Goal: Task Accomplishment & Management: Manage account settings

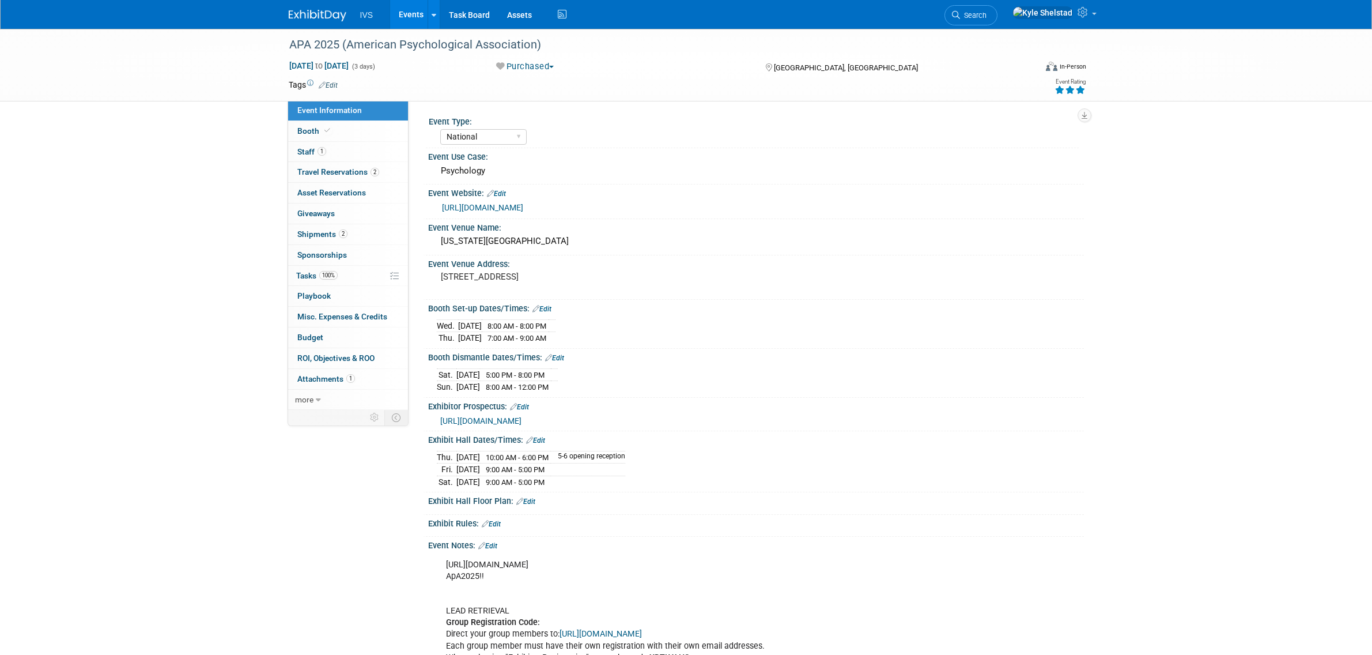
select select "National"
click at [418, 21] on link "Events" at bounding box center [411, 14] width 42 height 29
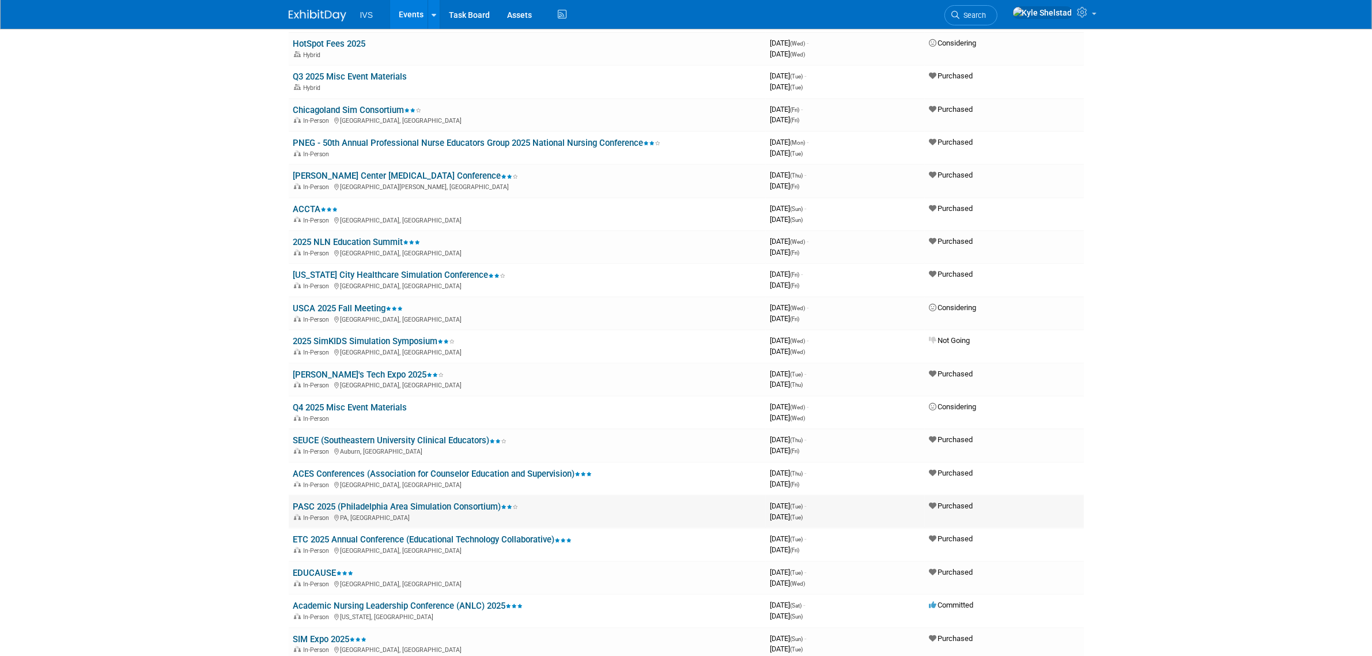
scroll to position [96, 0]
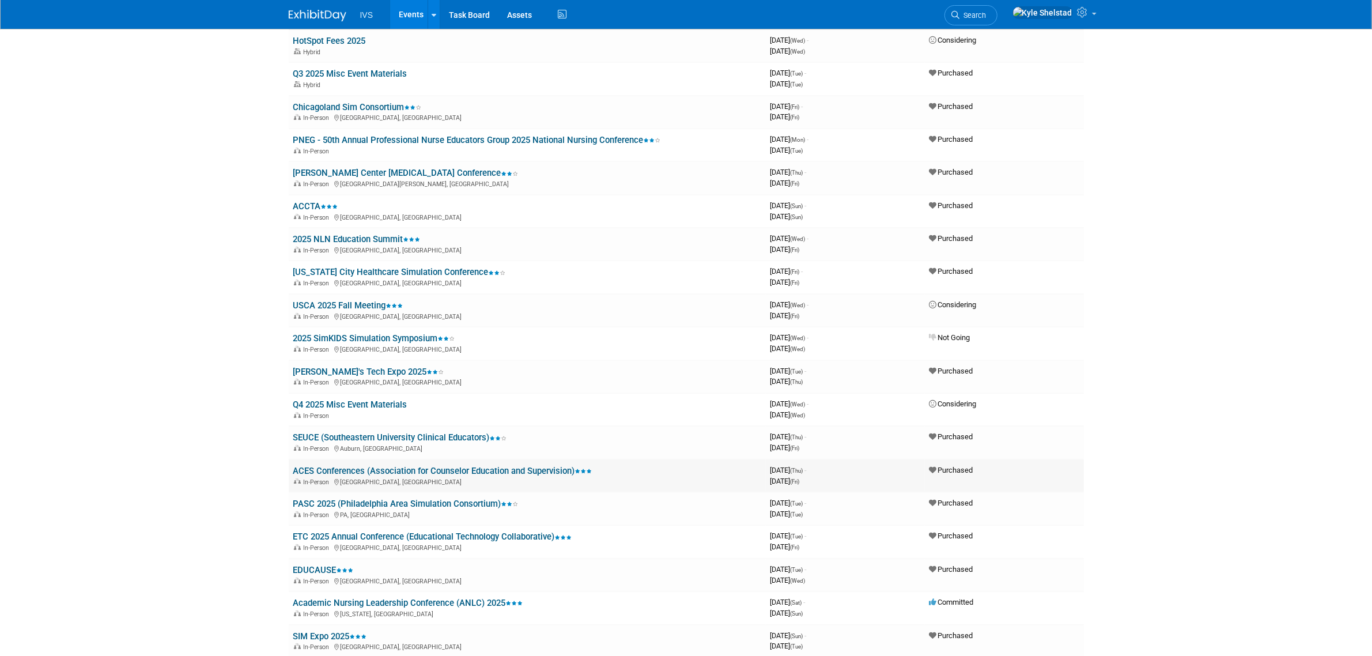
click at [394, 466] on link "ACES Conferences (Association for Counselor Education and Supervision)" at bounding box center [442, 471] width 299 height 10
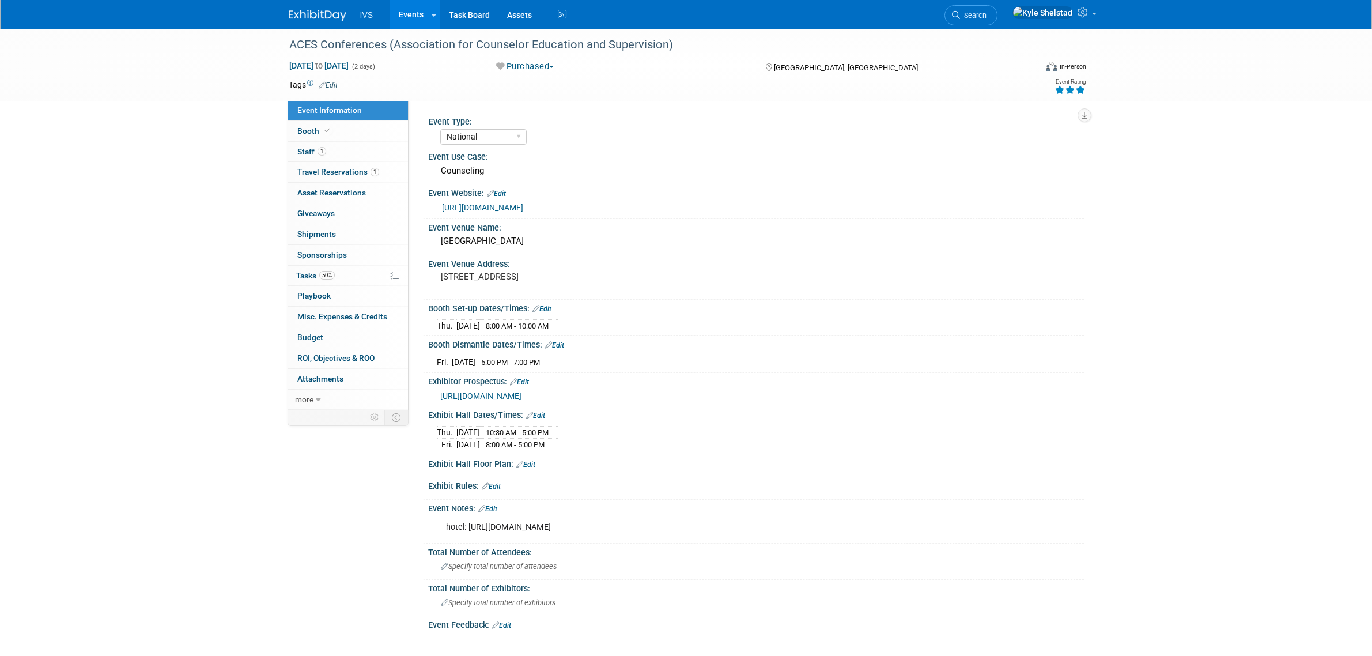
select select "National"
click at [349, 144] on link "1 Staff 1" at bounding box center [348, 152] width 120 height 20
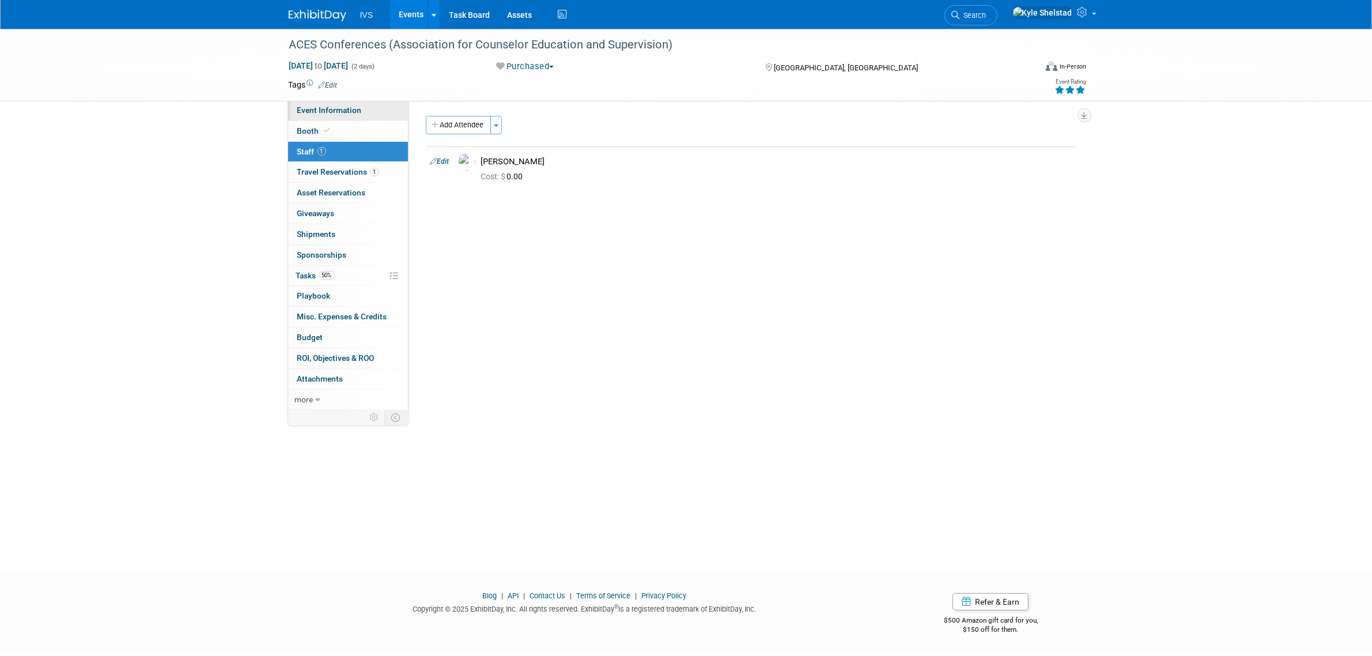
click at [365, 111] on link "Event Information" at bounding box center [348, 110] width 120 height 20
select select "National"
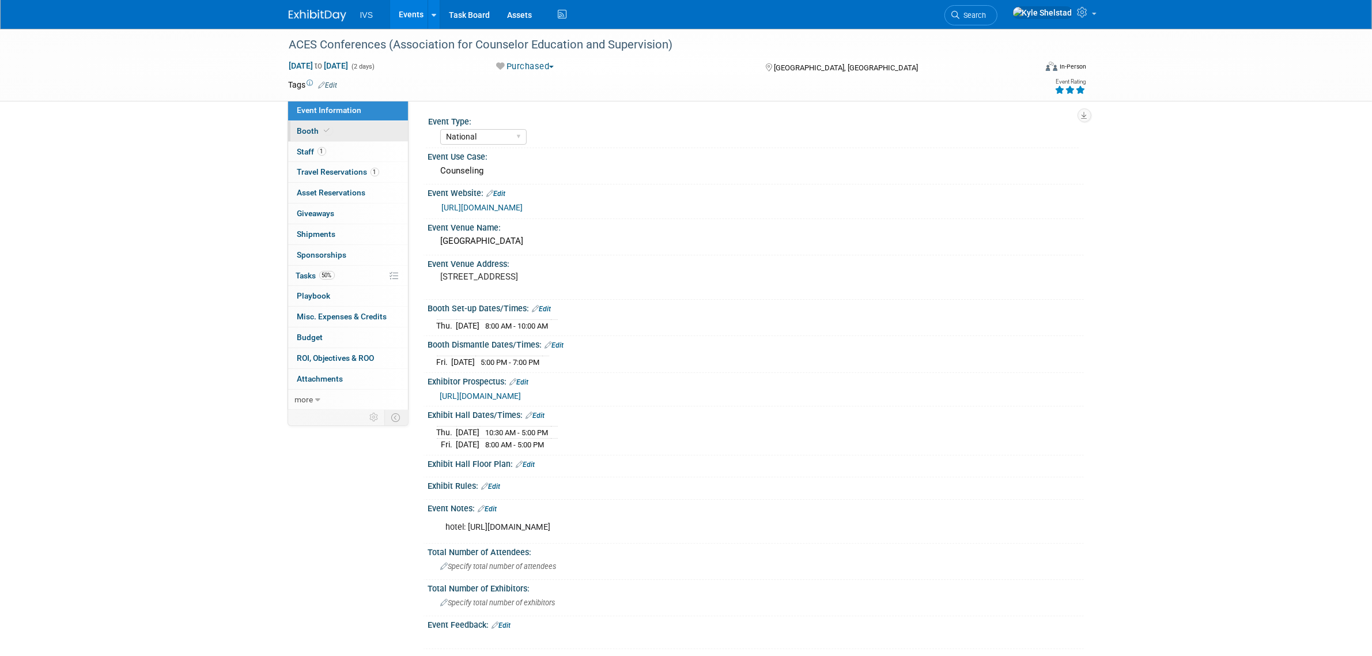
click at [361, 123] on link "Booth" at bounding box center [348, 131] width 120 height 20
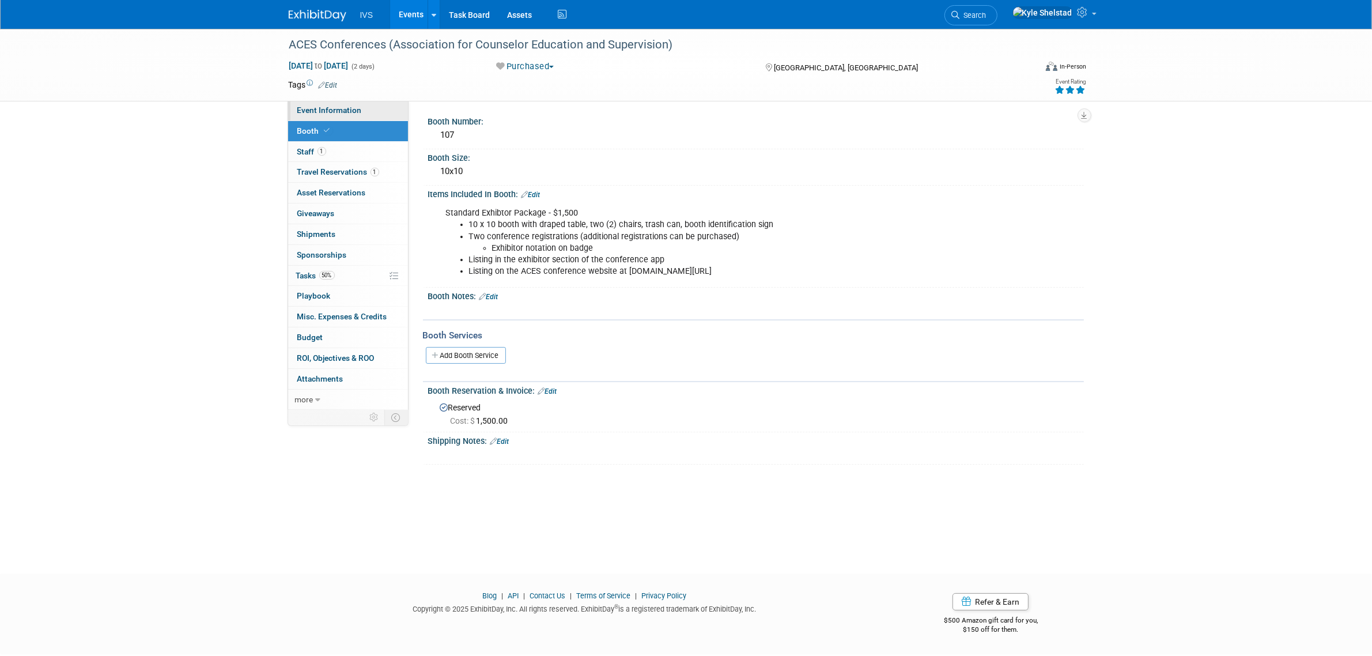
click at [387, 108] on link "Event Information" at bounding box center [348, 110] width 120 height 20
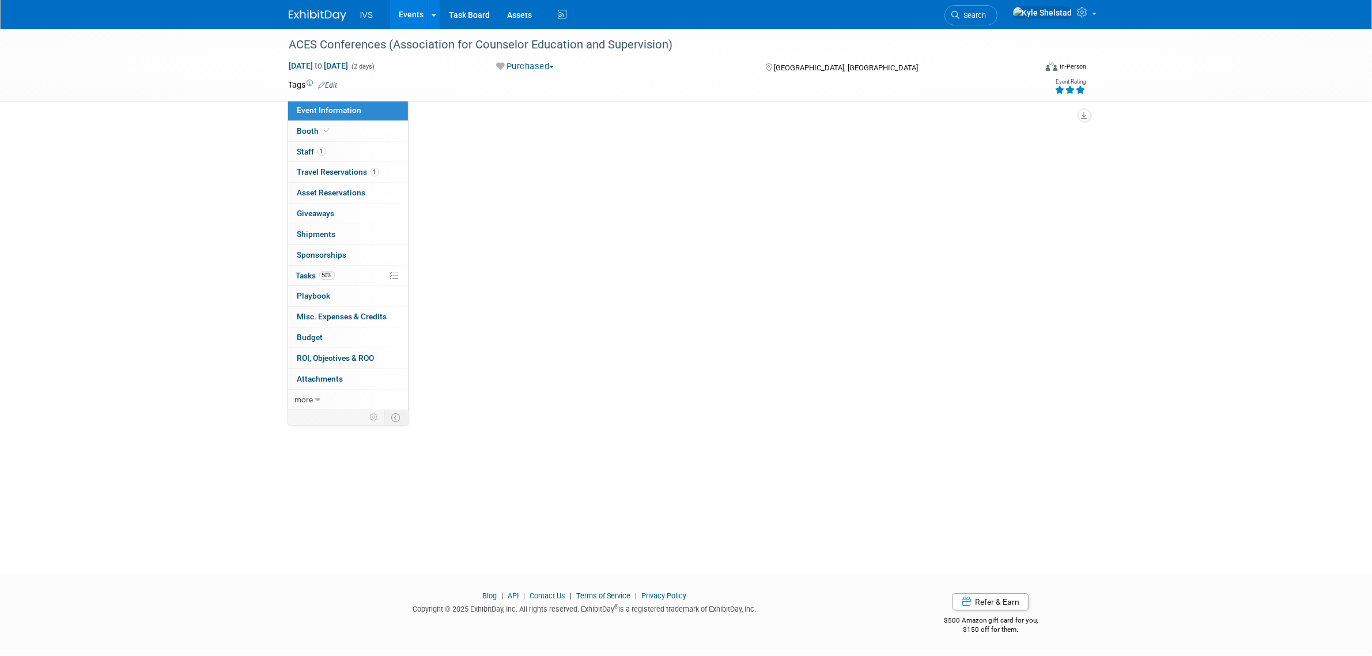
select select "National"
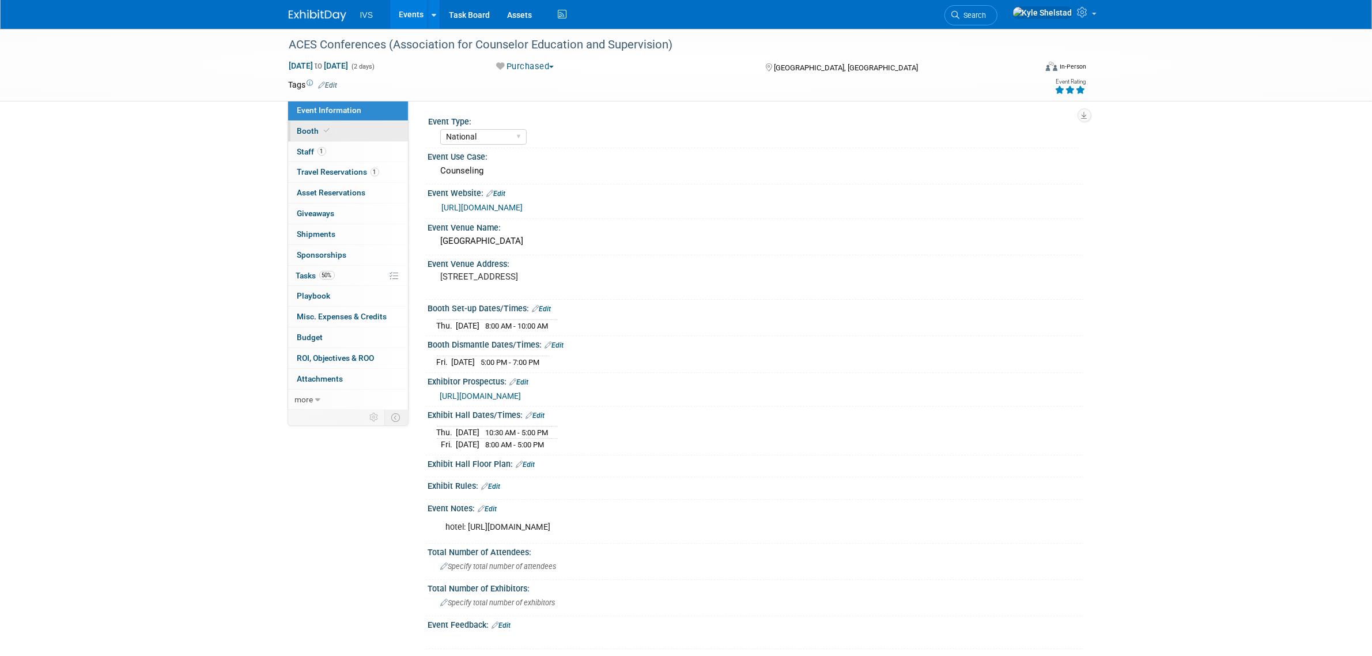
click at [352, 133] on link "Booth" at bounding box center [348, 131] width 120 height 20
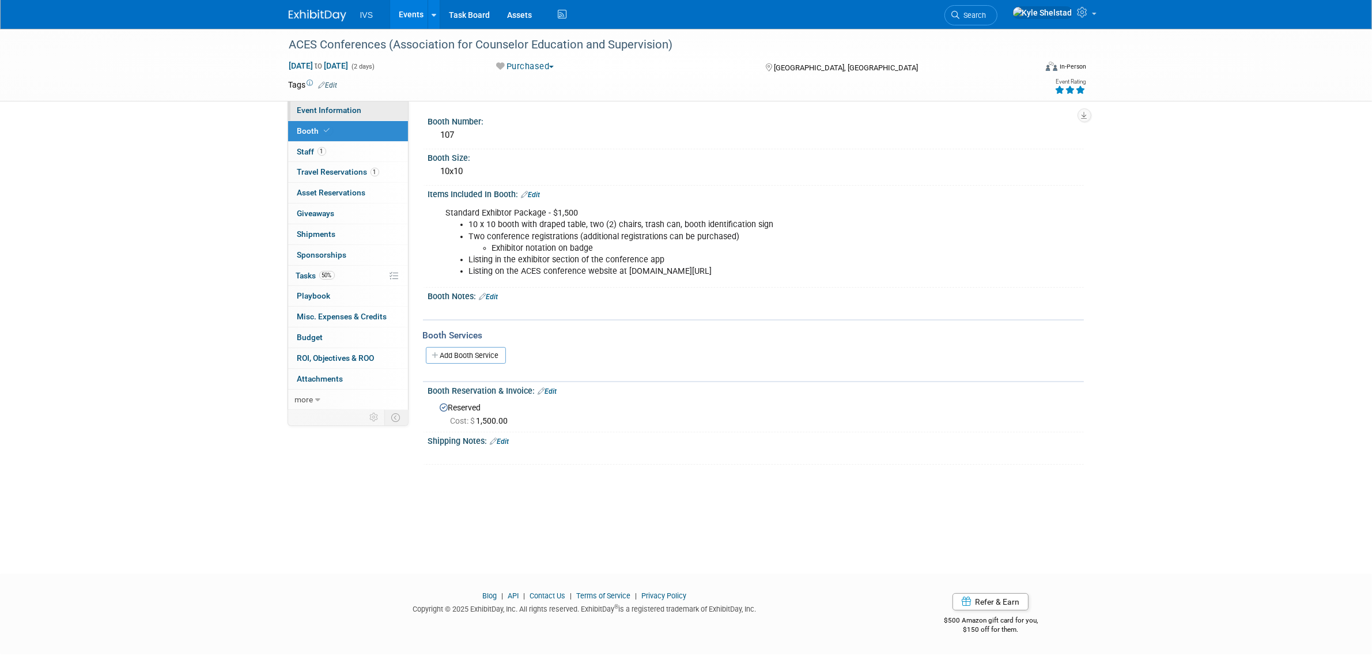
click at [337, 107] on span "Event Information" at bounding box center [329, 109] width 65 height 9
select select "National"
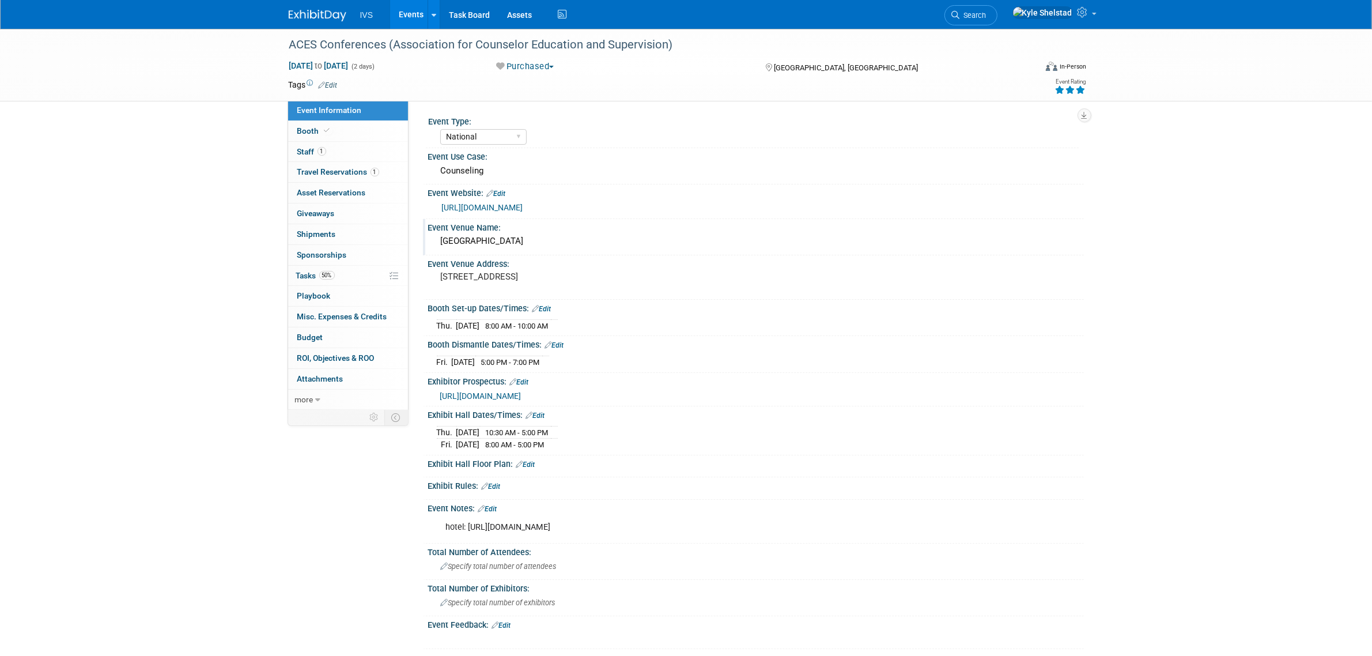
click at [572, 236] on div "Philadelphia Marriott Downtown" at bounding box center [756, 241] width 639 height 18
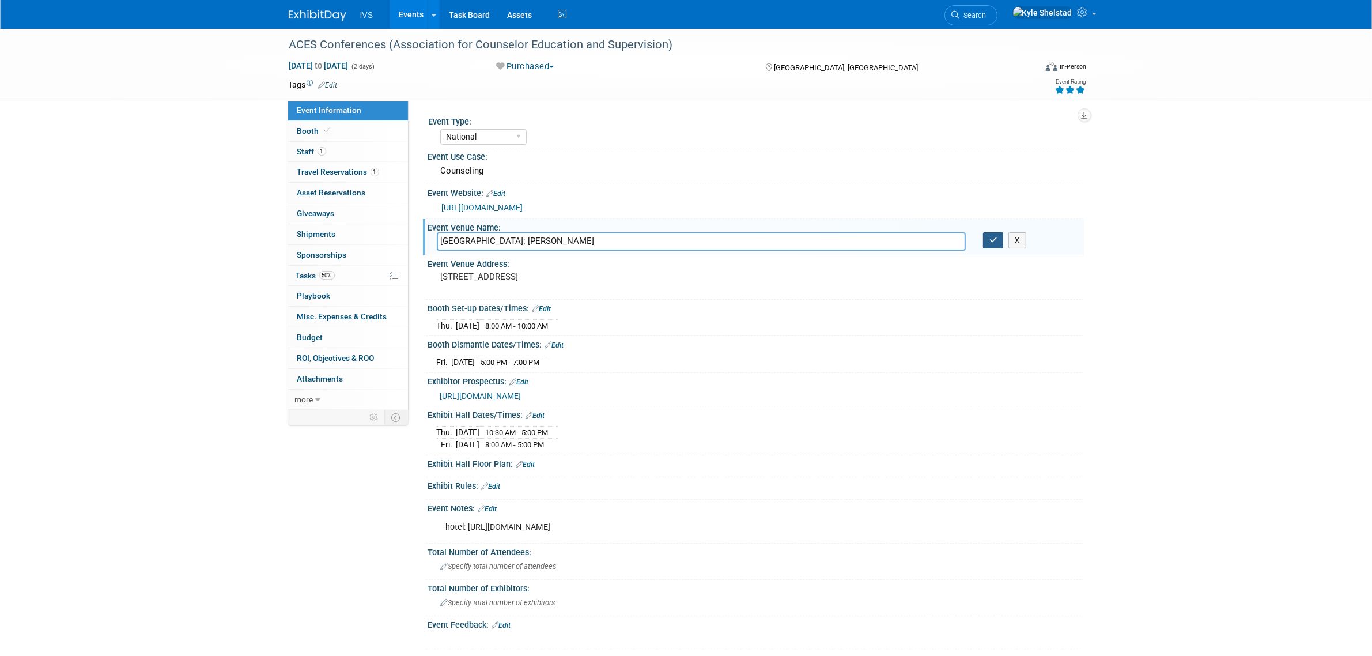
type input "Philadelphia Marriott Downtown: Franklin Hall"
click at [993, 247] on button "button" at bounding box center [993, 240] width 21 height 16
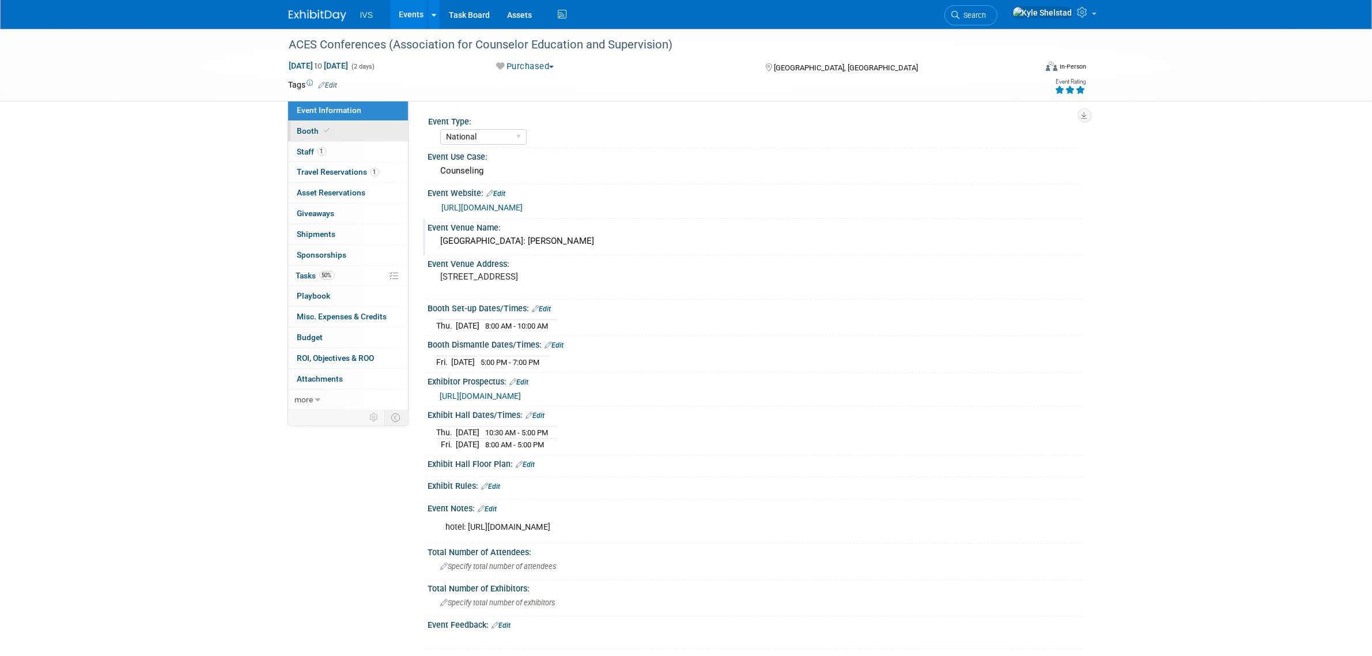
click at [378, 136] on link "Booth" at bounding box center [348, 131] width 120 height 20
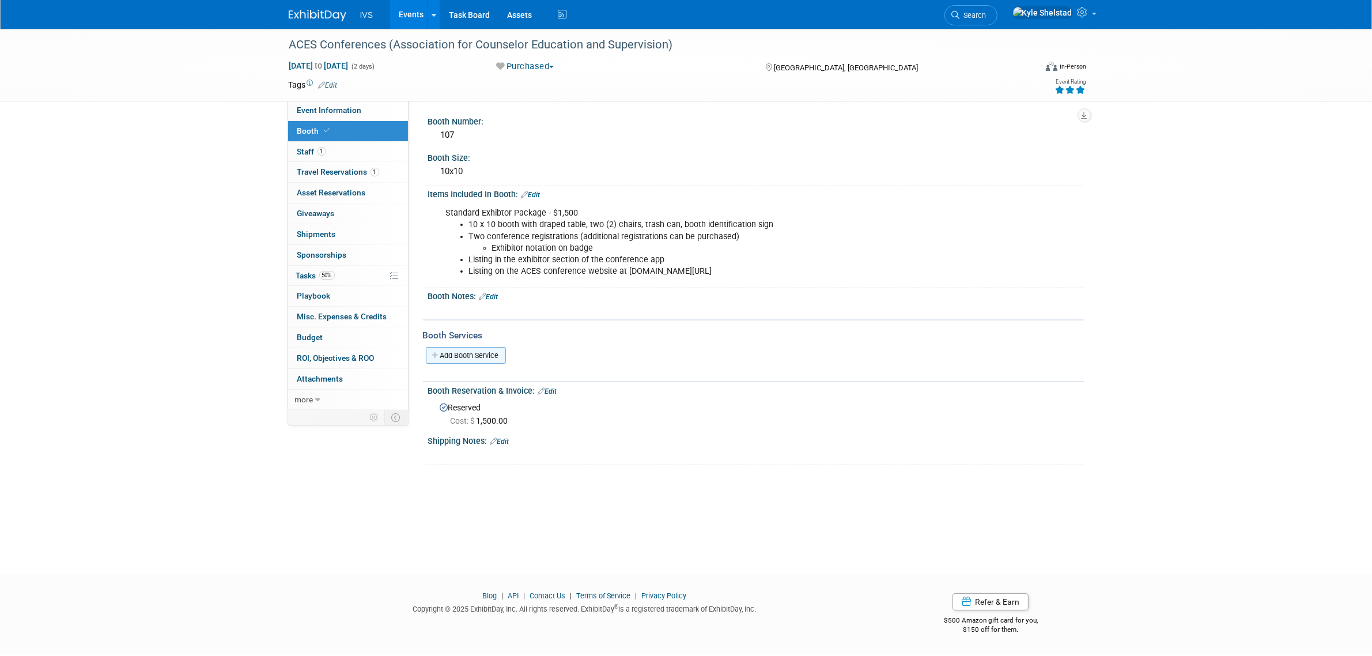
click at [473, 355] on link "Add Booth Service" at bounding box center [466, 355] width 80 height 17
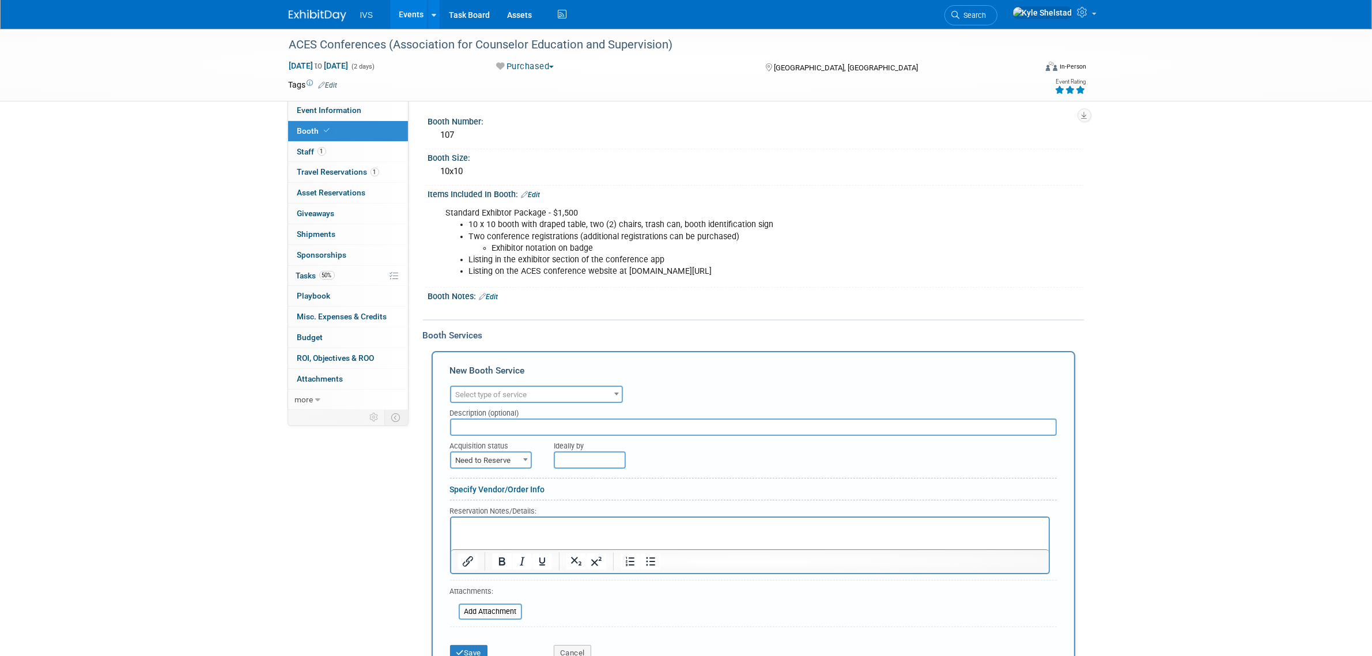
click at [529, 372] on div "New Booth Service" at bounding box center [753, 373] width 607 height 18
click at [528, 383] on div "Audio / Video Carpet / Flooring Catering / Food / Beverage Floral / Decorative …" at bounding box center [753, 393] width 607 height 20
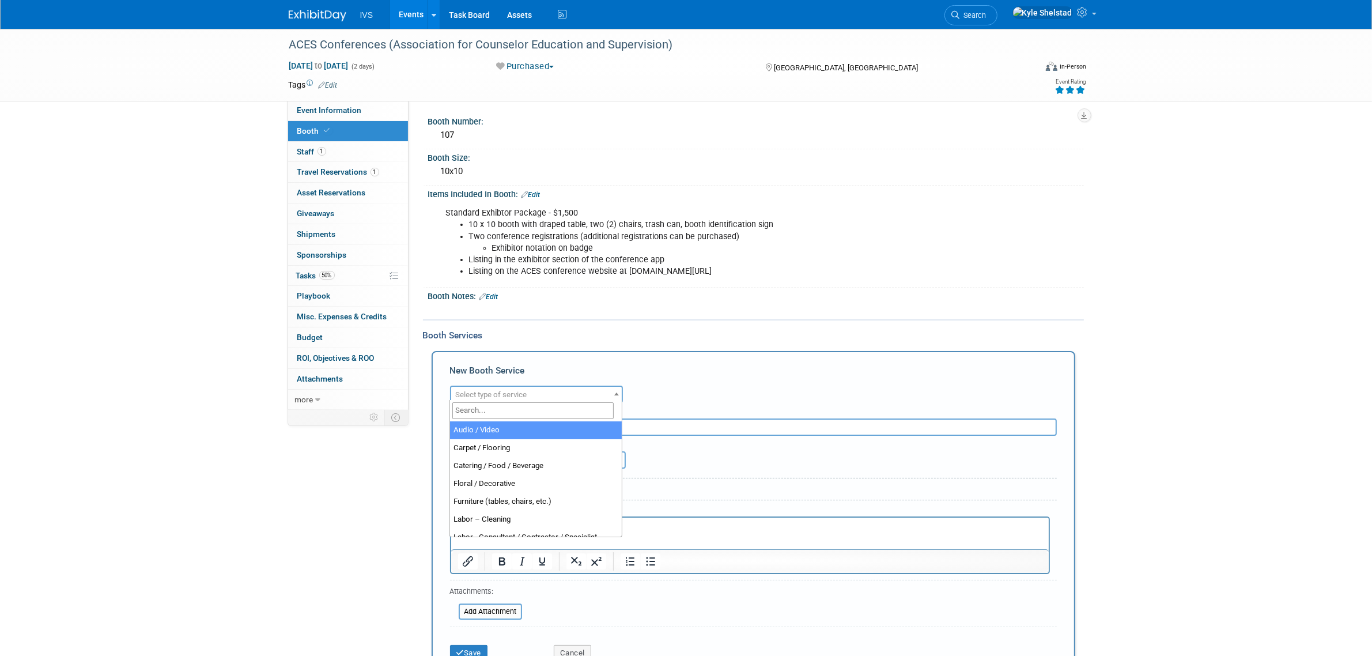
click at [526, 387] on span "Select type of service" at bounding box center [536, 395] width 171 height 16
type input "elec"
select select "8"
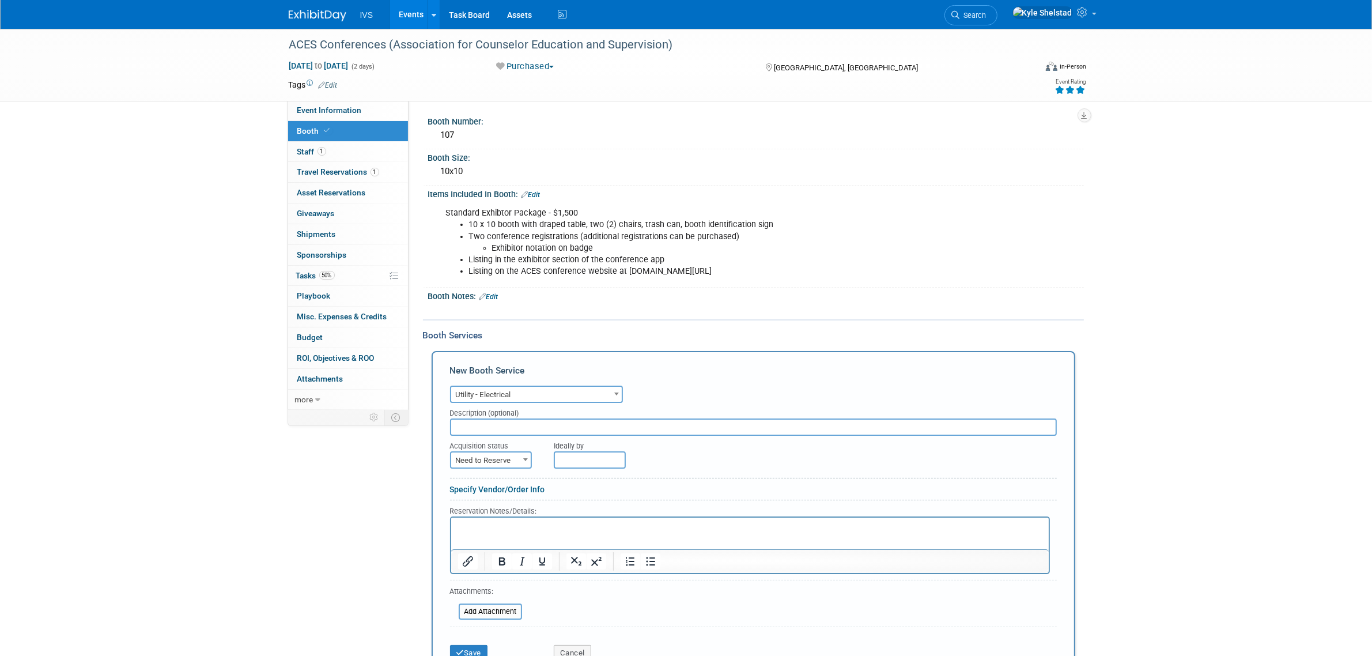
click at [496, 463] on span "Need to Reserve" at bounding box center [491, 461] width 80 height 16
select select "2"
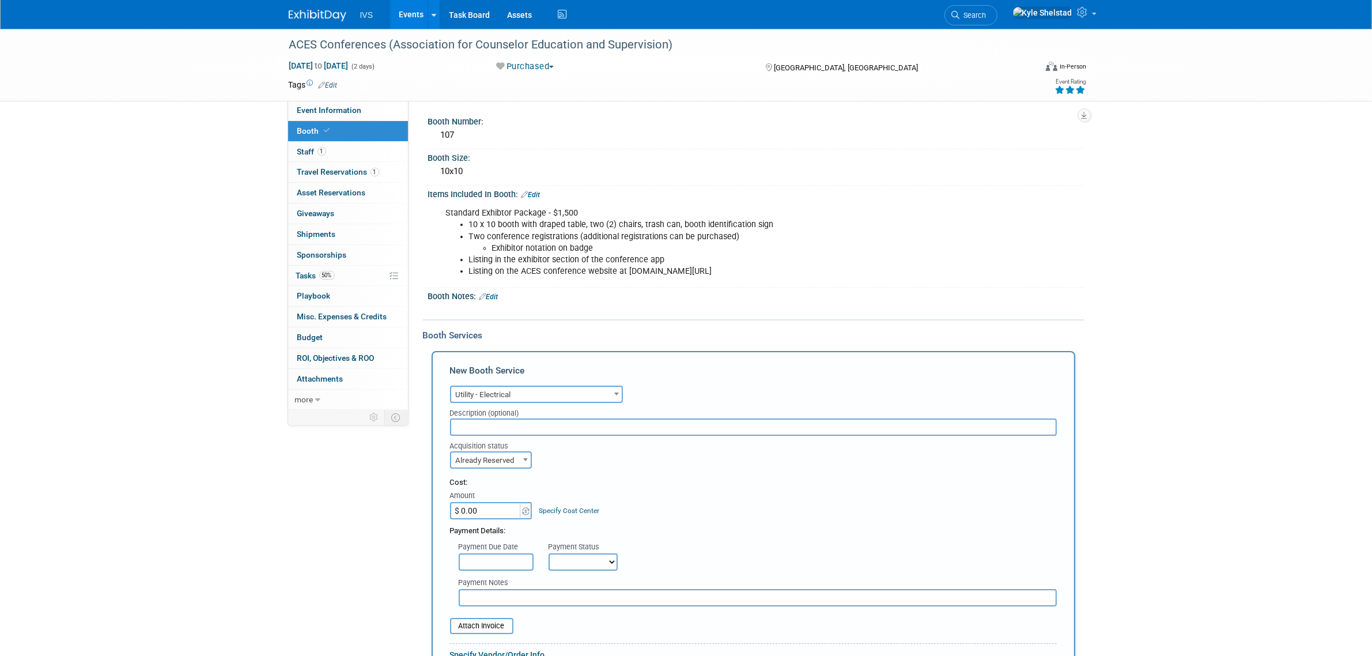
click at [487, 505] on input "$ 0.00" at bounding box center [486, 510] width 72 height 17
type input "$ 722.79"
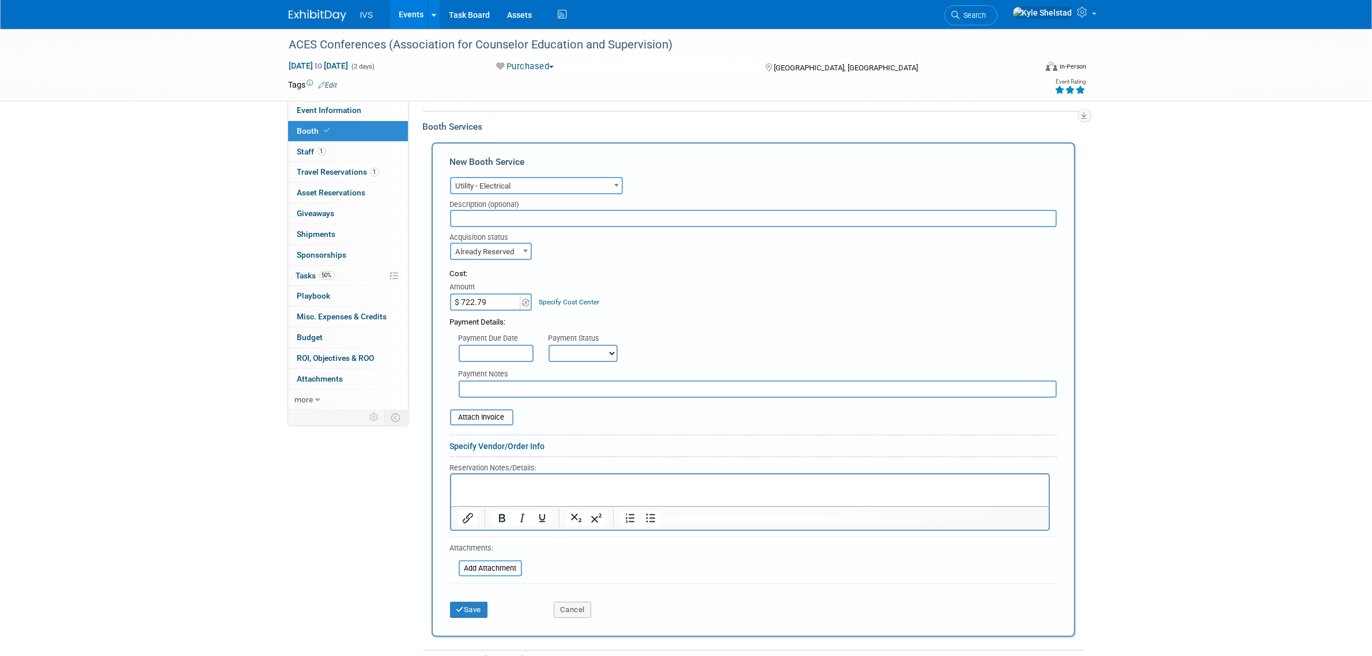
scroll to position [240, 0]
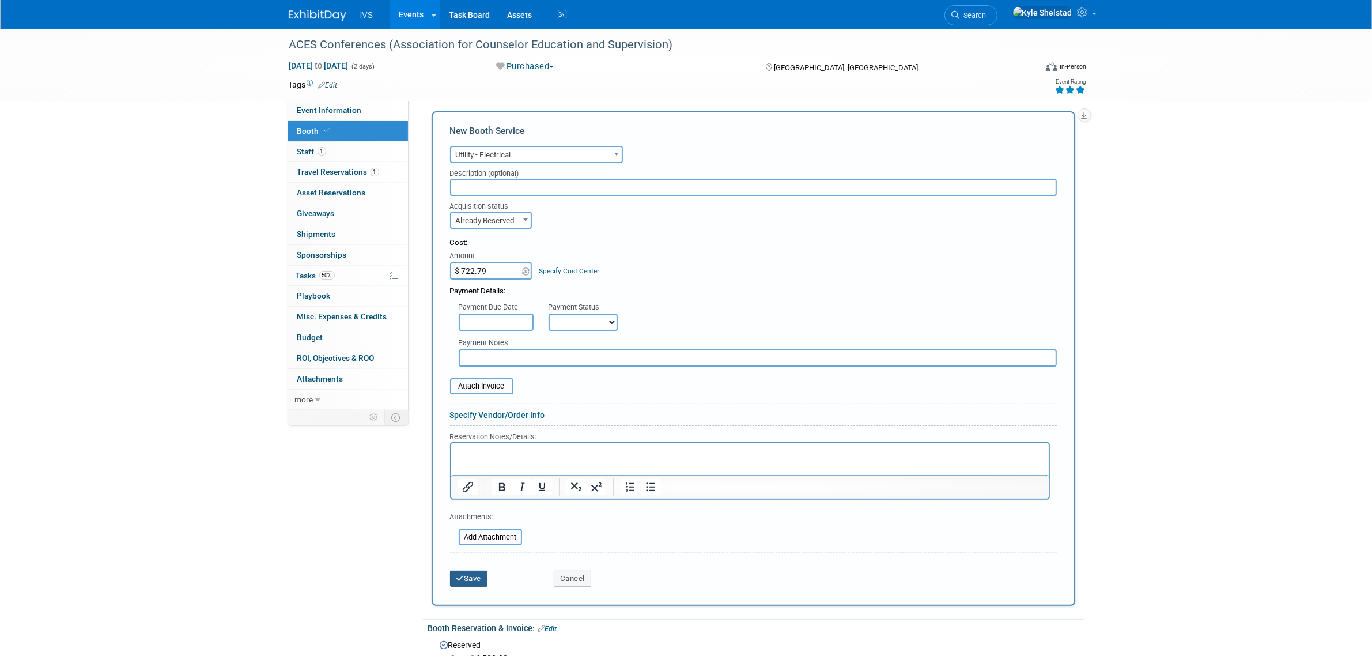
click at [473, 576] on button "Save" at bounding box center [469, 579] width 38 height 16
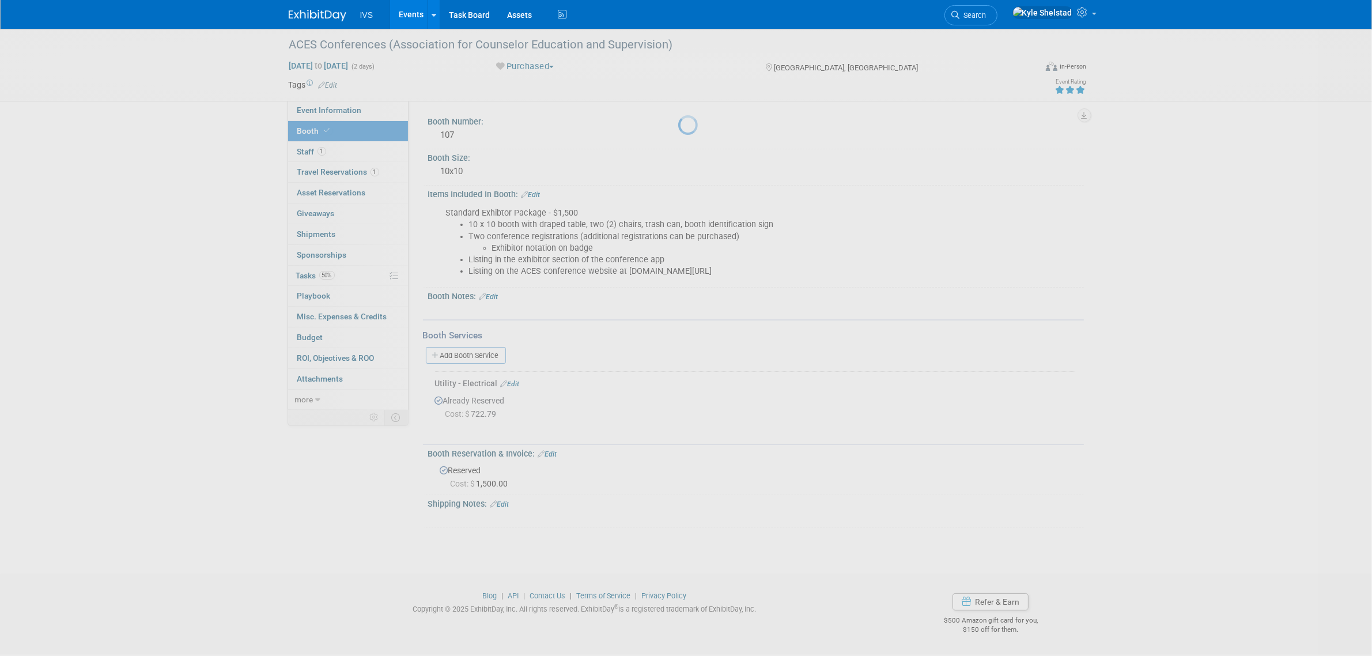
scroll to position [0, 0]
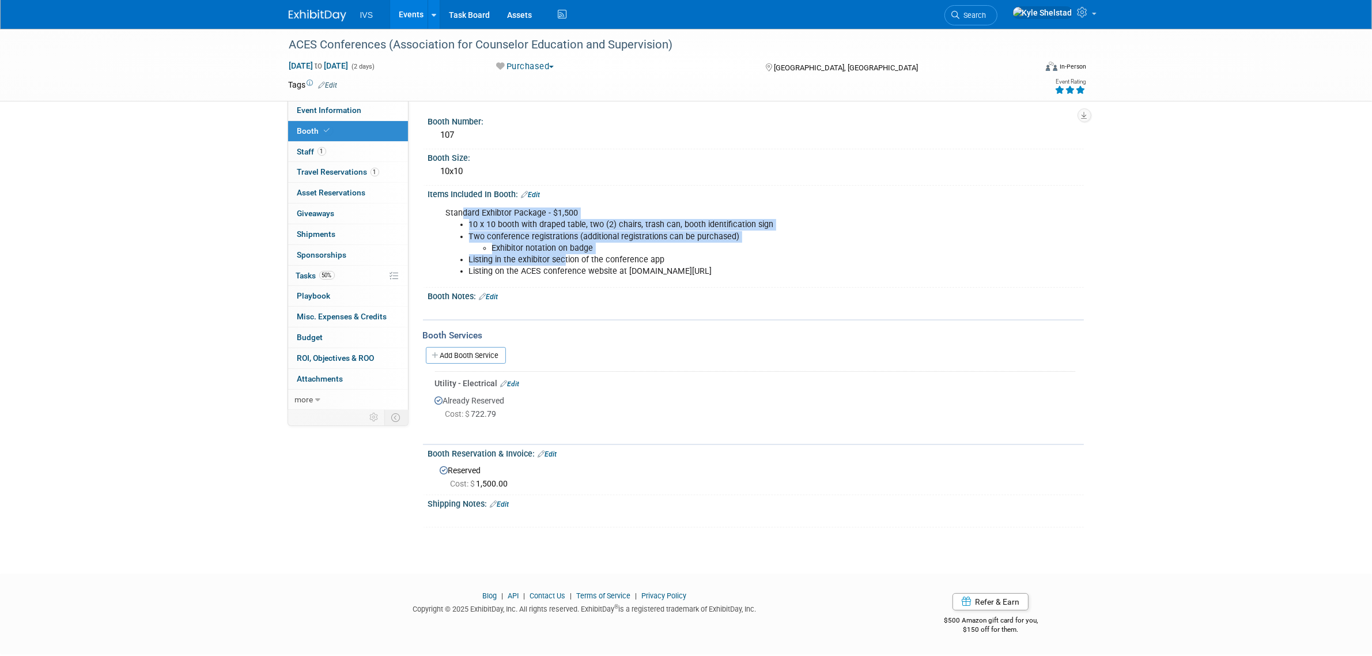
drag, startPoint x: 463, startPoint y: 211, endPoint x: 640, endPoint y: 283, distance: 191.1
click at [603, 272] on div "Standard Exhibtor Package - $1,500 10 x 10 booth with draped table, two (2) cha…" at bounding box center [697, 242] width 519 height 81
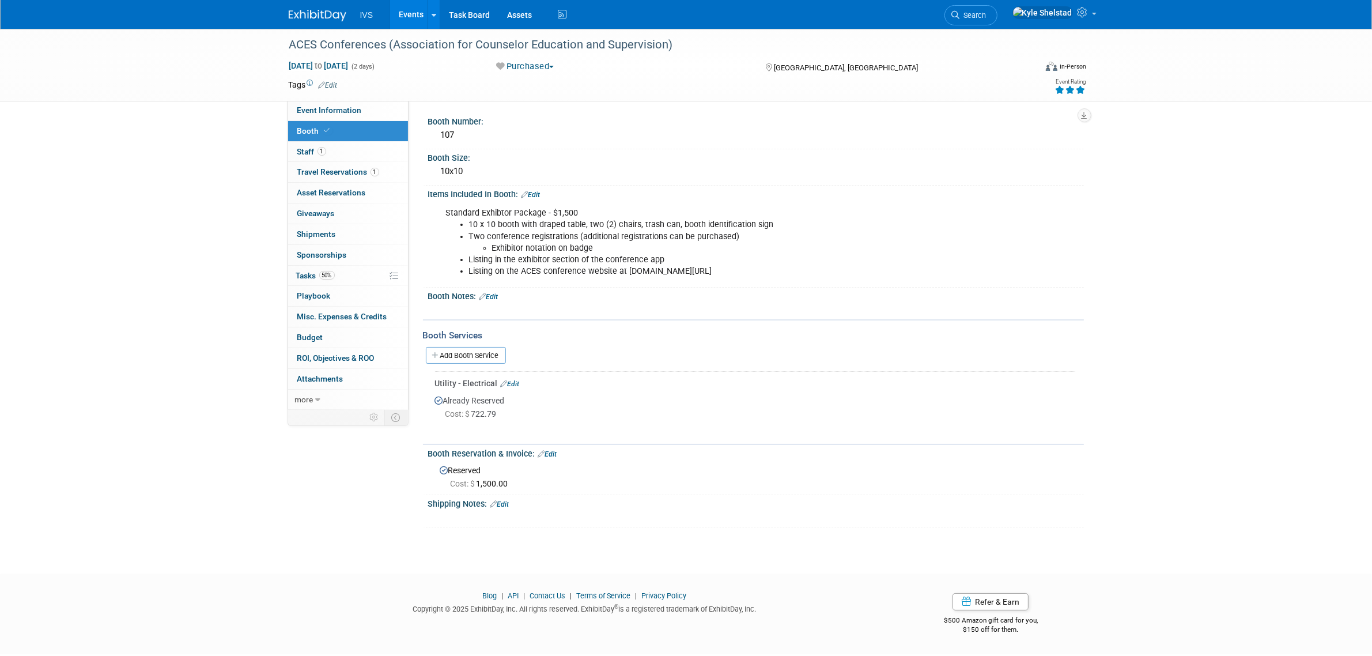
click at [658, 284] on div "Items Included In Booth: Edit Standard Exhibtor Package - $1,500 10 x 10 booth …" at bounding box center [753, 237] width 661 height 102
drag, startPoint x: 835, startPoint y: 280, endPoint x: 427, endPoint y: 226, distance: 411.1
click at [428, 226] on div "Standard Exhibtor Package - $1,500 10 x 10 booth with draped table, two (2) cha…" at bounding box center [756, 241] width 656 height 85
click at [500, 231] on li "Two conference registrations (additional registrations can be purchased) Exhibi…" at bounding box center [709, 242] width 481 height 23
drag, startPoint x: 480, startPoint y: 214, endPoint x: 635, endPoint y: 266, distance: 163.7
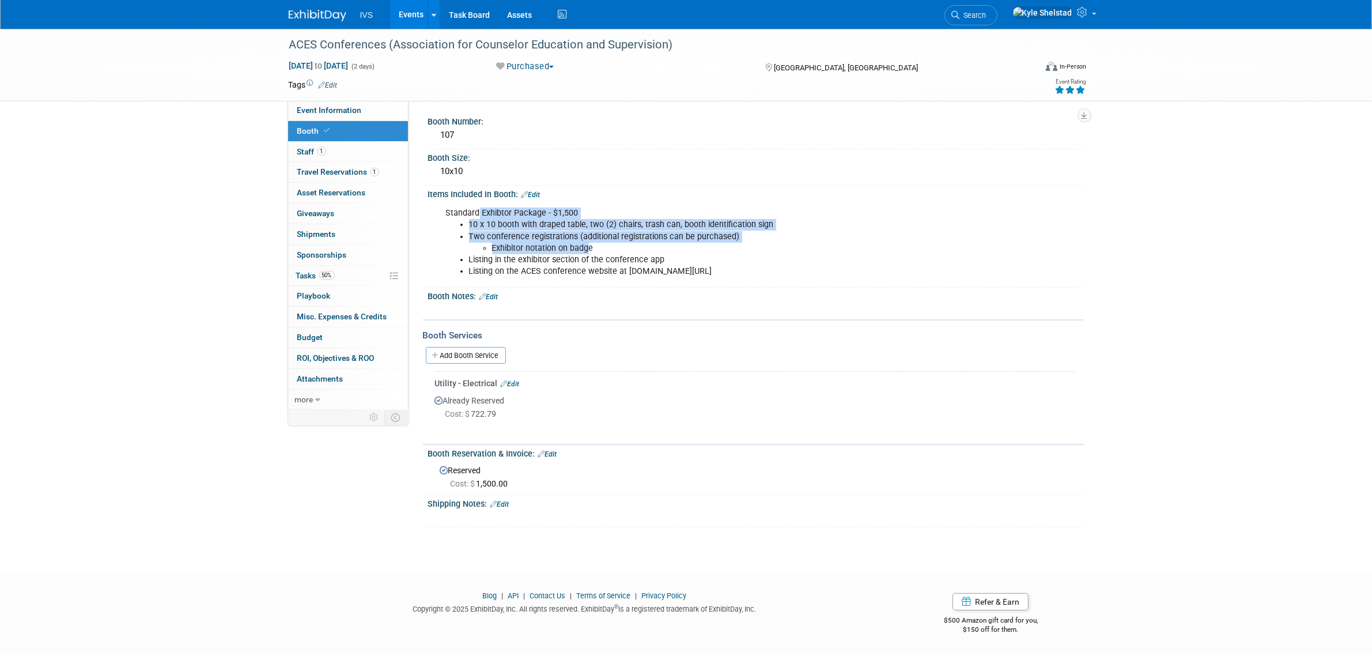
click at [632, 266] on div "Standard Exhibtor Package - $1,500 10 x 10 booth with draped table, two (2) cha…" at bounding box center [697, 242] width 519 height 81
click at [640, 266] on li "Listing on the ACES conference website at www.acesonline.net/aces-national-conf…" at bounding box center [709, 272] width 481 height 12
drag, startPoint x: 914, startPoint y: 289, endPoint x: 600, endPoint y: 247, distance: 316.4
click at [601, 247] on div "Booth Number: 107 Booth Size: 10x10 Edit X" at bounding box center [751, 320] width 650 height 414
click at [600, 247] on li "Exhibitor notation on badge" at bounding box center [721, 249] width 458 height 12
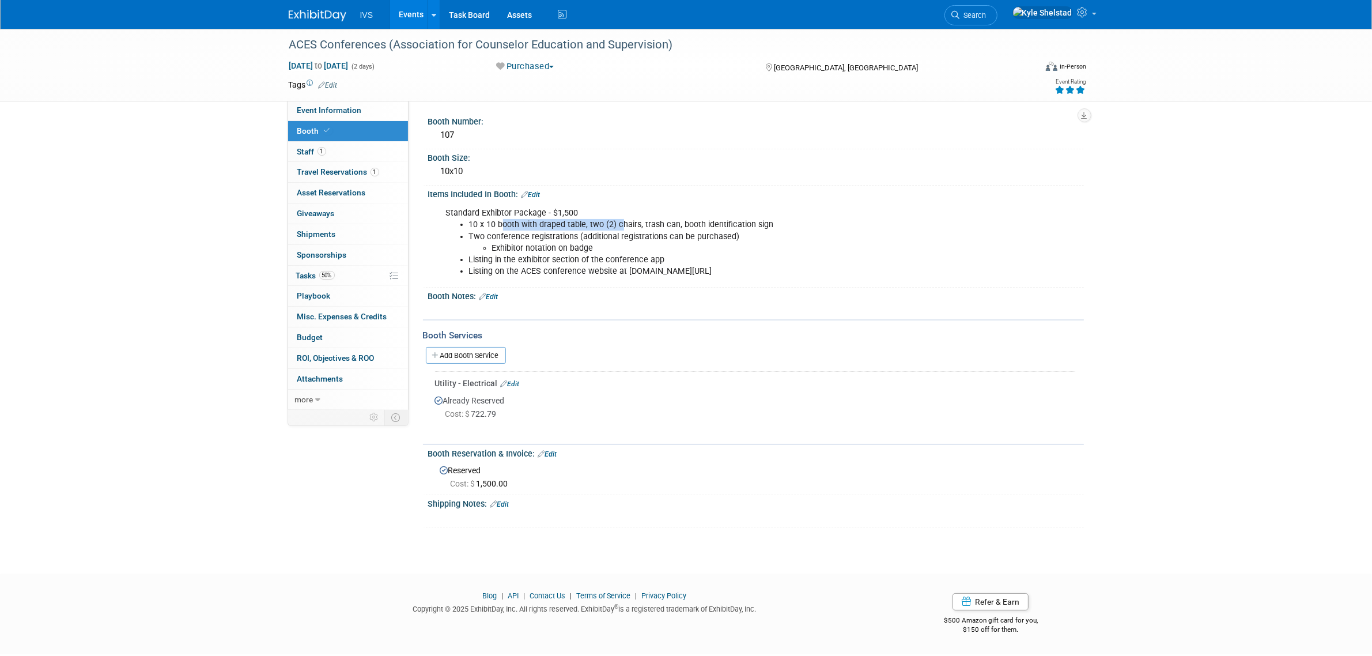
drag, startPoint x: 505, startPoint y: 223, endPoint x: 730, endPoint y: 234, distance: 225.1
click at [725, 234] on ul "10 x 10 booth with draped table, two (2) chairs, trash can, booth identificatio…" at bounding box center [698, 248] width 504 height 58
click at [730, 235] on li "Two conference registrations (additional registrations can be purchased) Exhibi…" at bounding box center [709, 242] width 481 height 23
click at [415, 17] on link "Events" at bounding box center [411, 14] width 42 height 29
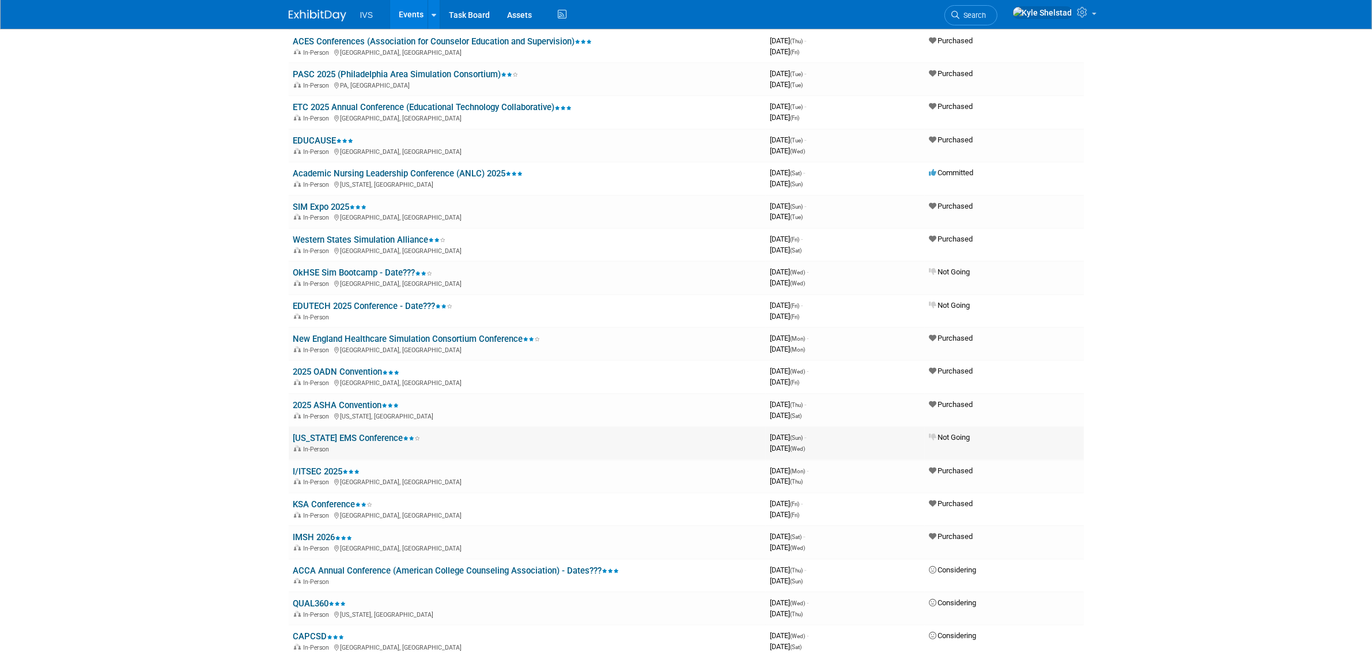
scroll to position [528, 0]
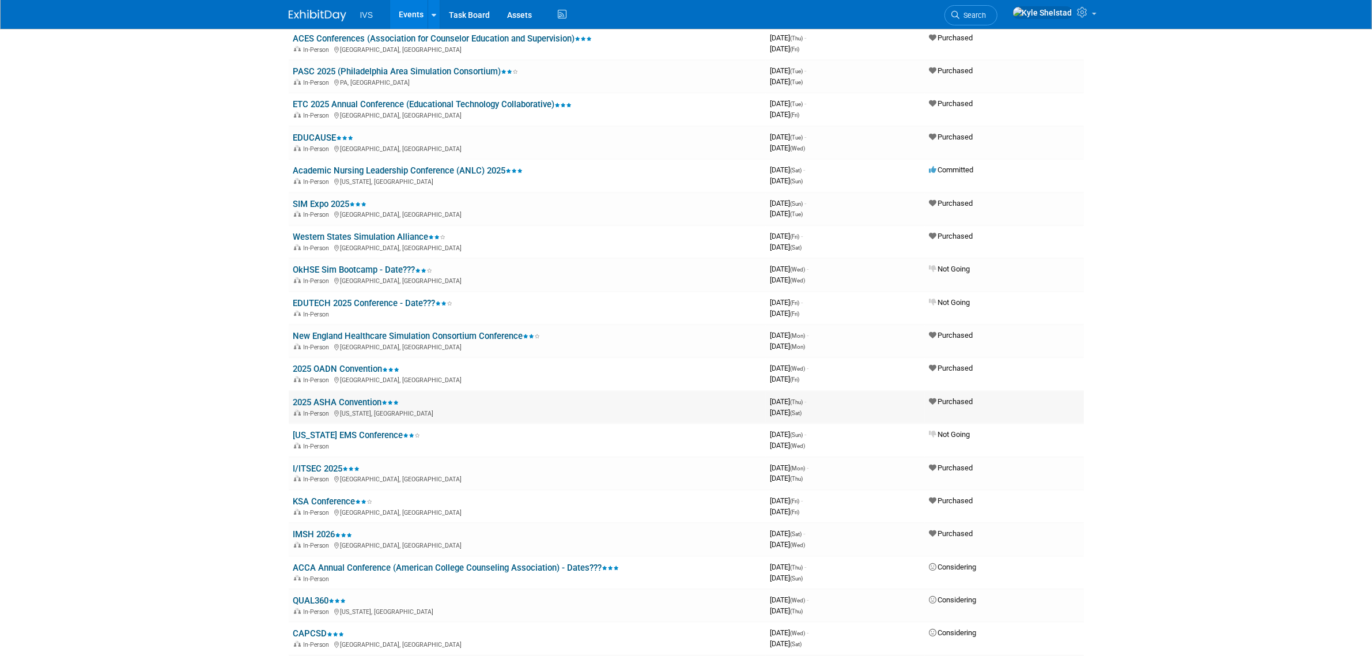
click at [352, 397] on link "2025 ASHA Convention" at bounding box center [346, 402] width 106 height 10
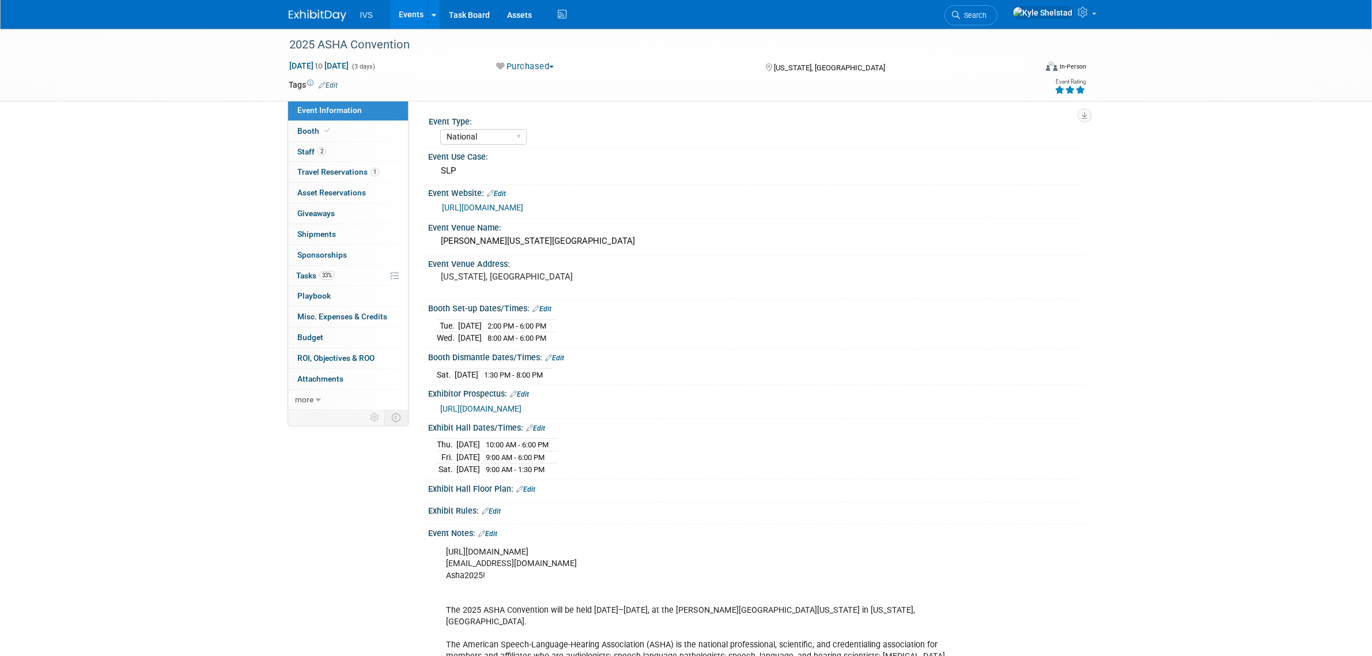
select select "National"
click at [381, 131] on link "Booth" at bounding box center [348, 131] width 120 height 20
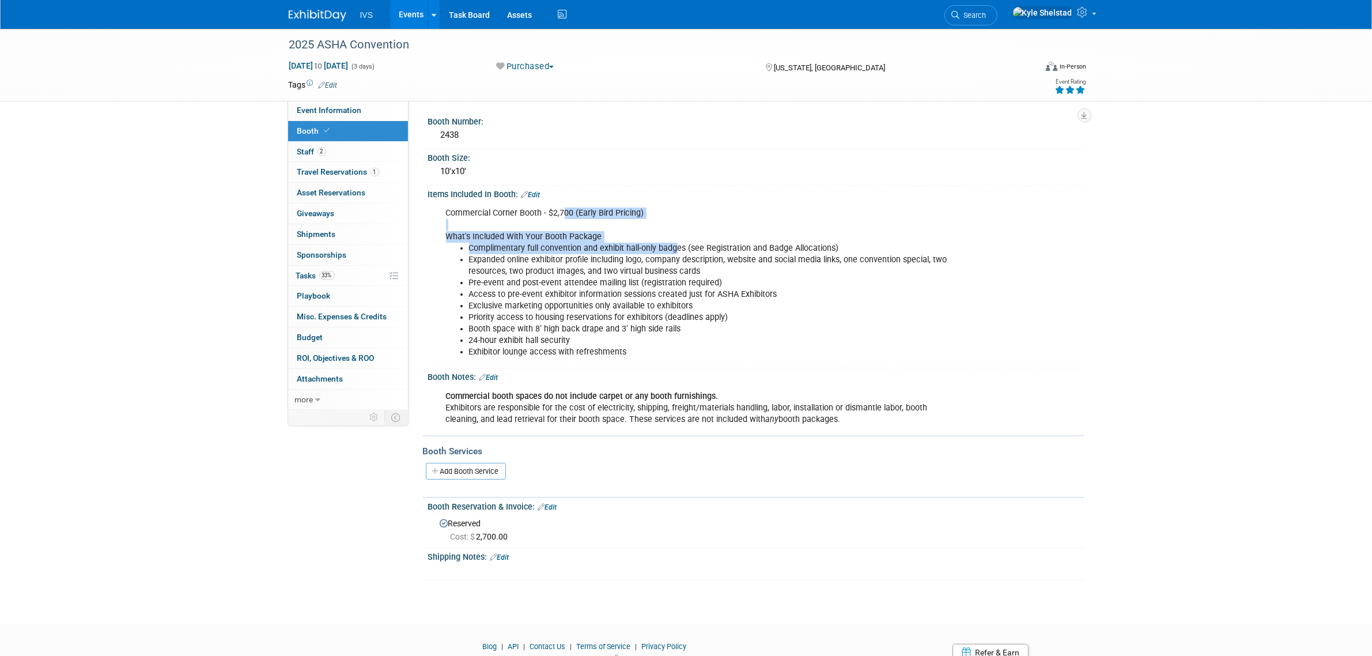
drag, startPoint x: 572, startPoint y: 208, endPoint x: 693, endPoint y: 273, distance: 137.2
click at [692, 263] on div "Commercial Corner Booth - $2,700 (Early Bird Pricing) What's Included With Your…" at bounding box center [697, 283] width 519 height 162
click at [692, 278] on li "Pre-event and post-event attendee mailing list (registration required)" at bounding box center [709, 283] width 481 height 12
drag, startPoint x: 478, startPoint y: 248, endPoint x: 589, endPoint y: 254, distance: 110.8
click at [589, 254] on ul "Complimentary full convention and exhibit hall-only badges (see Registration an…" at bounding box center [698, 277] width 504 height 69
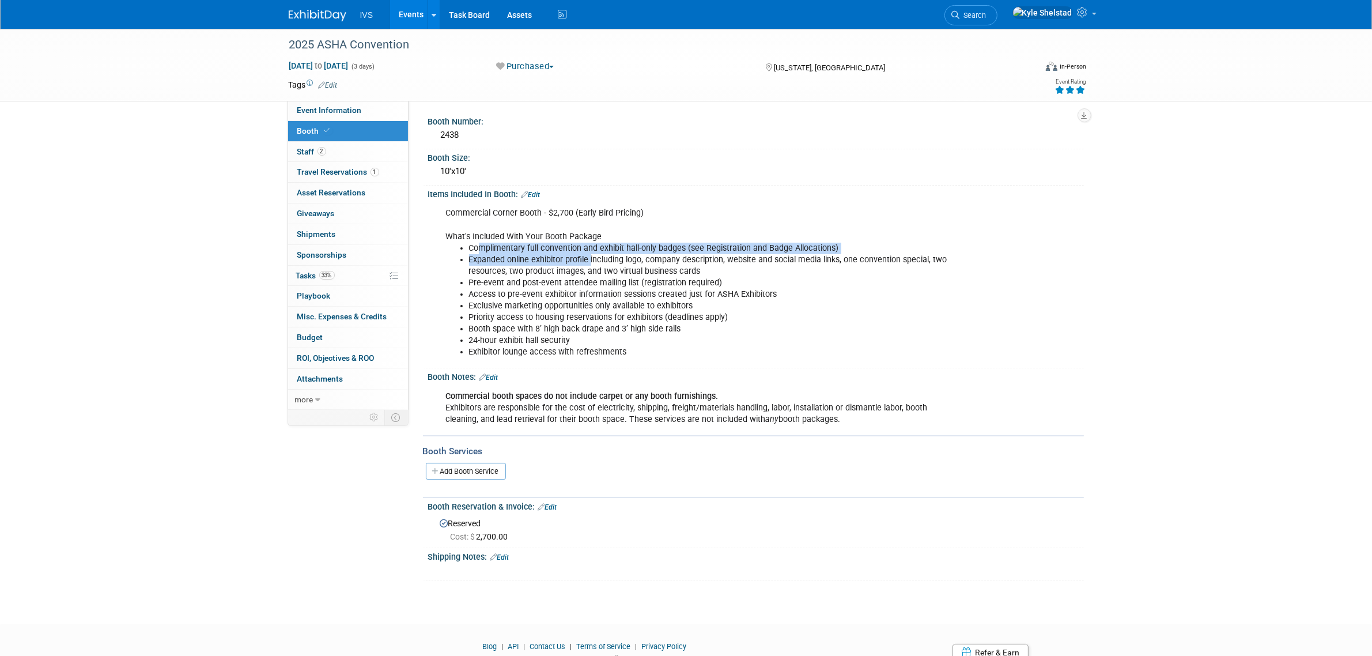
click at [589, 254] on li "Expanded online exhibitor profile including logo, company description, website …" at bounding box center [709, 265] width 481 height 23
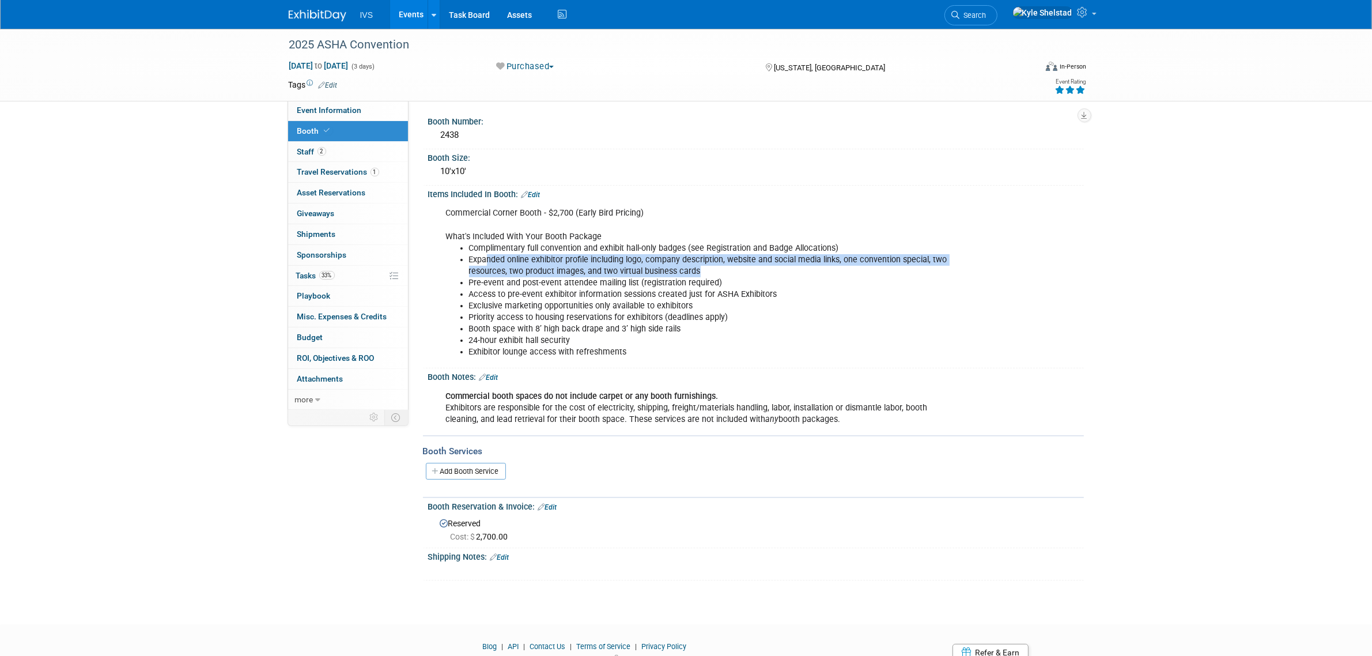
drag, startPoint x: 488, startPoint y: 255, endPoint x: 785, endPoint y: 263, distance: 297.0
click at [784, 263] on li "Expanded online exhibitor profile including logo, company description, website …" at bounding box center [709, 265] width 481 height 23
click at [785, 263] on li "Expanded online exhibitor profile including logo, company description, website …" at bounding box center [709, 265] width 481 height 23
drag, startPoint x: 541, startPoint y: 261, endPoint x: 803, endPoint y: 262, distance: 262.3
click at [801, 262] on li "Expanded online exhibitor profile including logo, company description, website …" at bounding box center [709, 265] width 481 height 23
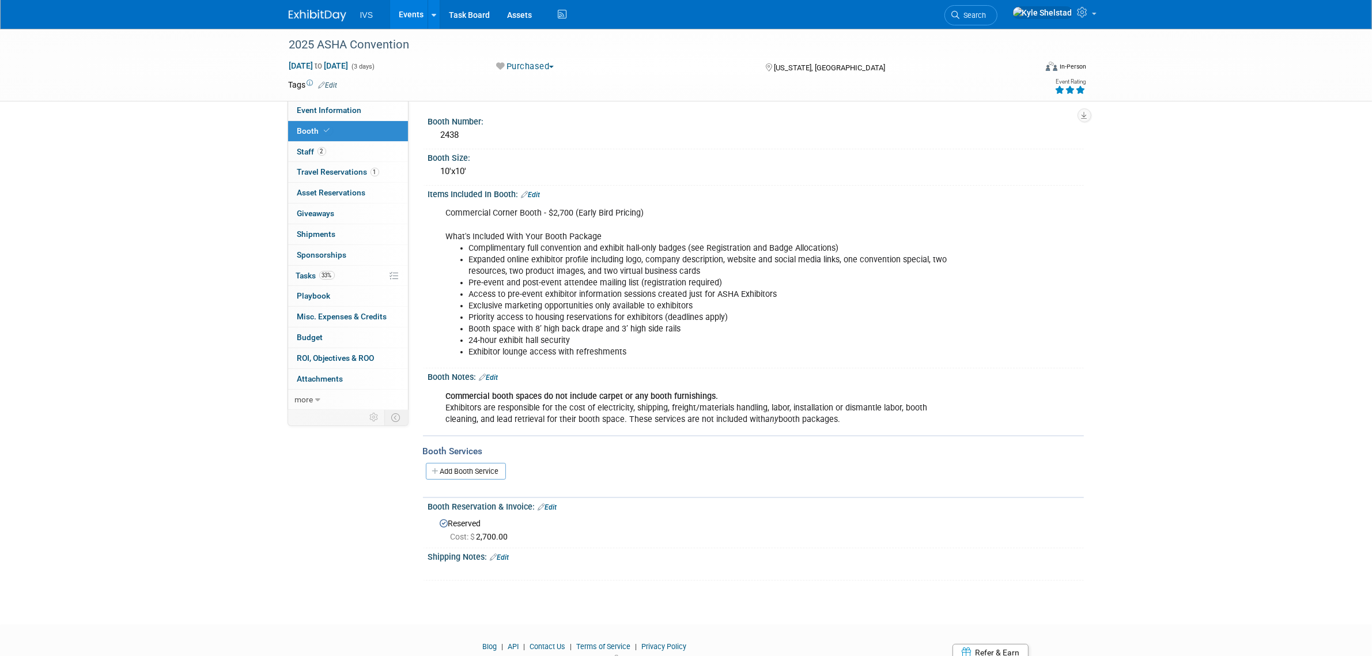
click at [806, 262] on li "Expanded online exhibitor profile including logo, company description, website …" at bounding box center [709, 265] width 481 height 23
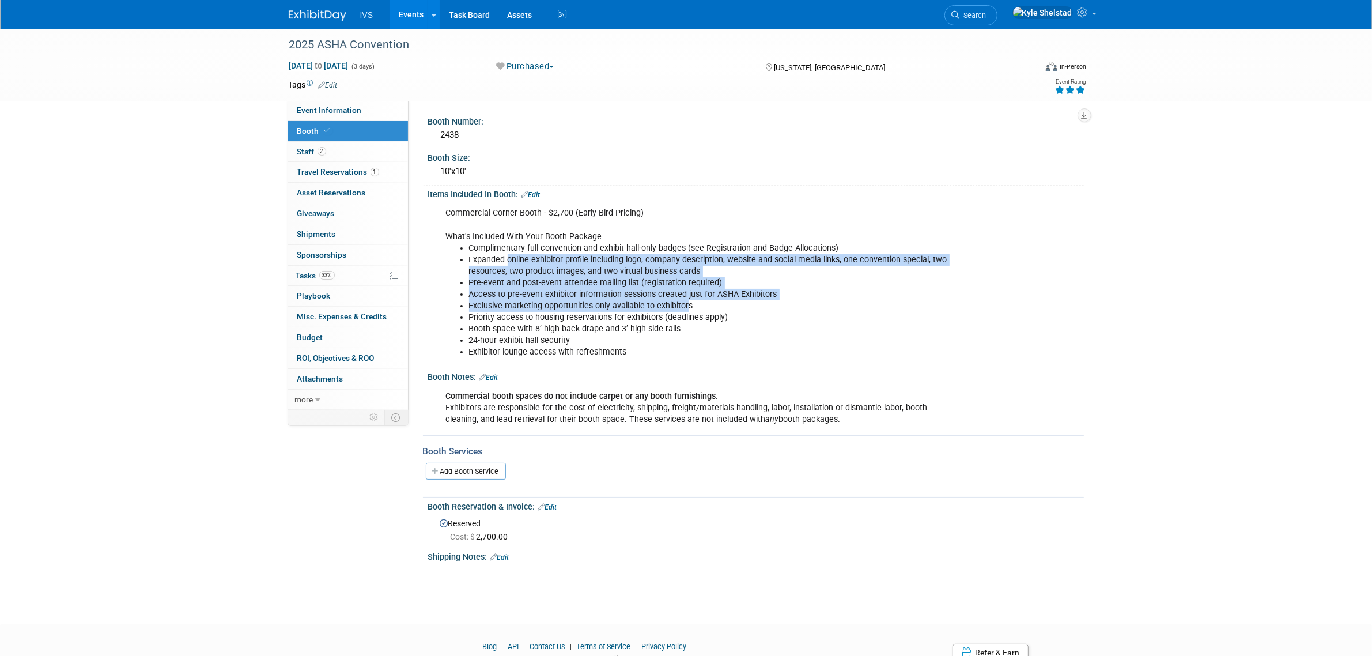
drag, startPoint x: 617, startPoint y: 280, endPoint x: 693, endPoint y: 301, distance: 79.6
click at [693, 301] on ul "Complimentary full convention and exhibit hall-only badges (see Registration an…" at bounding box center [698, 277] width 504 height 69
click at [693, 301] on li "Exclusive marketing opportunities only available to exhibitors" at bounding box center [709, 306] width 481 height 12
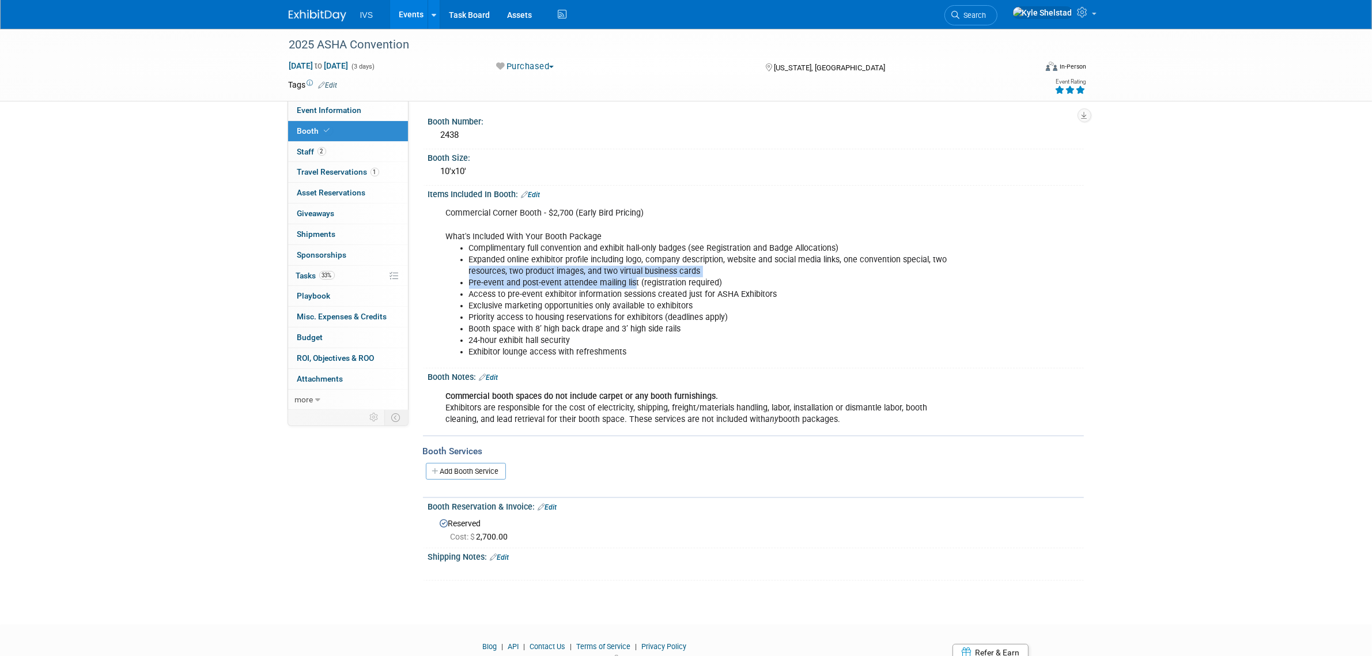
drag, startPoint x: 463, startPoint y: 265, endPoint x: 673, endPoint y: 289, distance: 211.8
click at [669, 289] on ul "Complimentary full convention and exhibit hall-only badges (see Registration an…" at bounding box center [698, 277] width 504 height 69
click at [673, 289] on li "Access to pre-event exhibitor information sessions created just for ASHA Exhibi…" at bounding box center [709, 295] width 481 height 12
drag, startPoint x: 517, startPoint y: 270, endPoint x: 859, endPoint y: 275, distance: 342.4
click at [854, 274] on ul "Complimentary full convention and exhibit hall-only badges (see Registration an…" at bounding box center [698, 277] width 504 height 69
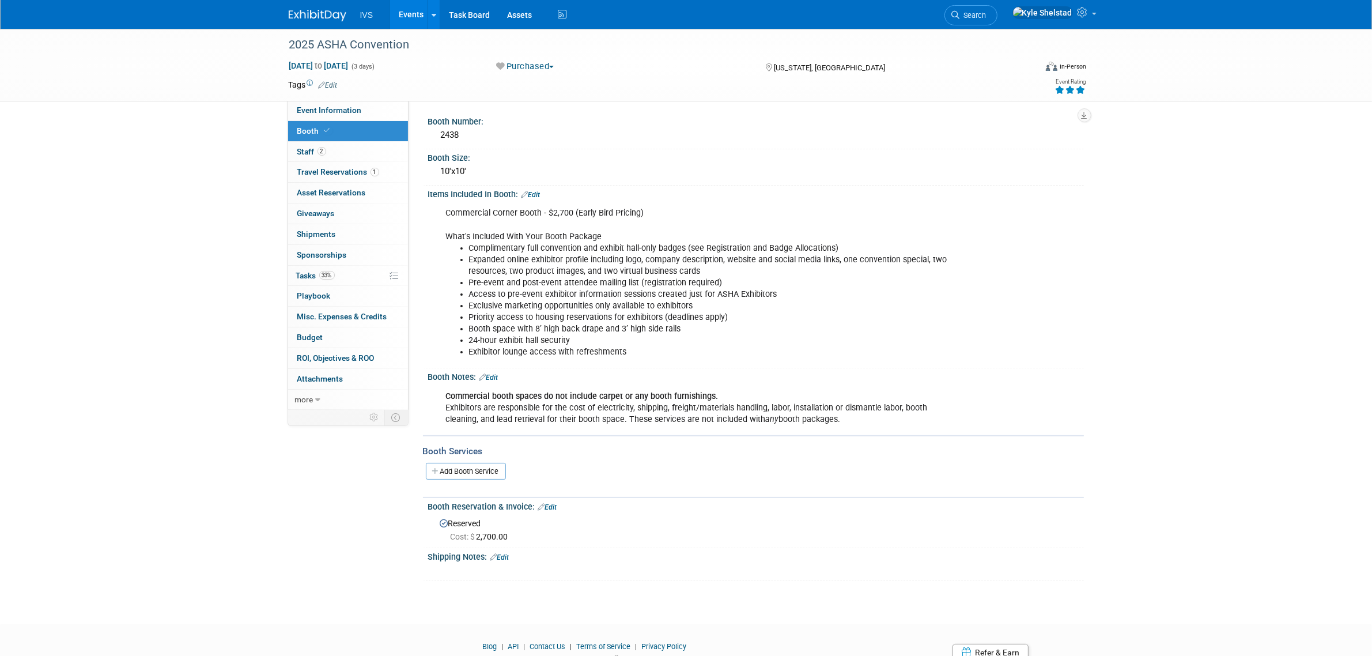
click at [582, 248] on li "Complimentary full convention and exhibit hall-only badges (see Registration an…" at bounding box center [709, 249] width 481 height 12
click at [481, 4] on link "Task Board" at bounding box center [469, 14] width 58 height 29
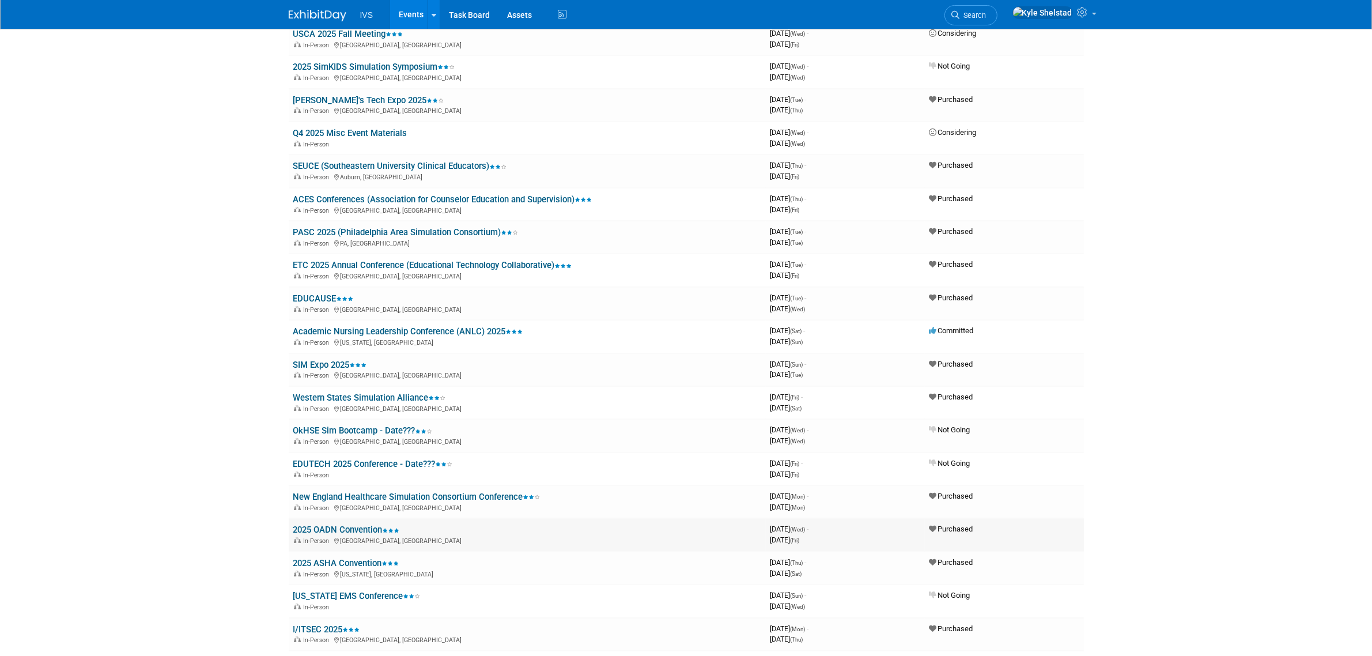
scroll to position [384, 0]
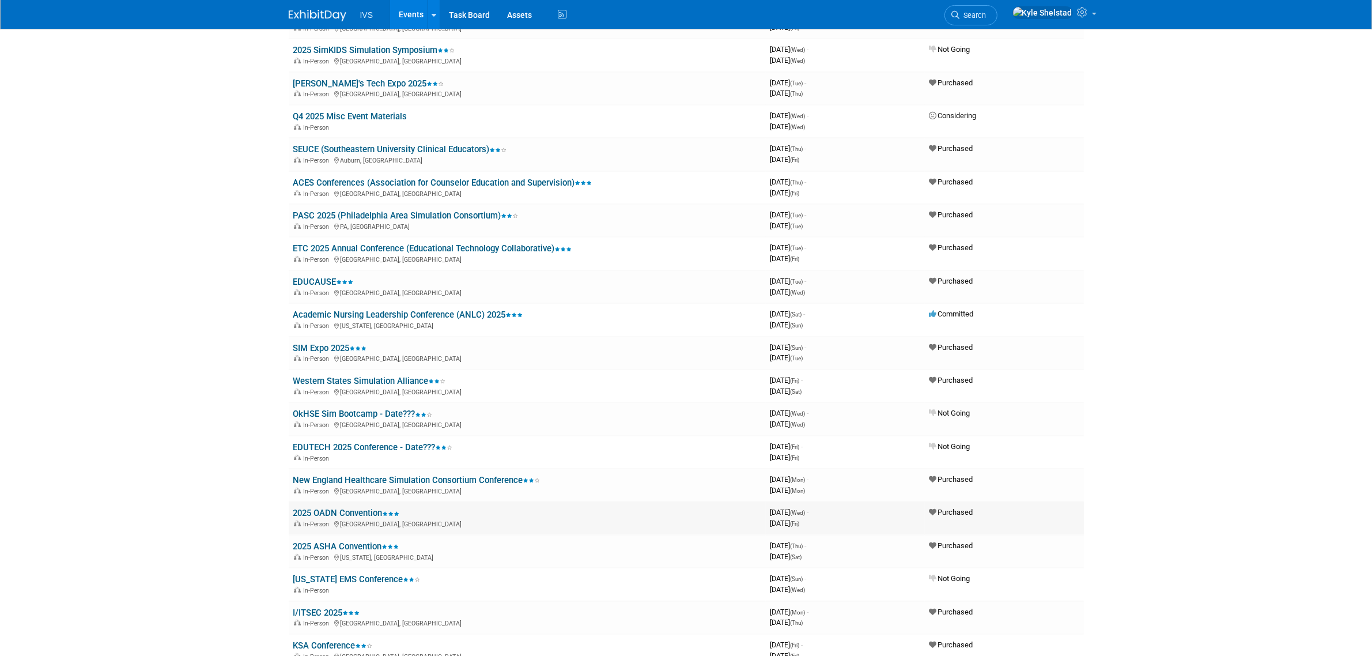
click at [358, 508] on link "2025 OADN Convention" at bounding box center [346, 513] width 107 height 10
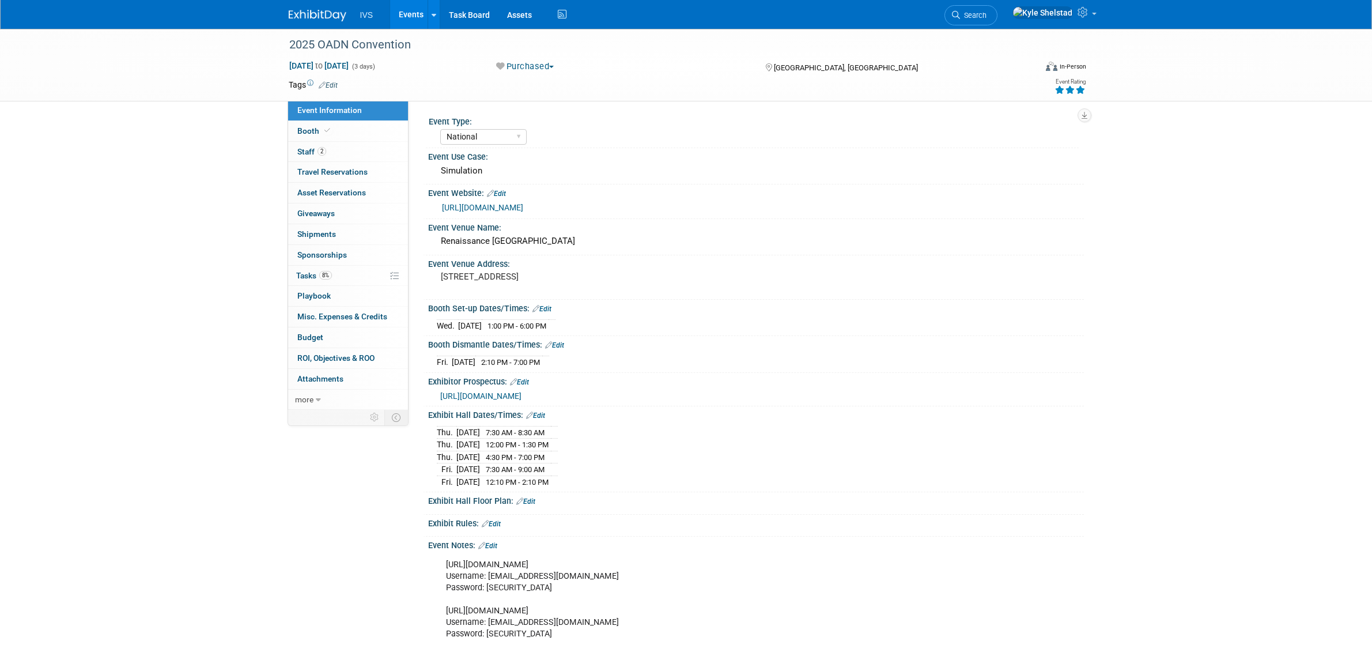
select select "National"
click at [361, 133] on link "Booth" at bounding box center [348, 131] width 120 height 20
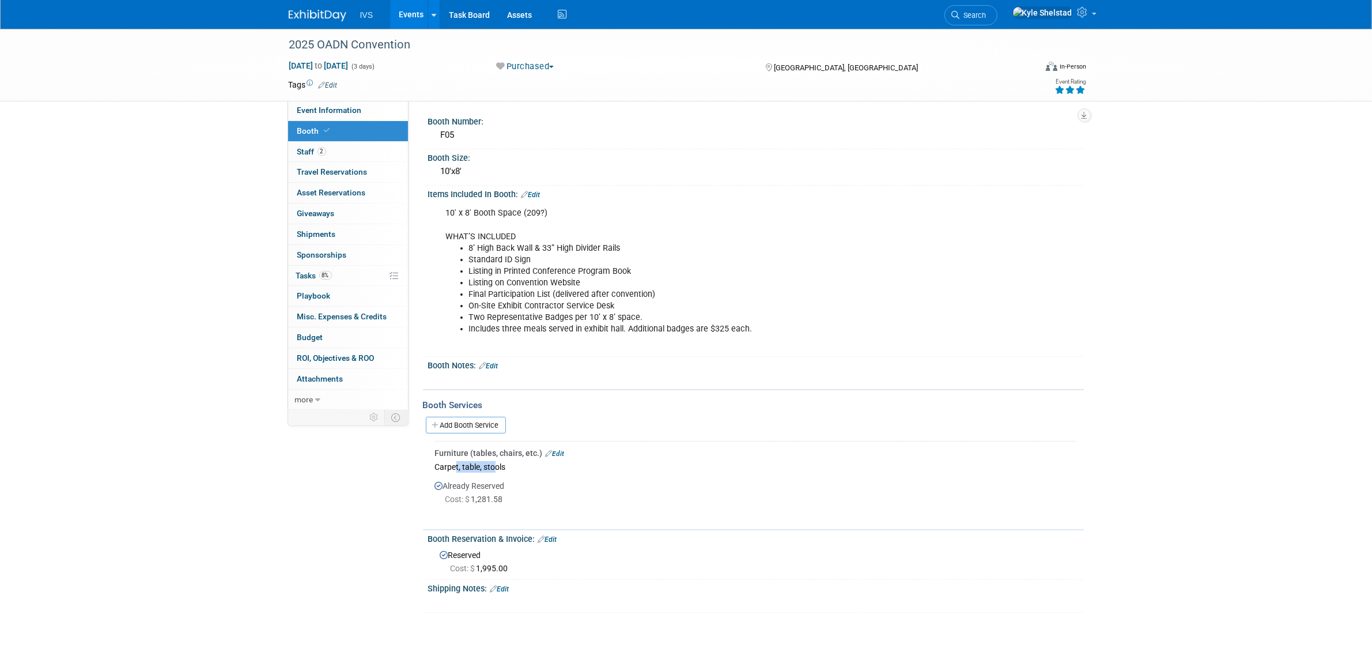
drag, startPoint x: 456, startPoint y: 467, endPoint x: 503, endPoint y: 469, distance: 46.7
click at [503, 469] on div "Carpet, table, stools" at bounding box center [755, 467] width 640 height 16
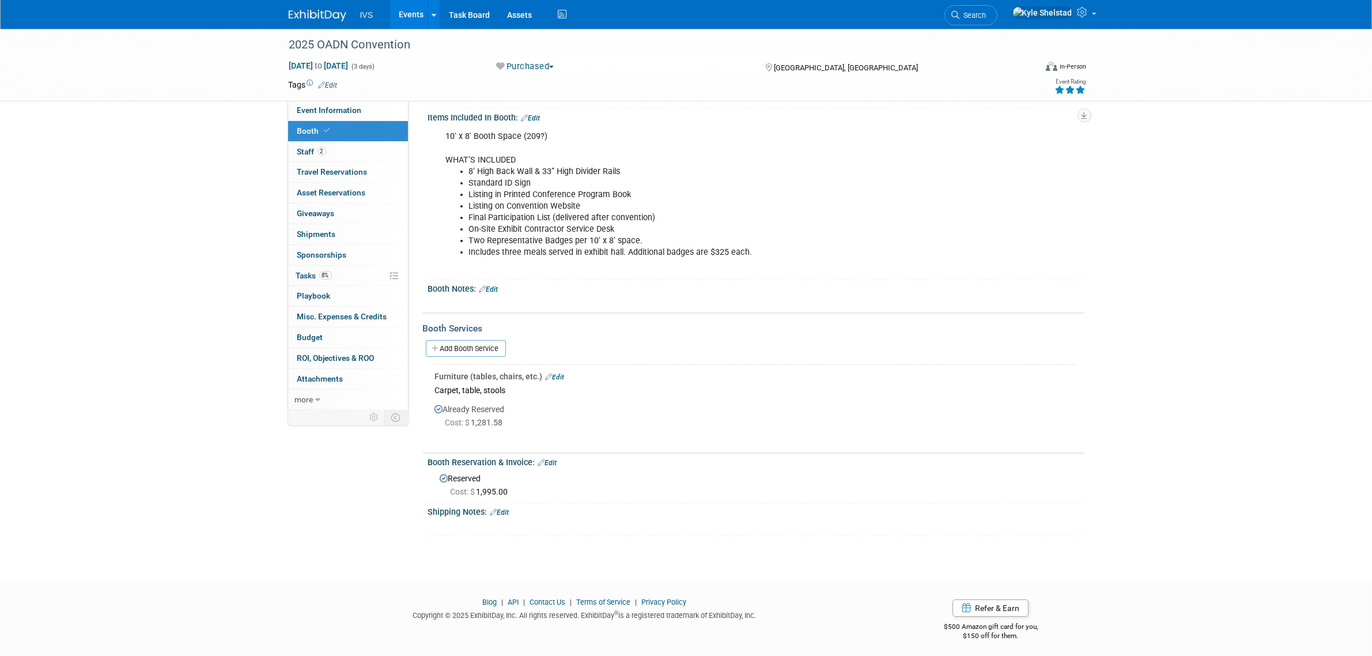
scroll to position [78, 0]
click at [407, 12] on link "Events" at bounding box center [411, 14] width 42 height 29
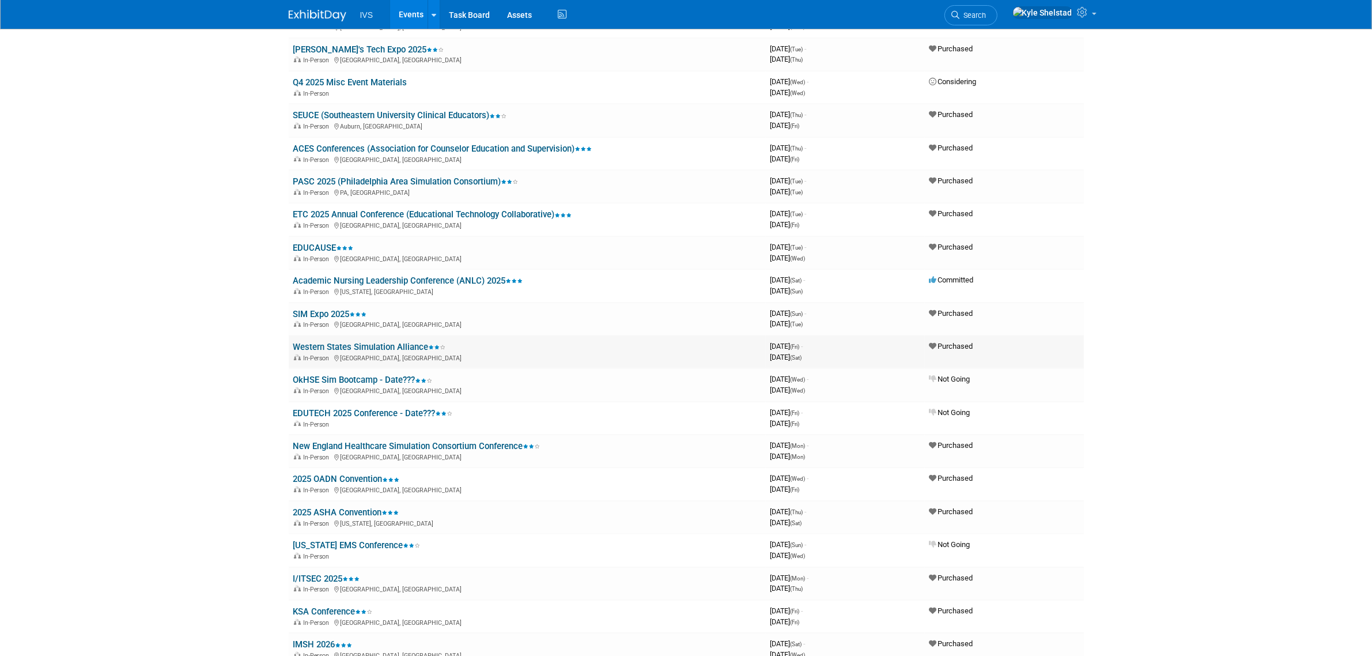
scroll to position [432, 0]
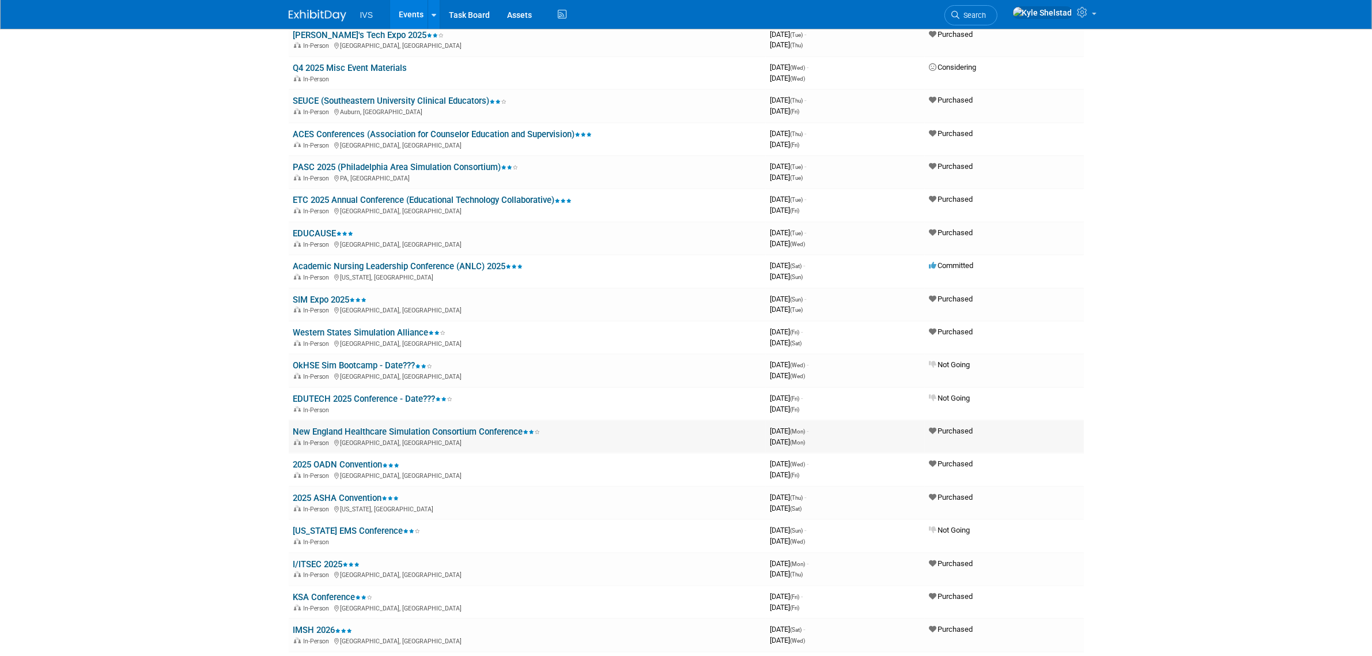
click at [405, 427] on link "New England Healthcare Simulation Consortium Conference" at bounding box center [416, 432] width 247 height 10
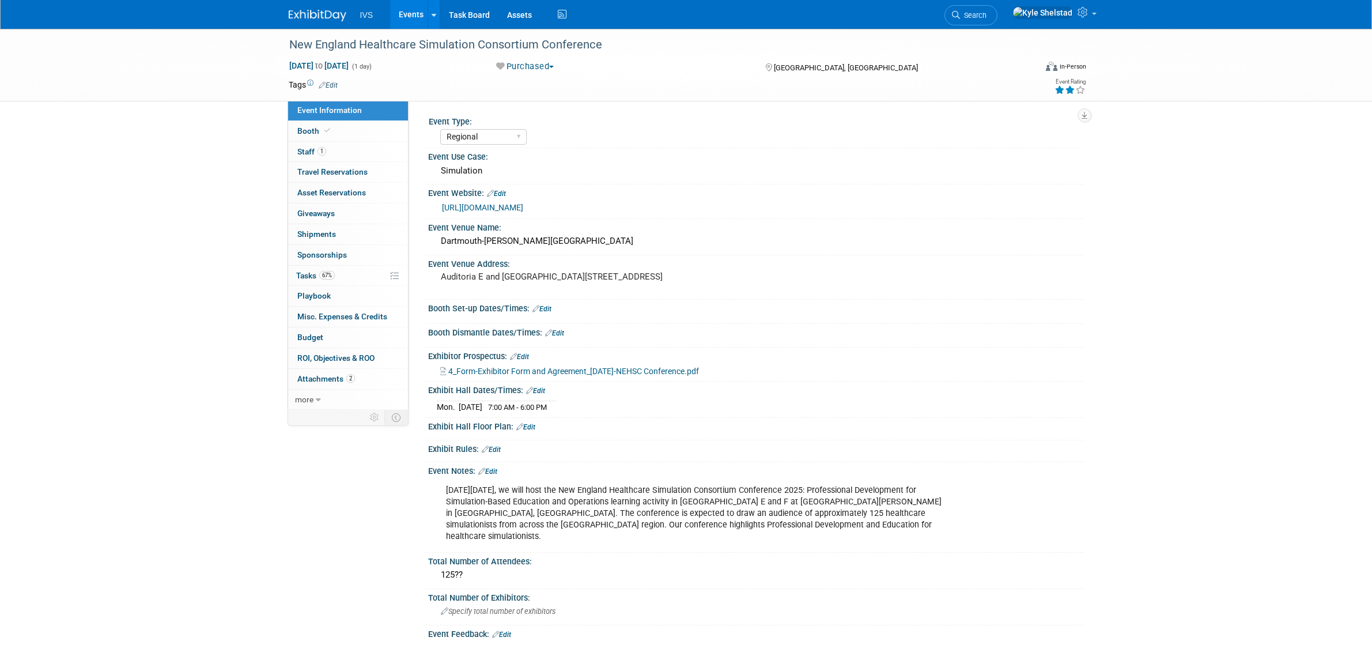
select select "Regional"
click at [358, 154] on link "1 Staff 1" at bounding box center [348, 152] width 120 height 20
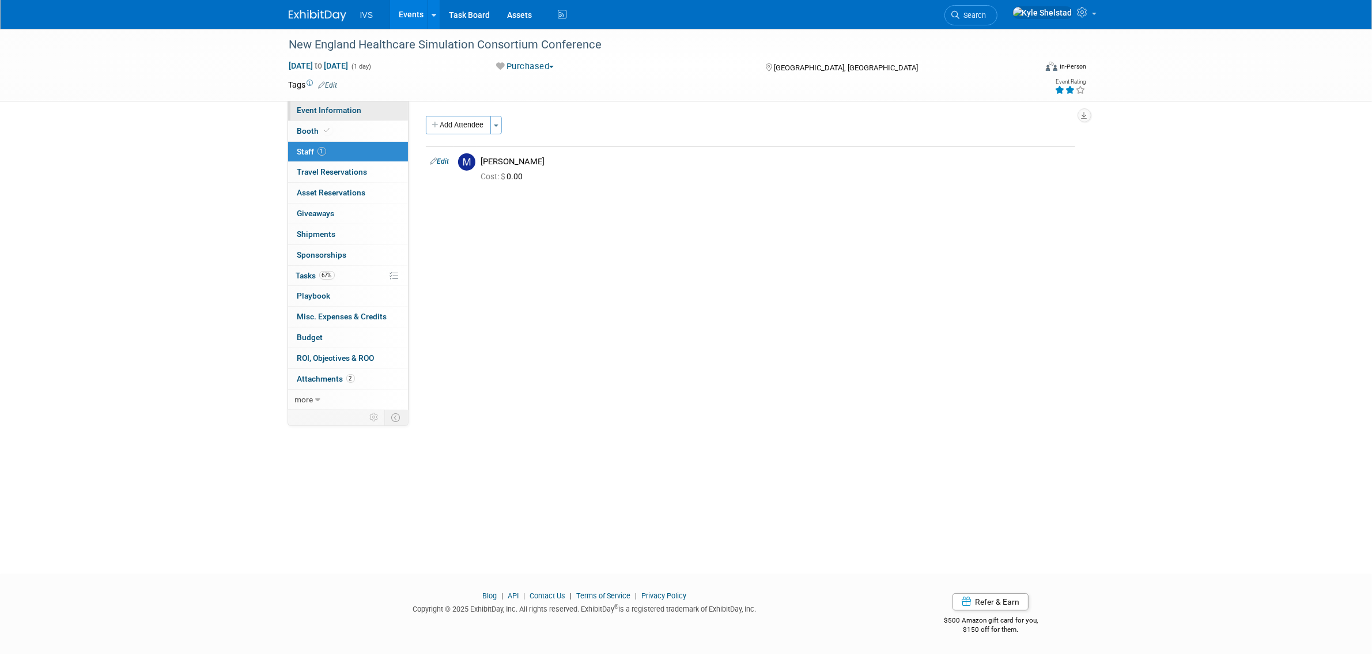
click at [360, 104] on link "Event Information" at bounding box center [348, 110] width 120 height 20
select select "Regional"
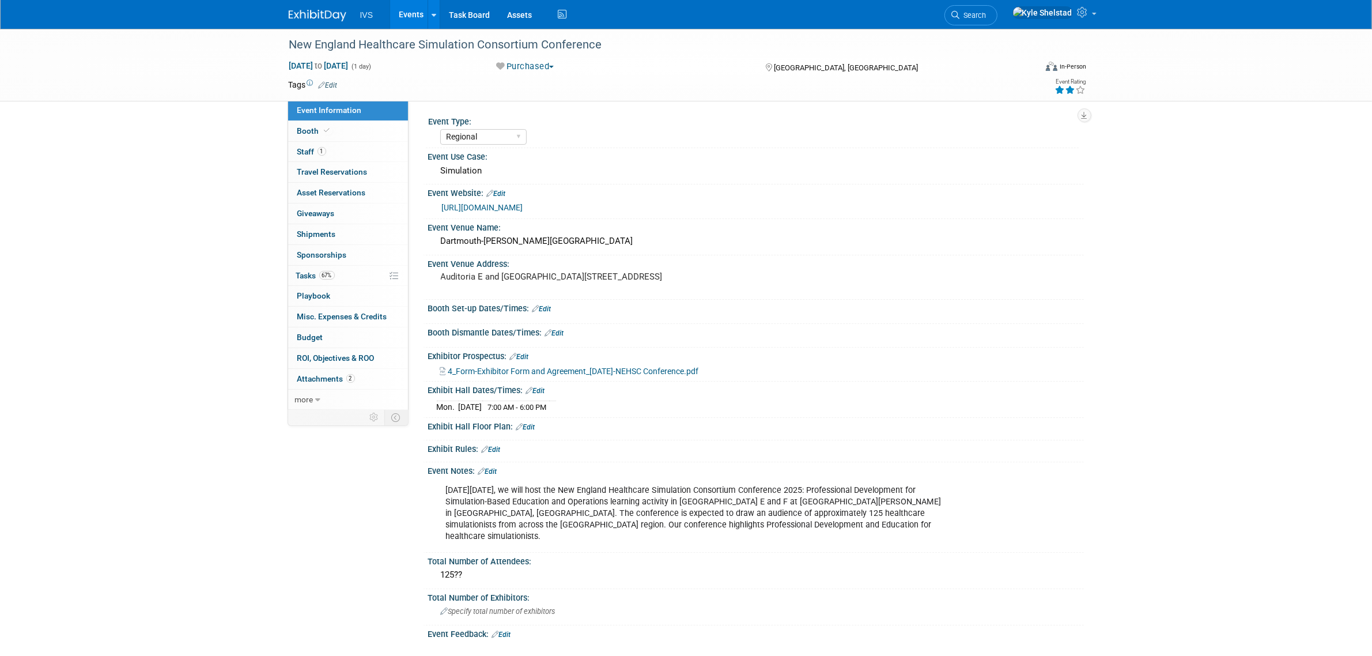
click at [415, 12] on link "Events" at bounding box center [411, 14] width 42 height 29
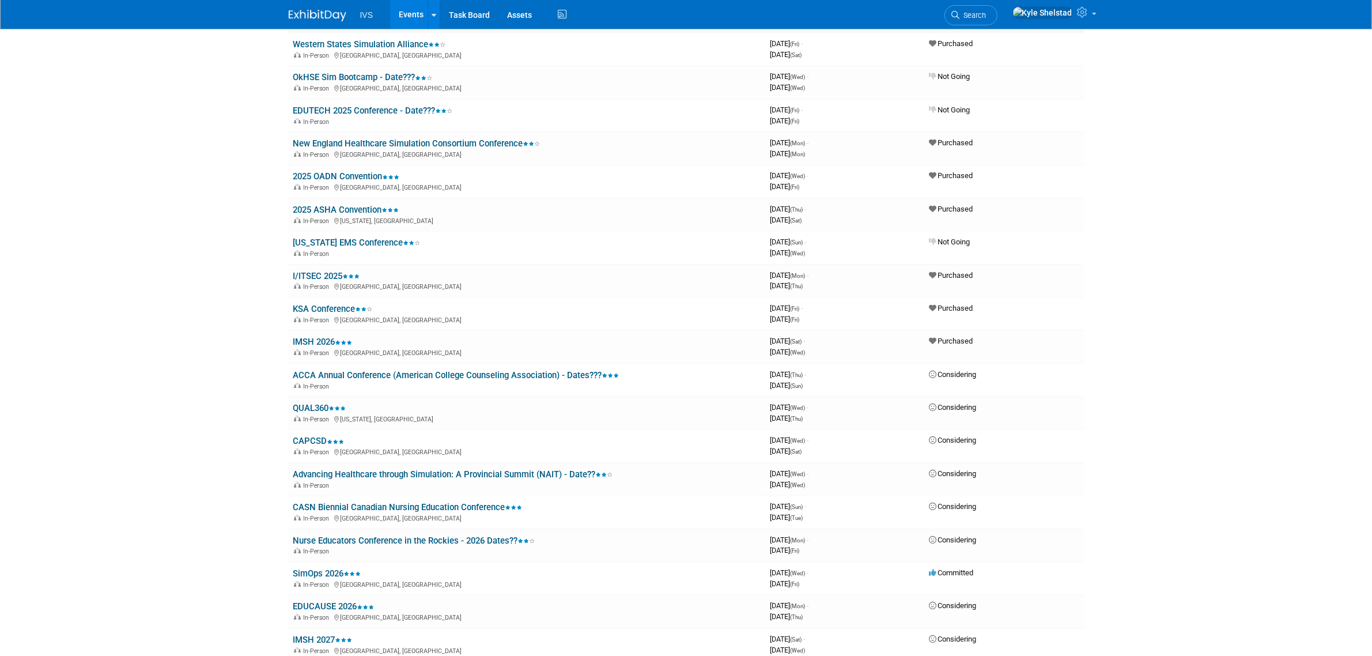
scroll to position [768, 0]
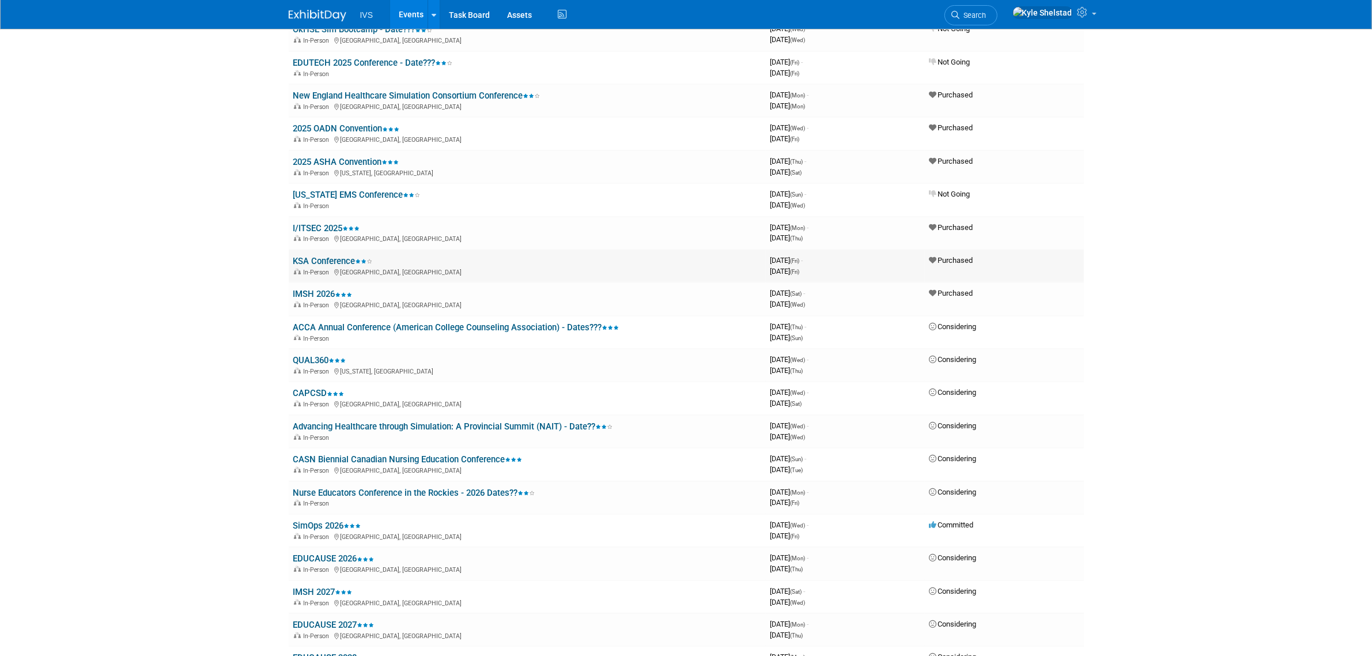
click at [331, 256] on link "KSA Conference" at bounding box center [333, 261] width 80 height 10
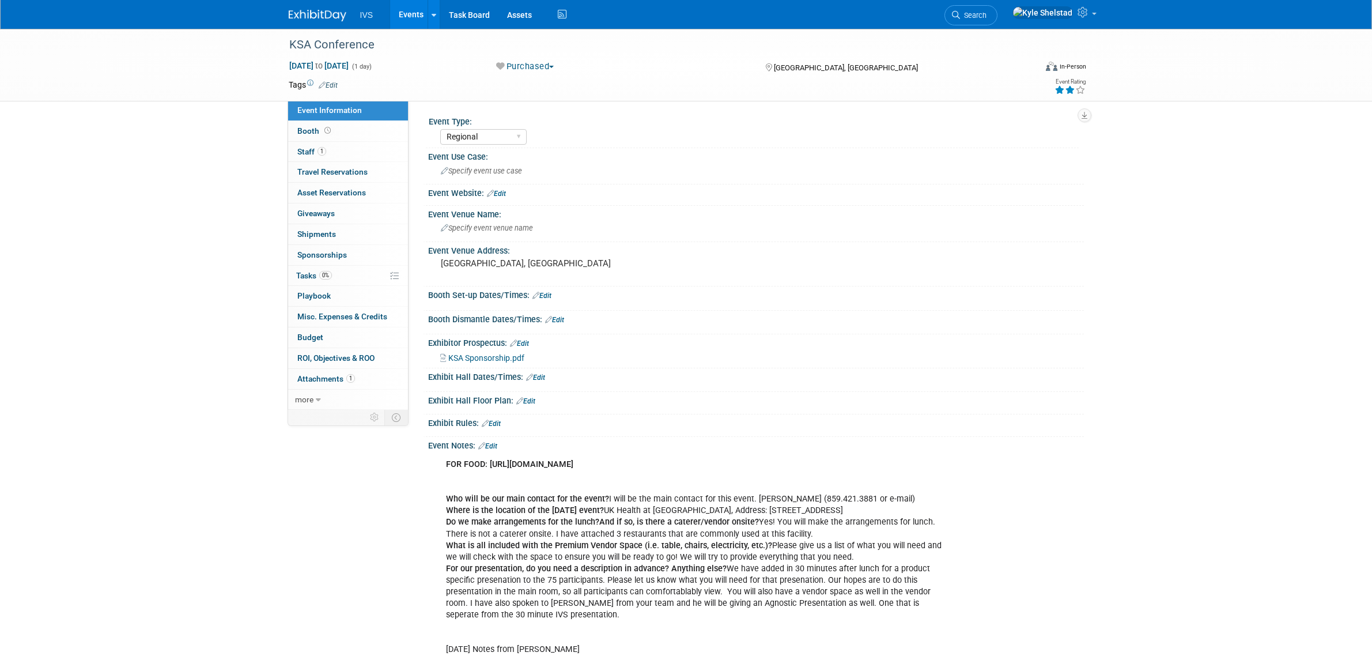
select select "Regional"
click at [491, 353] on span "KSA Sponsorship.pdf" at bounding box center [486, 357] width 76 height 9
click at [499, 359] on span "KSA Sponsorship.pdf" at bounding box center [486, 357] width 76 height 9
click at [412, 16] on link "Events" at bounding box center [411, 14] width 42 height 29
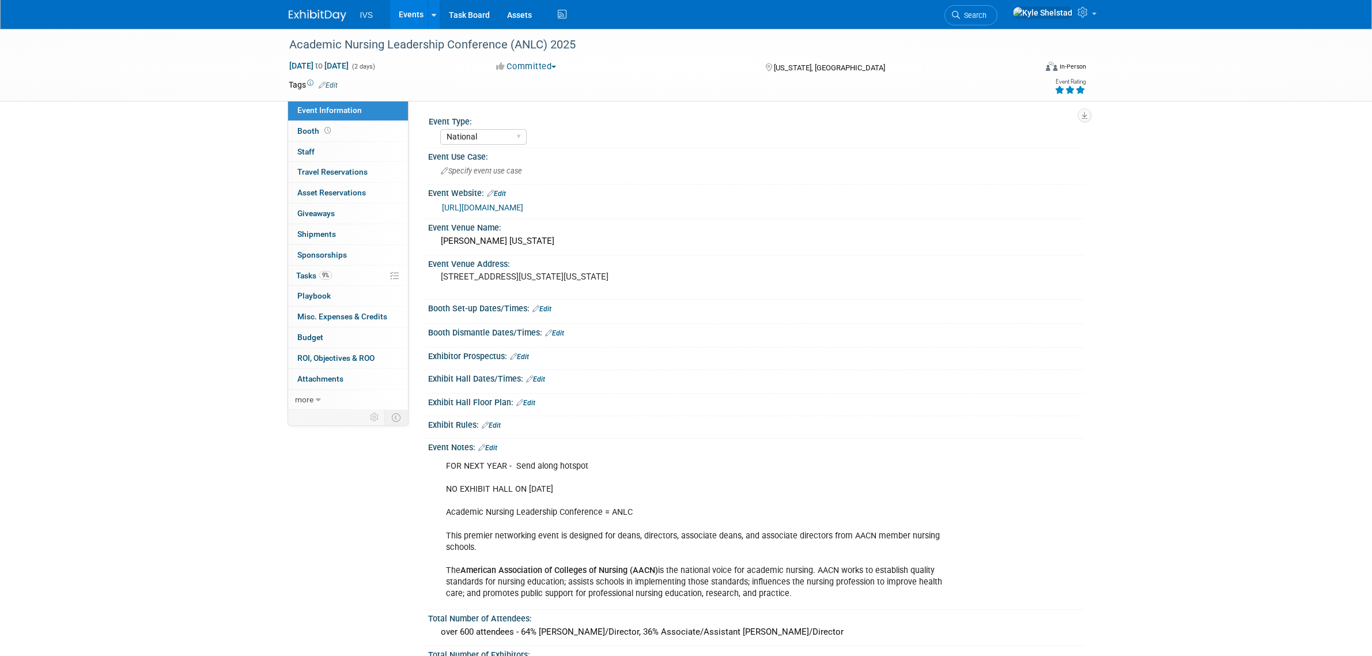
select select "National"
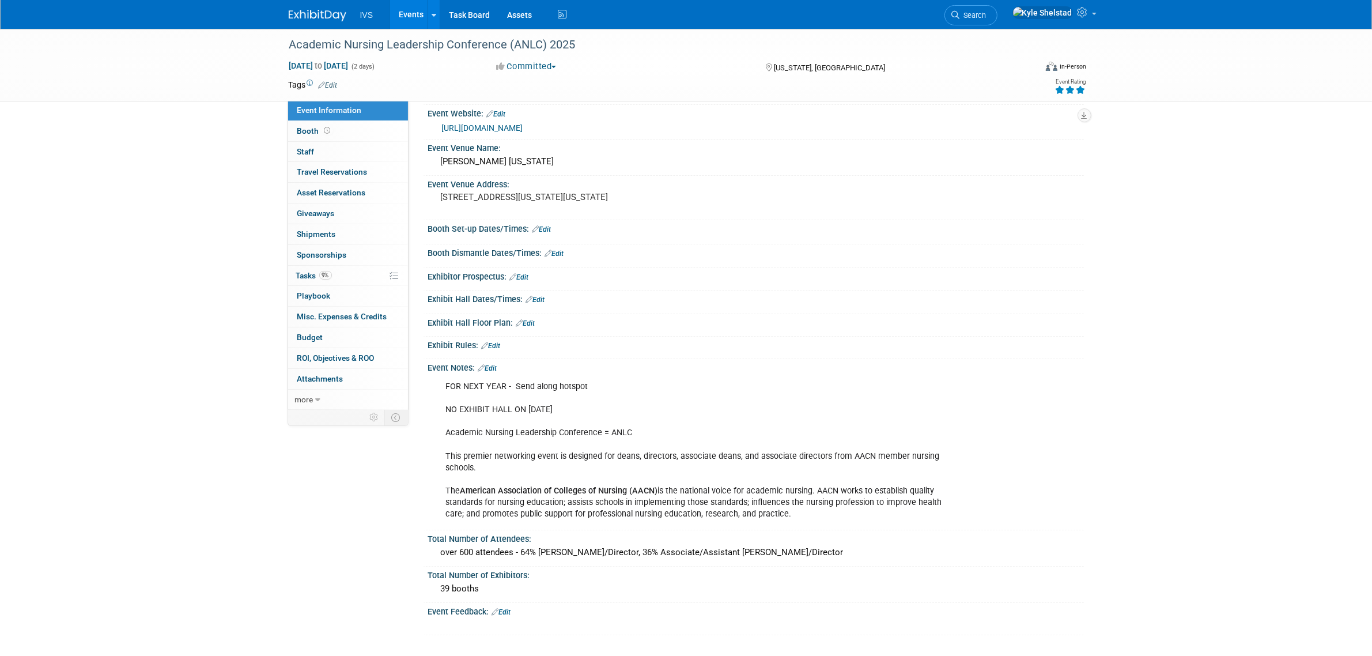
scroll to position [96, 0]
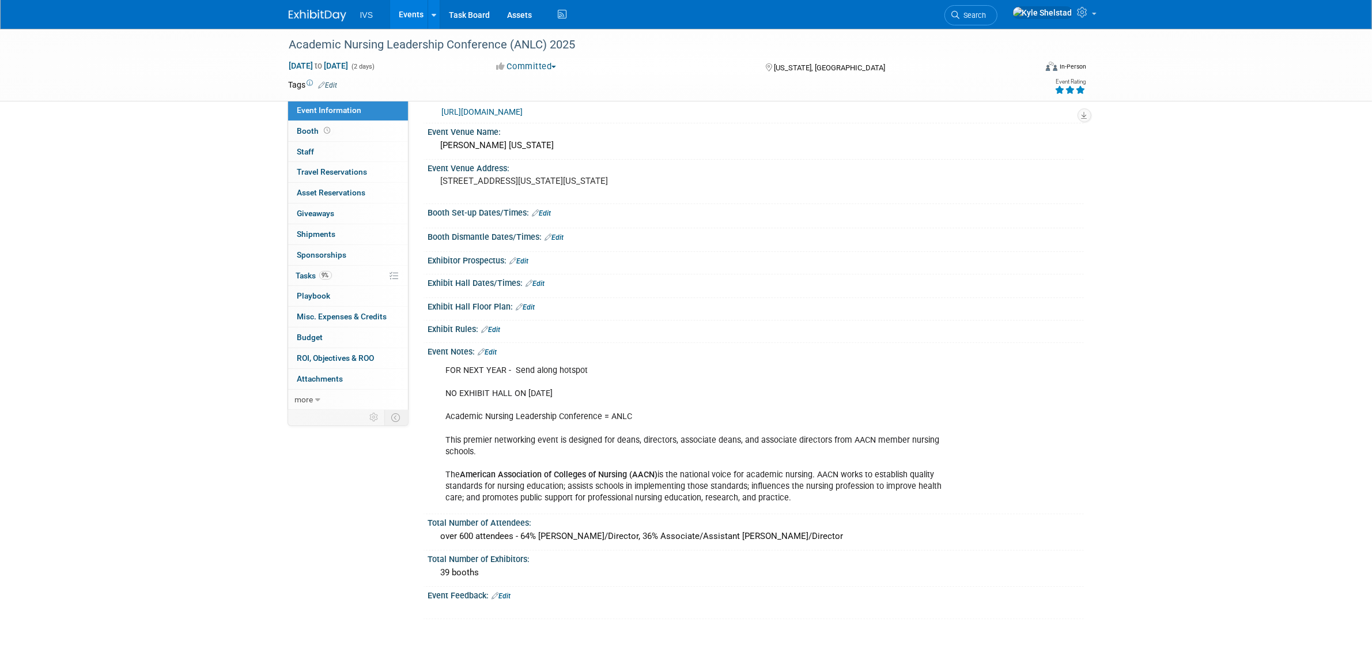
drag, startPoint x: 459, startPoint y: 416, endPoint x: 560, endPoint y: 416, distance: 100.9
click at [540, 416] on div "FOR NEXT YEAR - Send along hotspot NO EXHIBIT HALL ON [DATE] Academic Nursing L…" at bounding box center [697, 434] width 519 height 150
click at [593, 418] on div "FOR NEXT YEAR - Send along hotspot NO EXHIBIT HALL ON [DATE] Academic Nursing L…" at bounding box center [697, 434] width 519 height 150
drag, startPoint x: 647, startPoint y: 411, endPoint x: 372, endPoint y: 408, distance: 274.4
click at [372, 408] on div "Event Information Event Info Booth Booth 0 Staff 0 Staff 0 Travel Reservations …" at bounding box center [686, 276] width 813 height 686
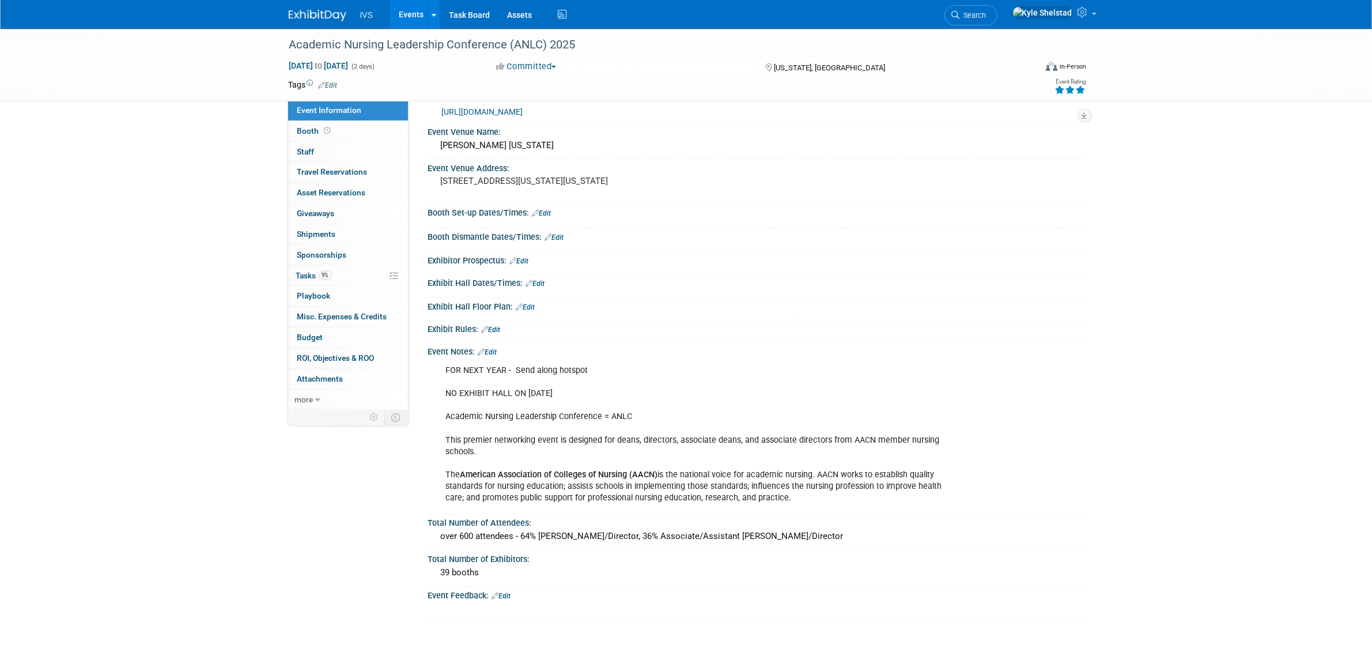
click at [545, 434] on div "FOR NEXT YEAR - Send along hotspot NO EXHIBIT HALL ON [DATE] Academic Nursing L…" at bounding box center [697, 434] width 519 height 150
click at [340, 149] on link "0 Staff 0" at bounding box center [348, 152] width 120 height 20
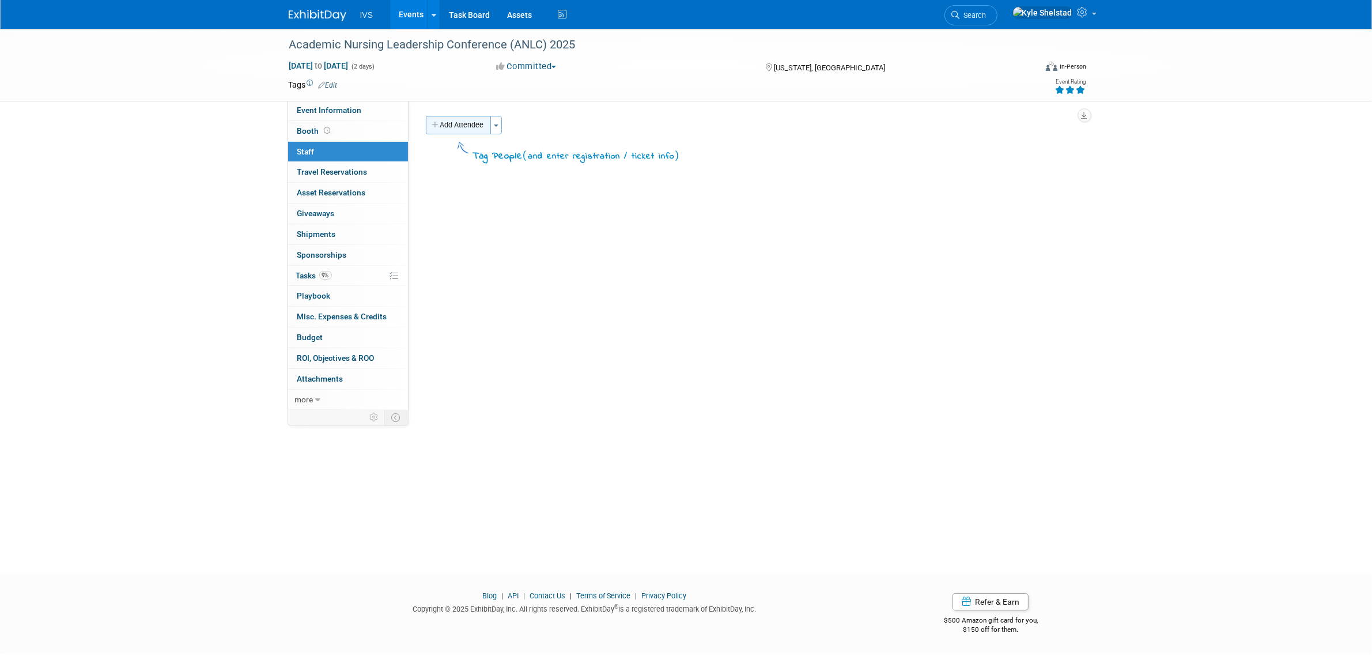
click at [466, 131] on button "Add Attendee" at bounding box center [458, 125] width 65 height 18
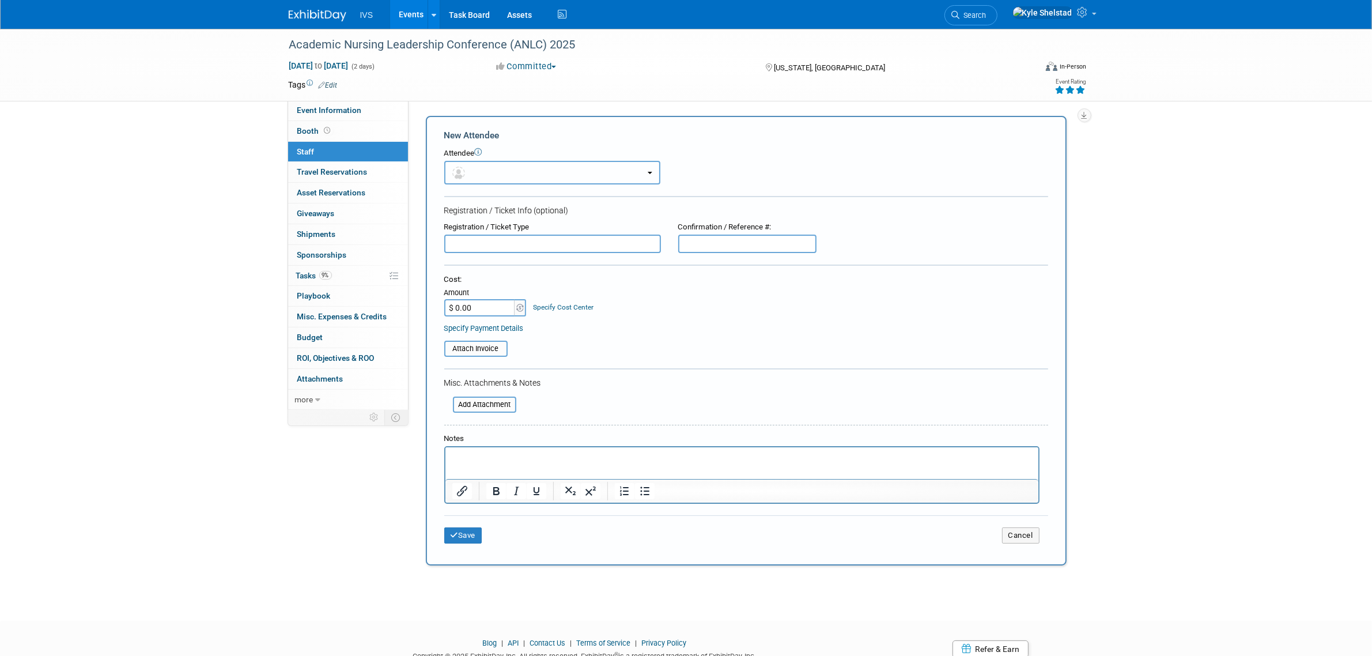
click at [541, 176] on button "button" at bounding box center [552, 173] width 216 height 24
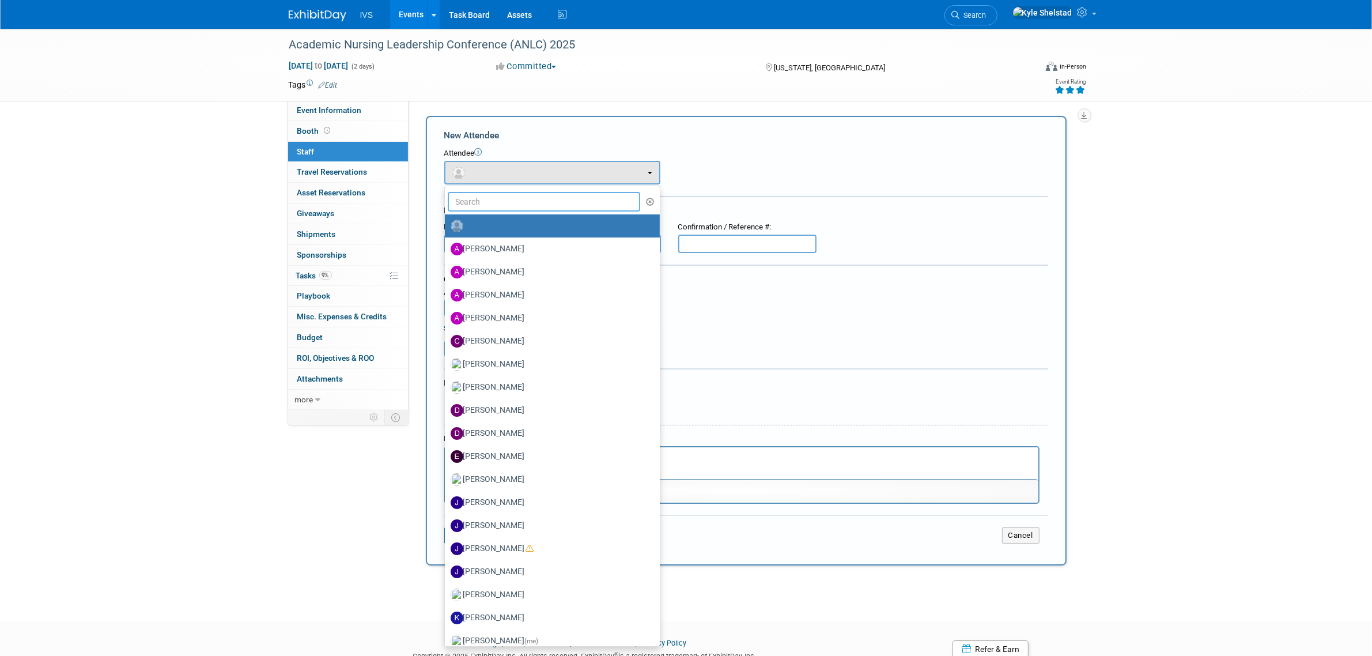
click at [523, 202] on input "text" at bounding box center [544, 202] width 193 height 20
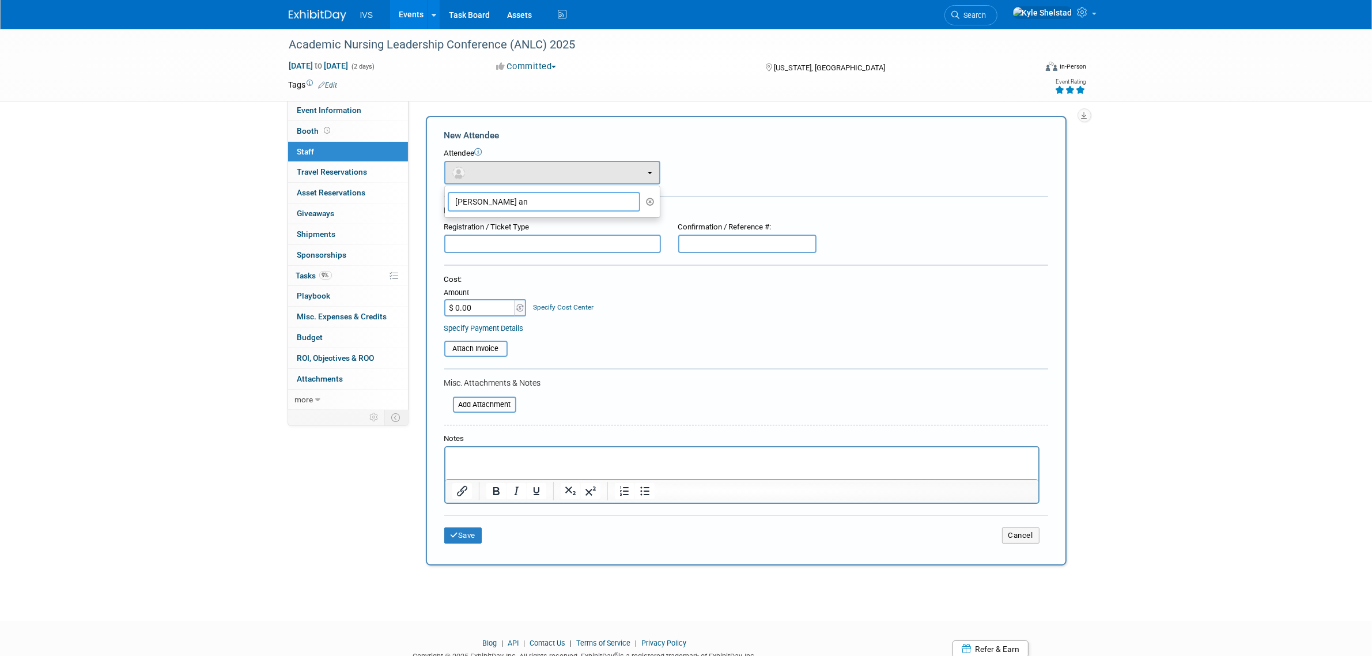
type input "mike anz"
click at [558, 225] on label "Mike Anzalone" at bounding box center [550, 226] width 198 height 18
click at [447, 225] on input "Mike Anzalone" at bounding box center [442, 224] width 7 height 7
select select "1af8c1e7-2e98-40d4-8f53-3b2cfb358360"
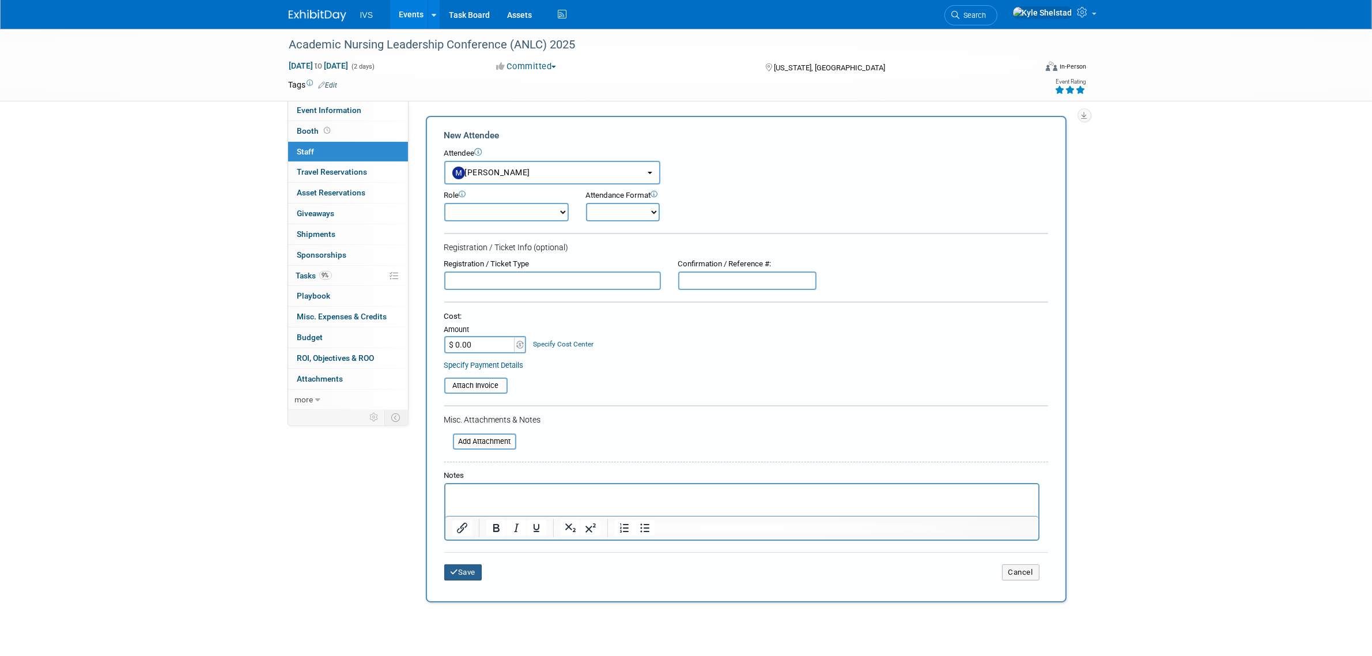
click at [472, 564] on button "Save" at bounding box center [463, 572] width 38 height 16
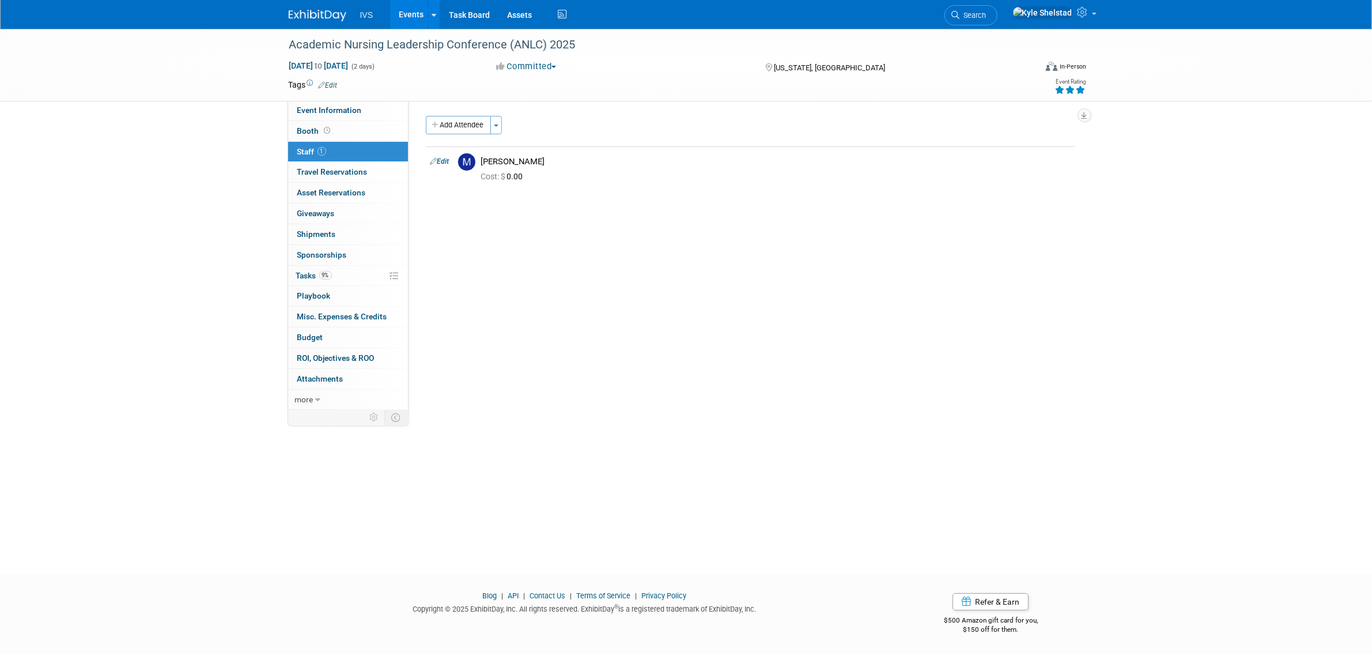
click at [402, 12] on link "Events" at bounding box center [411, 14] width 42 height 29
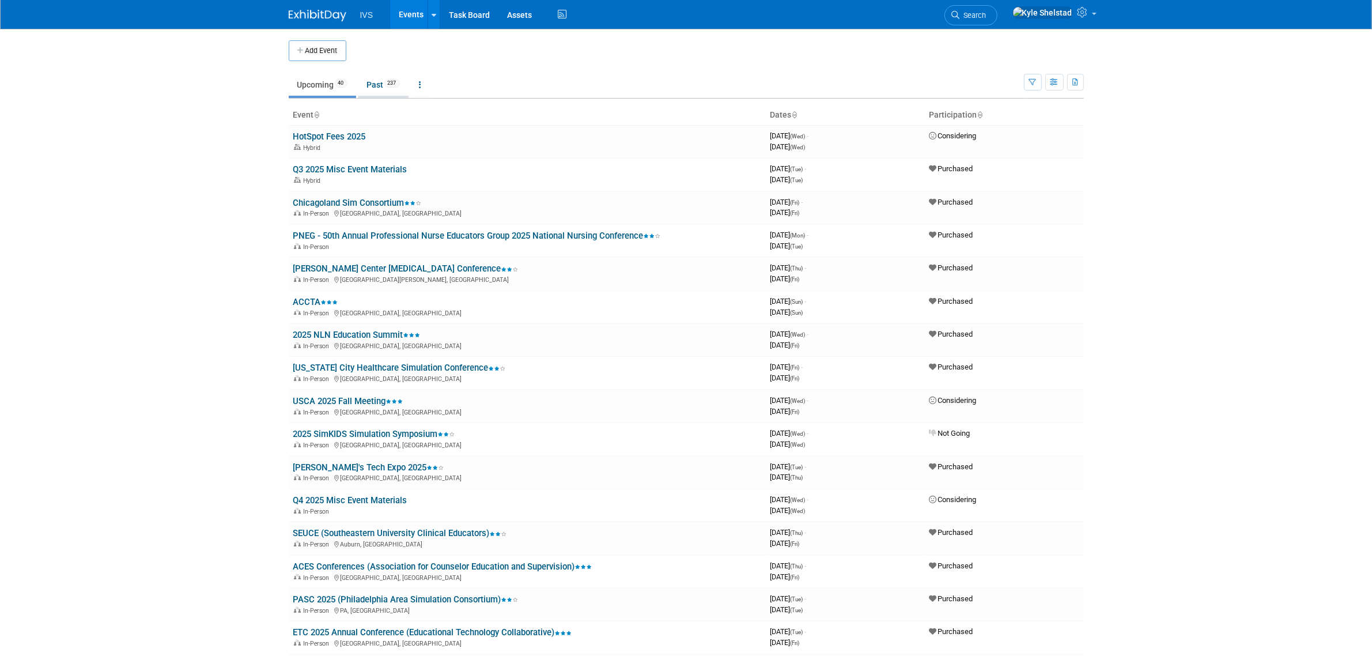
click at [393, 86] on span "237" at bounding box center [392, 83] width 16 height 9
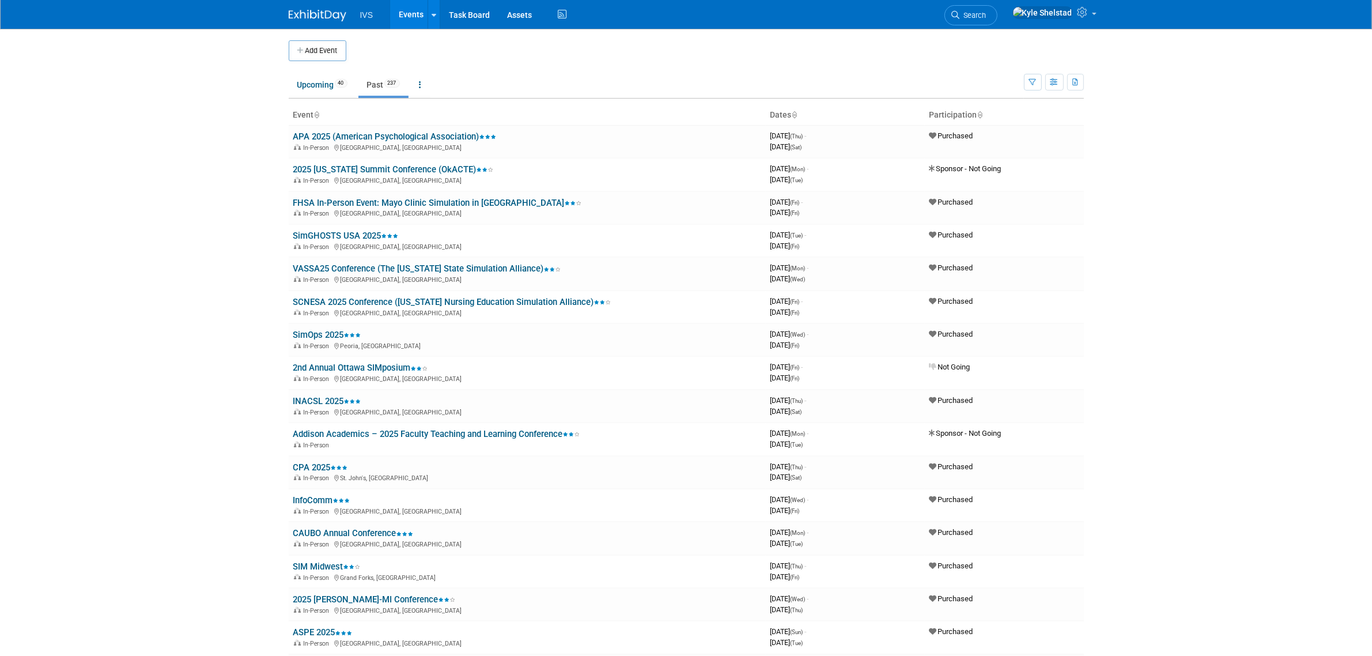
scroll to position [2355, 0]
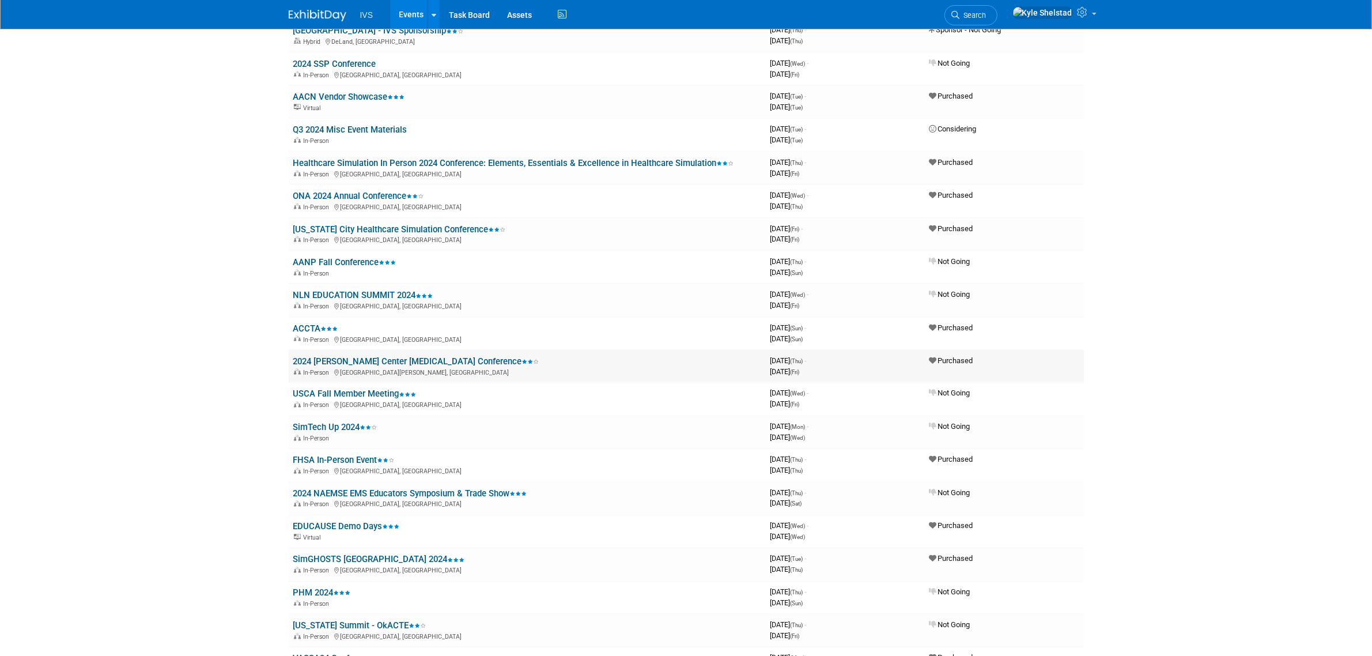
click at [439, 356] on link "2024 [PERSON_NAME] Center [MEDICAL_DATA] Conference" at bounding box center [416, 361] width 246 height 10
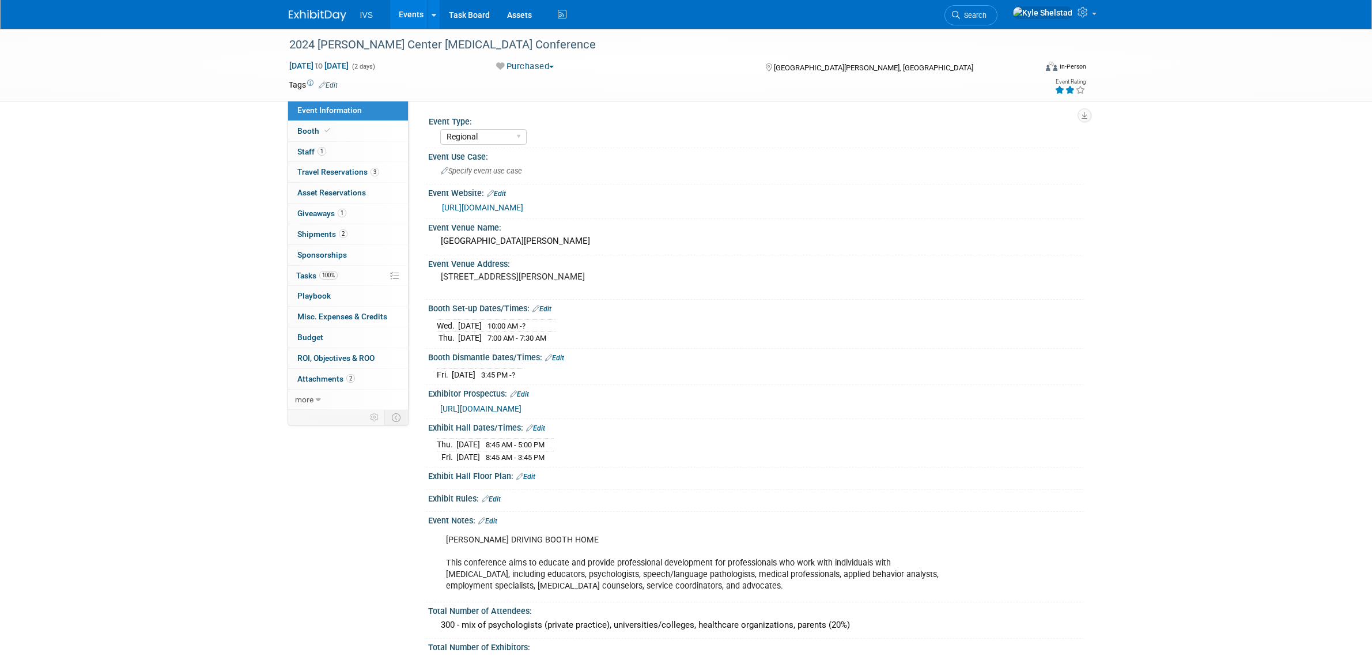
select select "Regional"
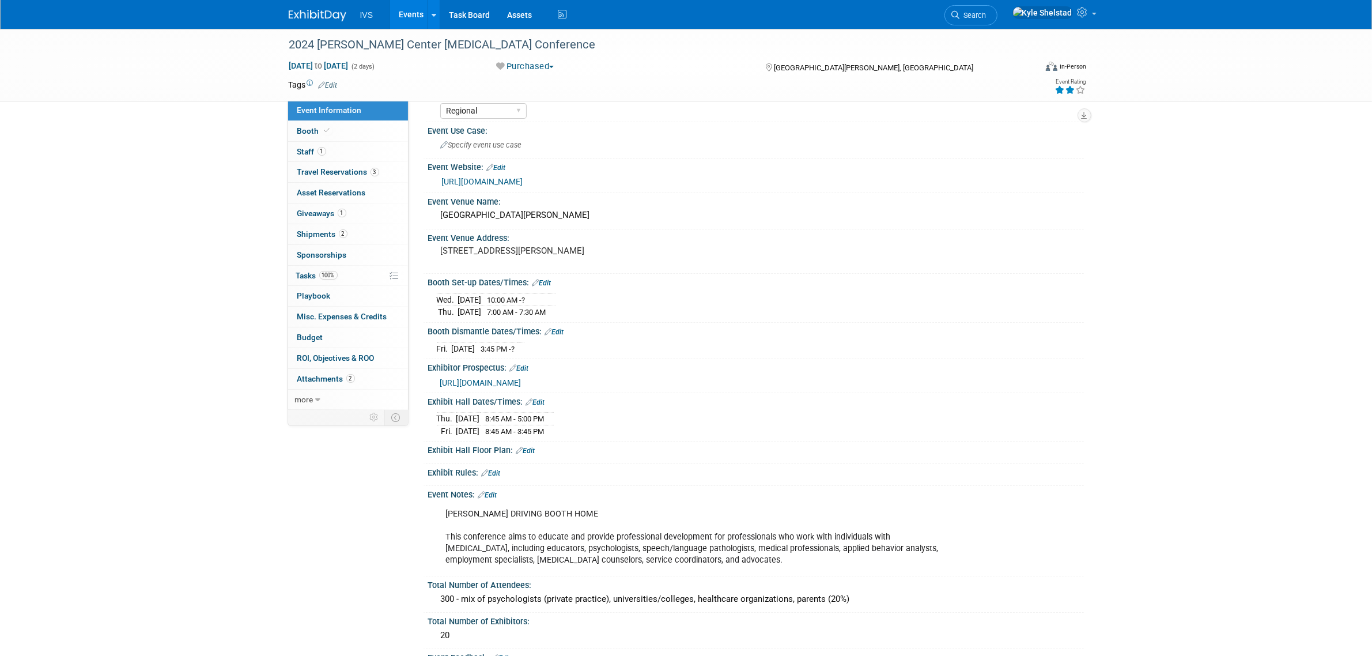
scroll to position [48, 0]
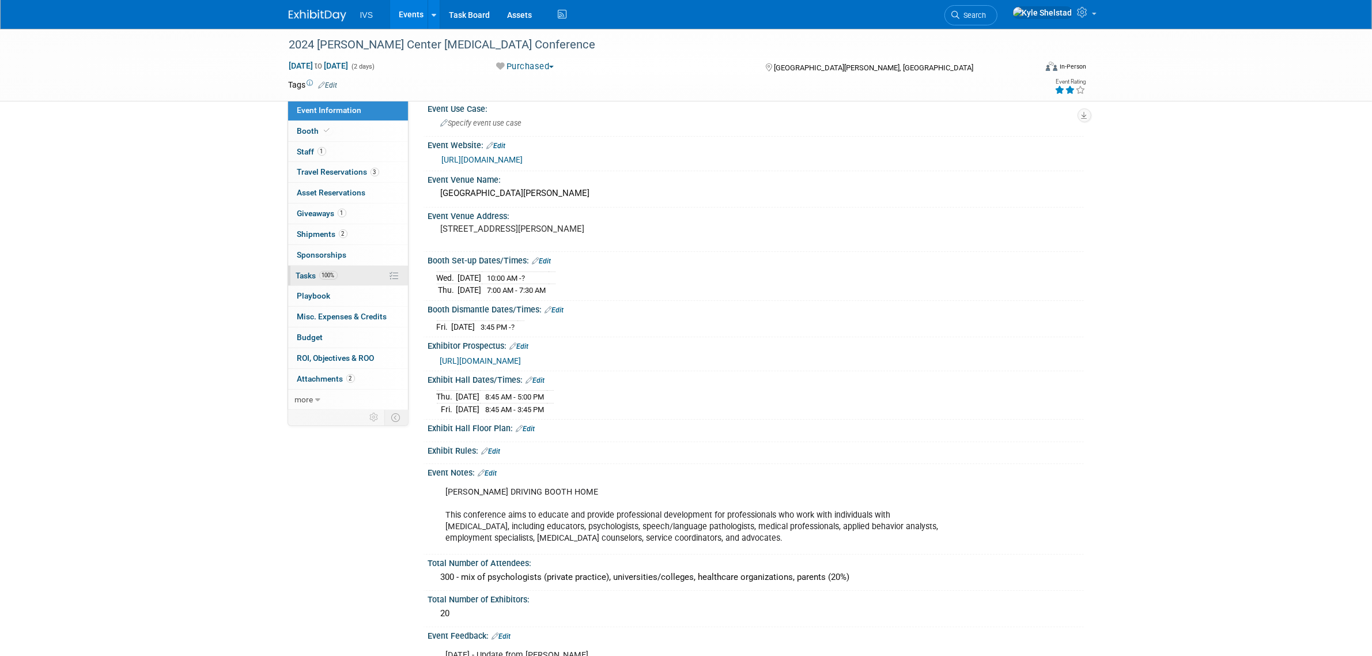
click at [355, 280] on link "100% Tasks 100%" at bounding box center [348, 276] width 120 height 20
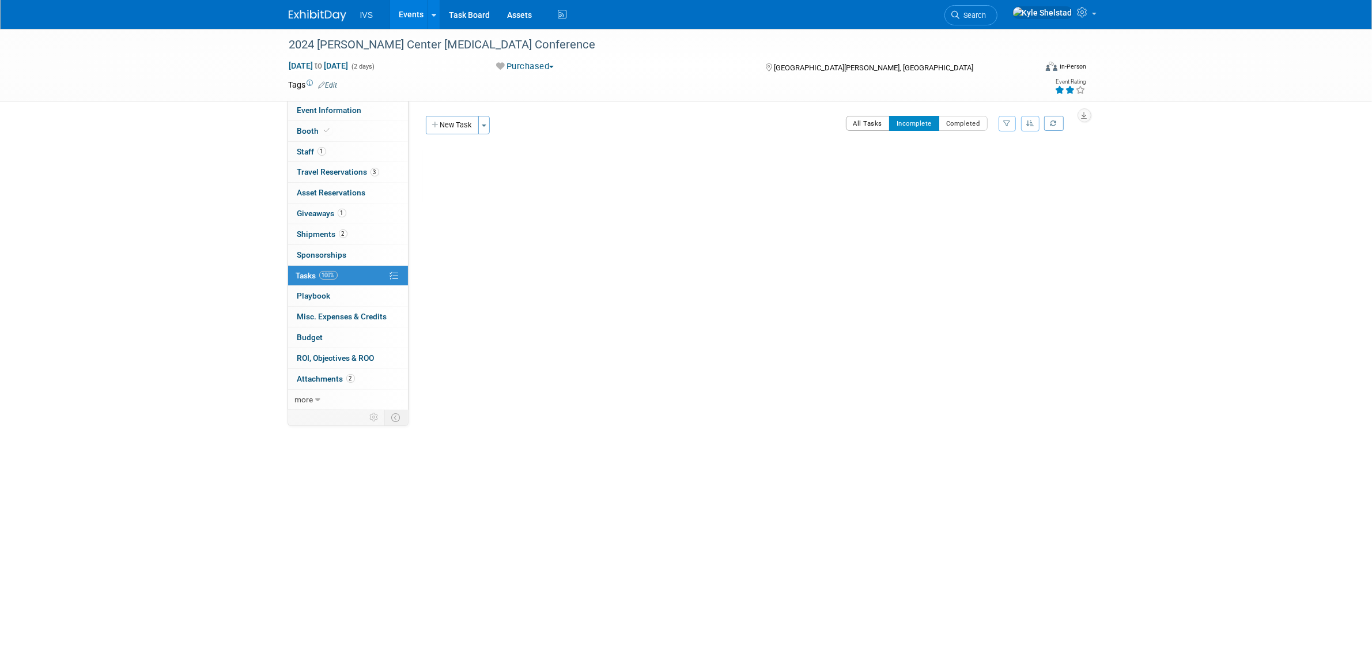
click at [858, 123] on button "All Tasks" at bounding box center [868, 123] width 44 height 15
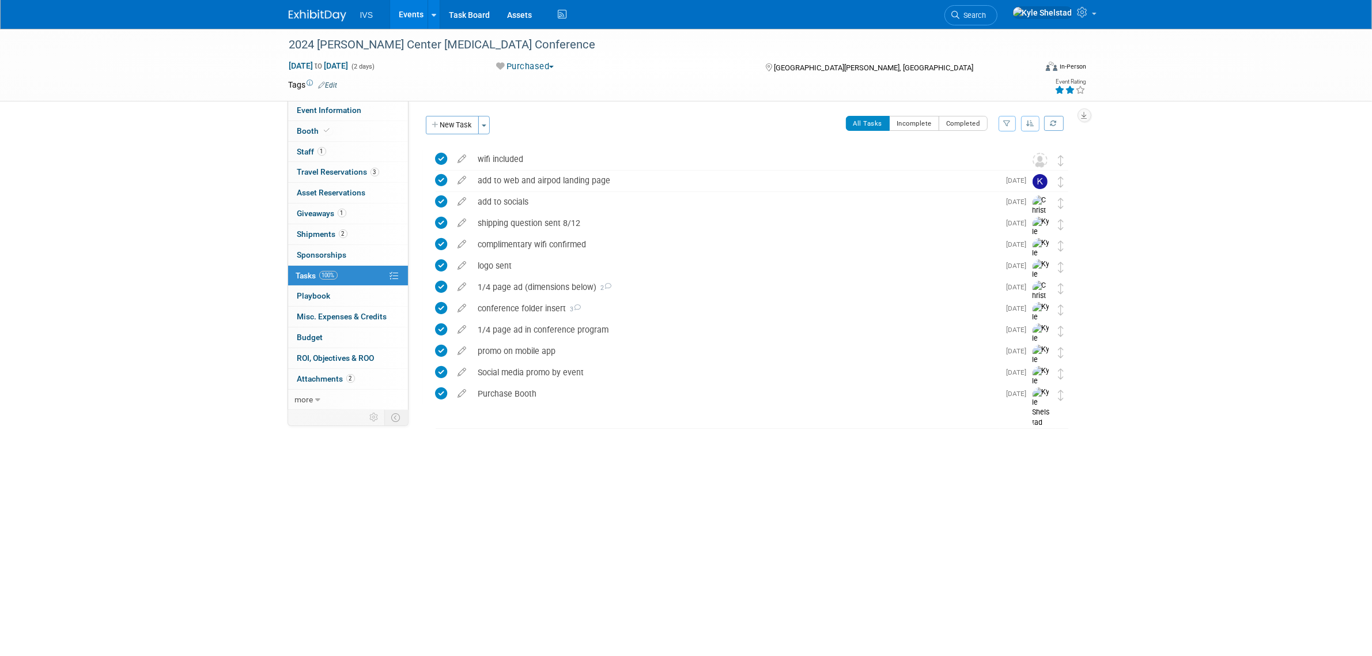
click at [414, 9] on link "Events" at bounding box center [411, 14] width 42 height 29
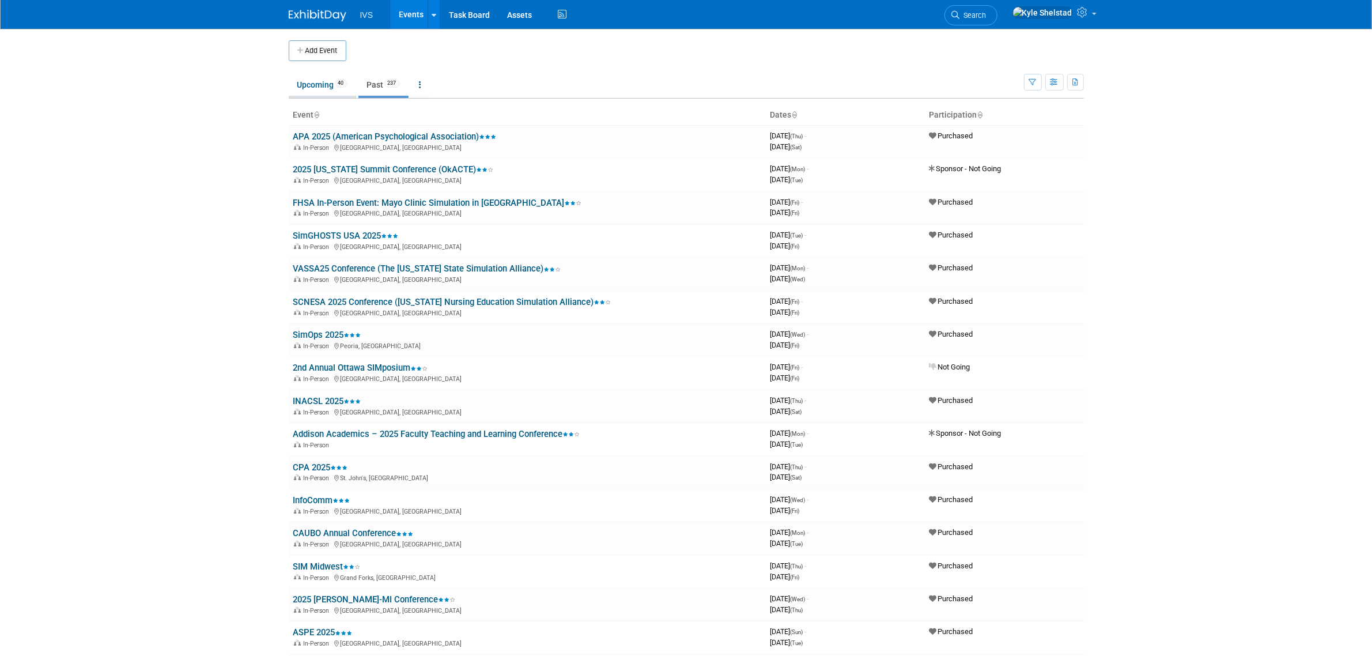
click at [342, 89] on link "Upcoming 40" at bounding box center [322, 85] width 67 height 22
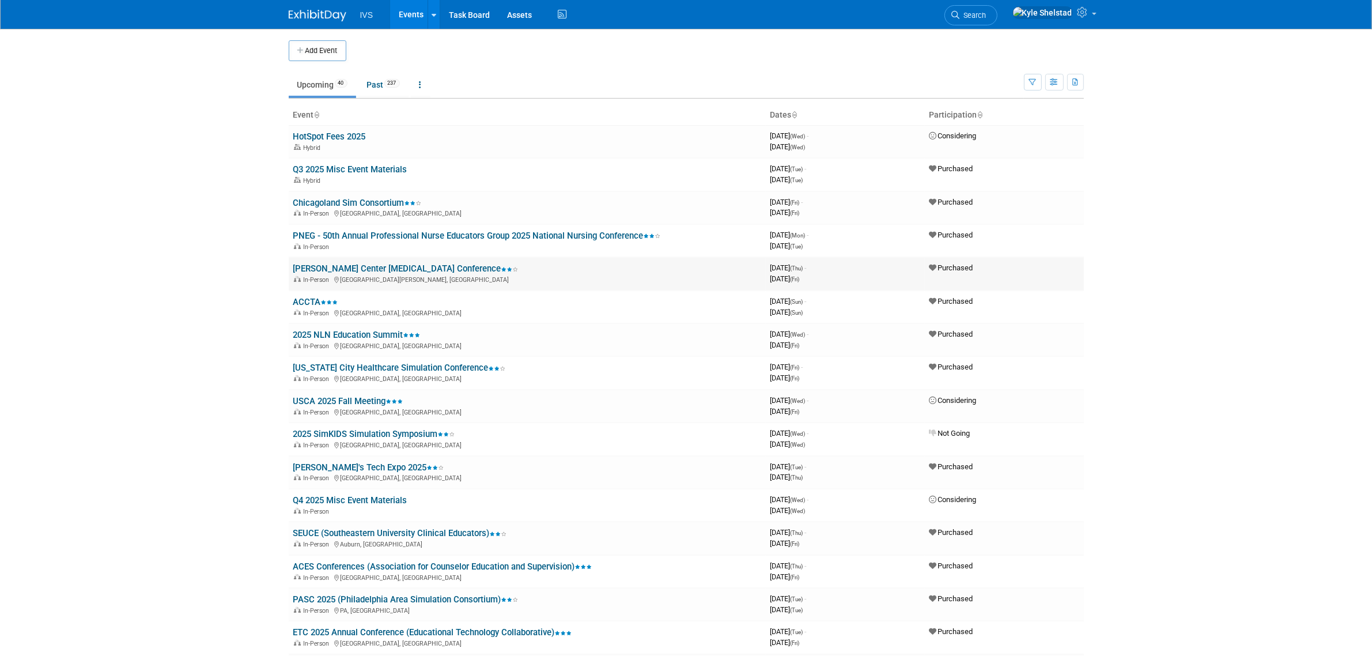
click at [396, 266] on link "[PERSON_NAME] Center [MEDICAL_DATA] Conference" at bounding box center [405, 268] width 225 height 10
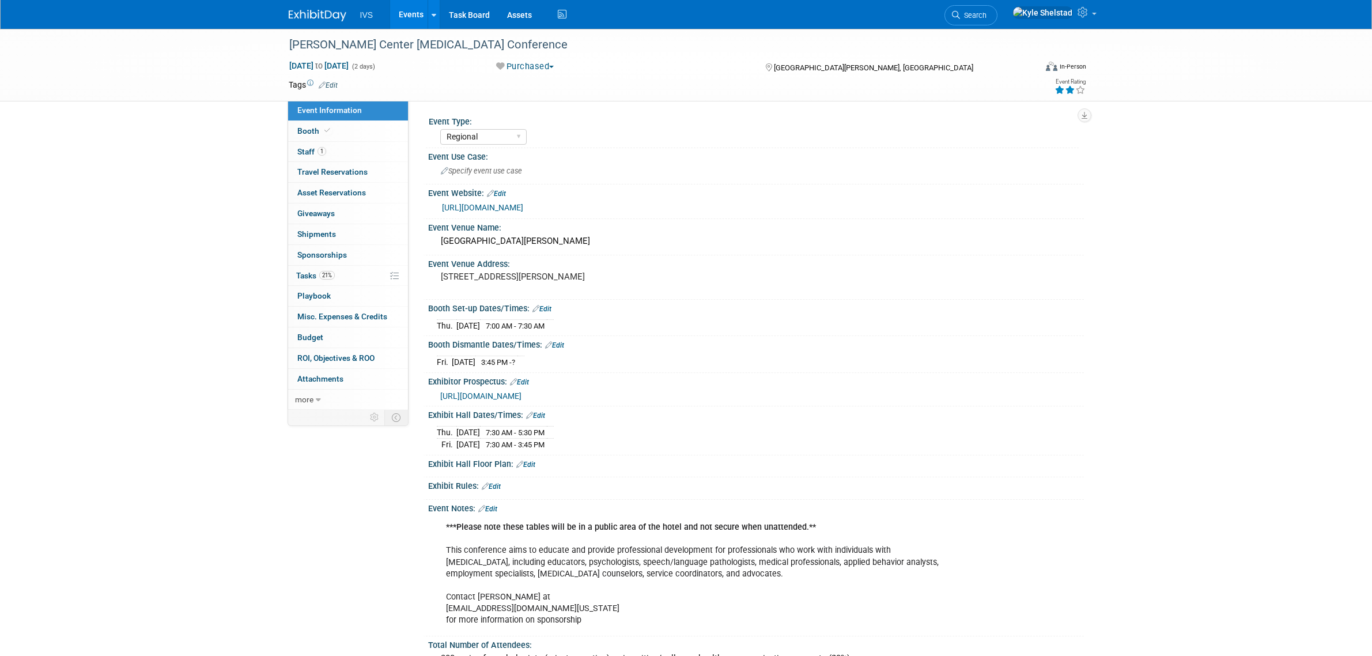
select select "Regional"
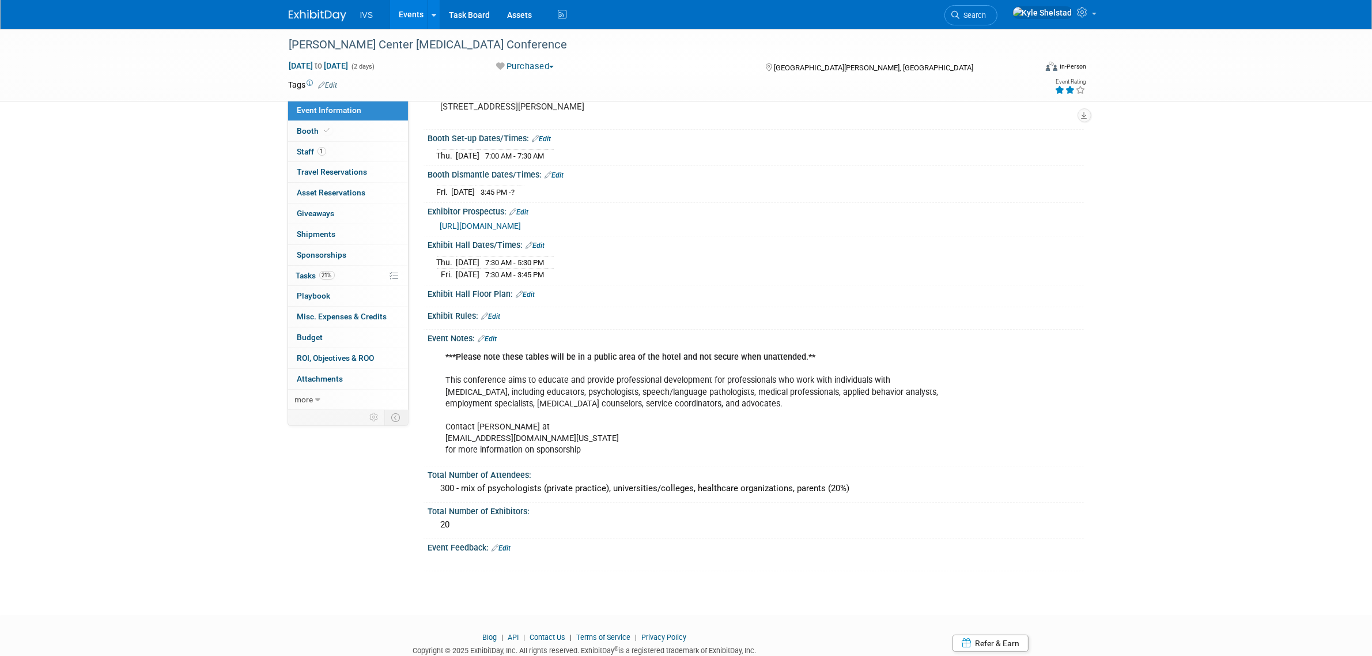
scroll to position [192, 0]
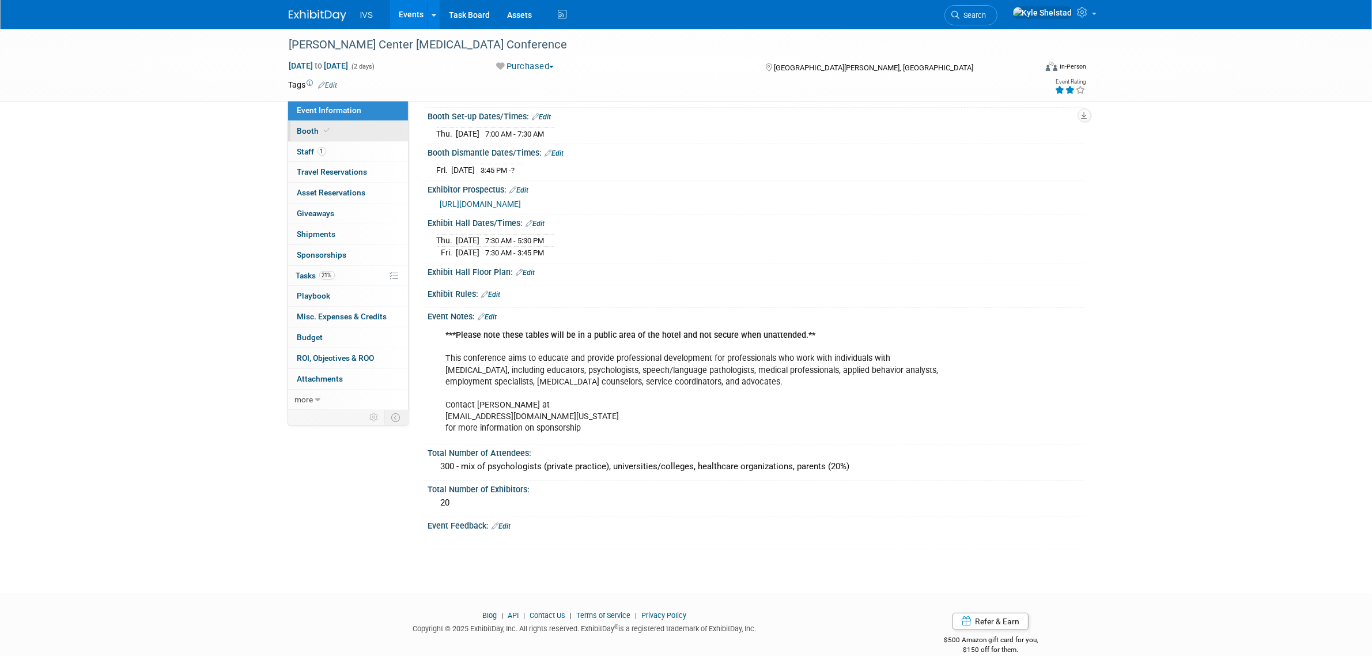
click at [332, 125] on link "Booth" at bounding box center [348, 131] width 120 height 20
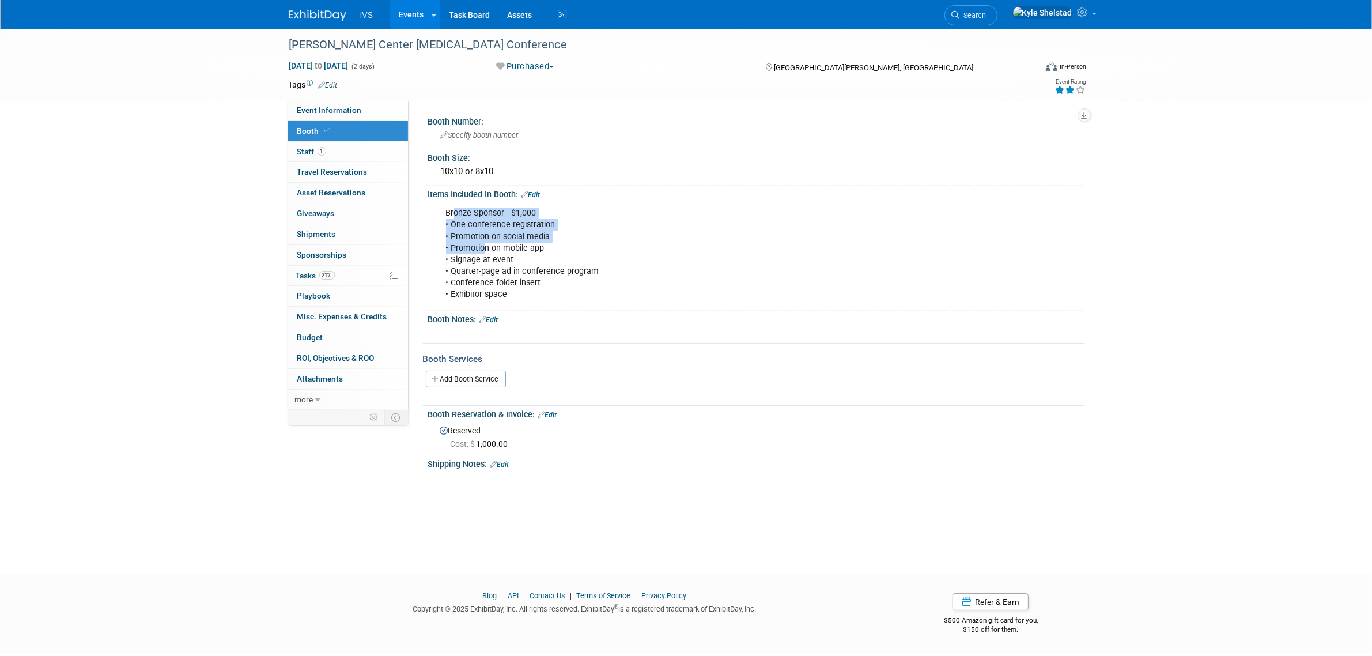
drag, startPoint x: 453, startPoint y: 216, endPoint x: 489, endPoint y: 244, distance: 45.7
click at [485, 243] on div "Bronze Sponsor - $1,000 • One conference registration • Promotion on social med…" at bounding box center [697, 254] width 519 height 104
click at [489, 244] on div "Bronze Sponsor - $1,000 • One conference registration • Promotion on social med…" at bounding box center [697, 254] width 519 height 104
drag, startPoint x: 485, startPoint y: 251, endPoint x: 508, endPoint y: 266, distance: 27.8
click at [507, 266] on div "Bronze Sponsor - $1,000 • One conference registration • Promotion on social med…" at bounding box center [697, 254] width 519 height 104
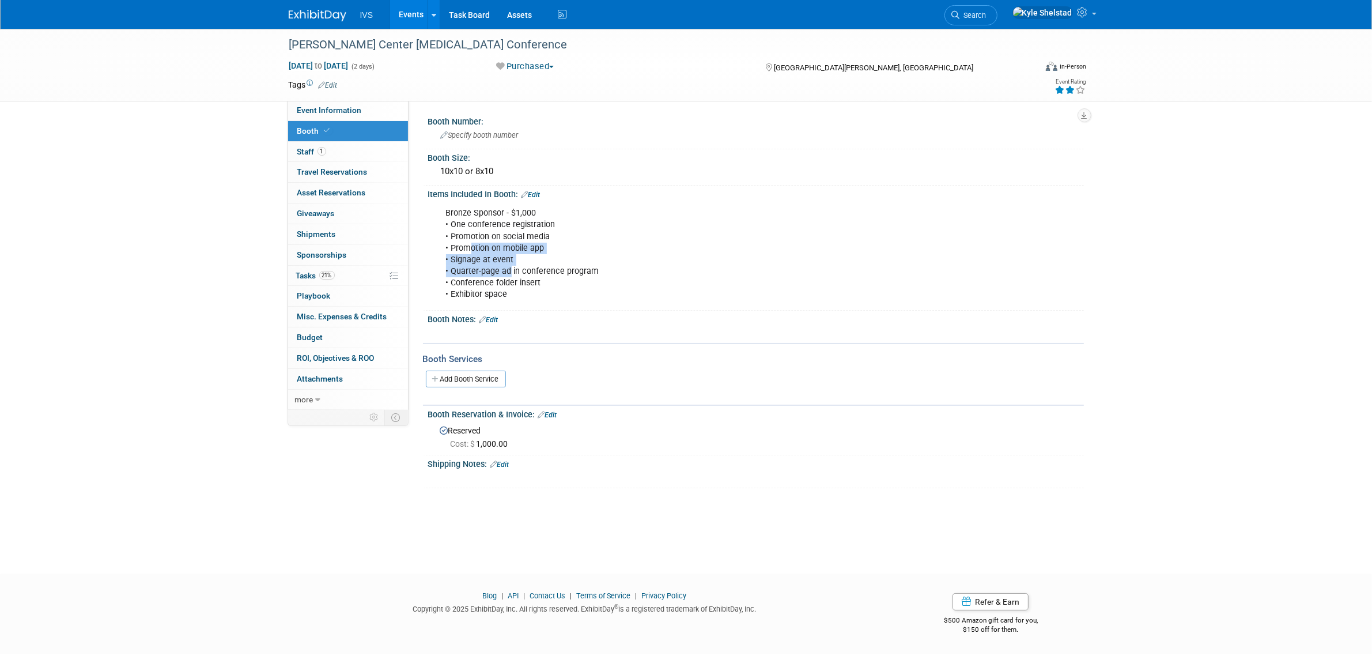
click at [508, 266] on div "Bronze Sponsor - $1,000 • One conference registration • Promotion on social med…" at bounding box center [697, 254] width 519 height 104
drag, startPoint x: 465, startPoint y: 269, endPoint x: 488, endPoint y: 283, distance: 27.2
click at [488, 283] on div "Bronze Sponsor - $1,000 • One conference registration • Promotion on social med…" at bounding box center [697, 254] width 519 height 104
click at [523, 277] on div "Bronze Sponsor - $1,000 • One conference registration • Promotion on social med…" at bounding box center [697, 254] width 519 height 104
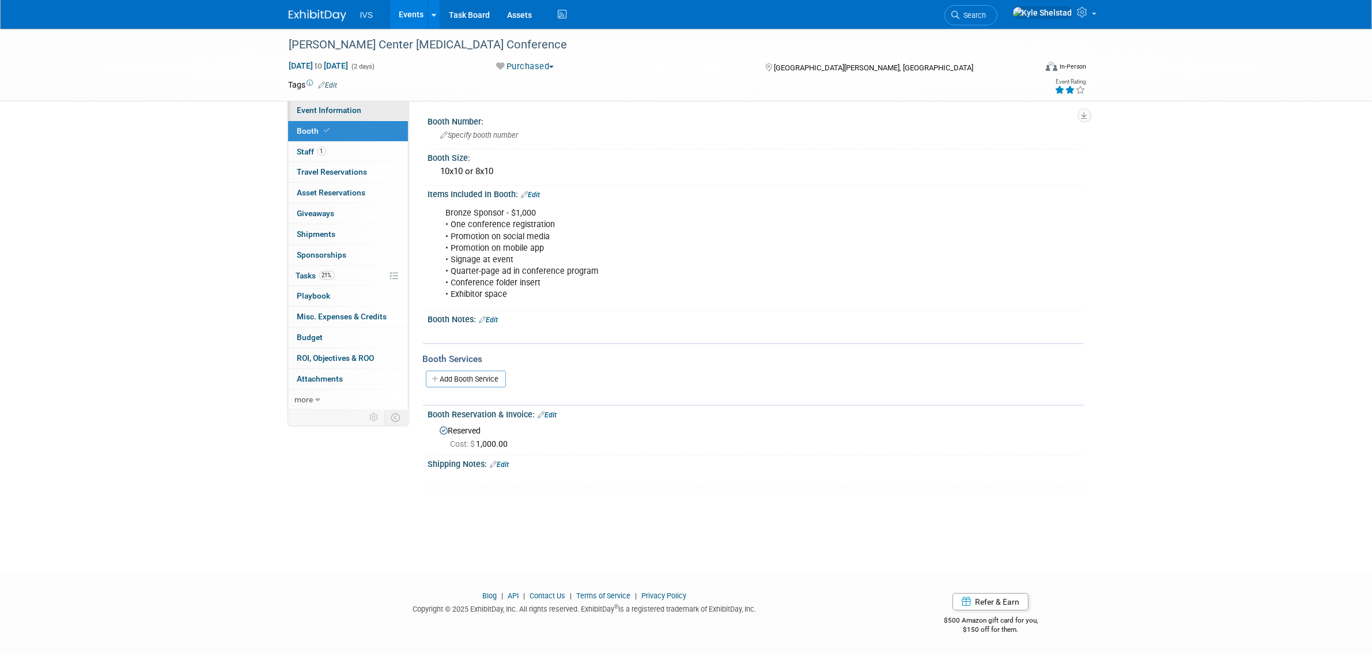
click at [356, 107] on span "Event Information" at bounding box center [329, 109] width 65 height 9
select select "Regional"
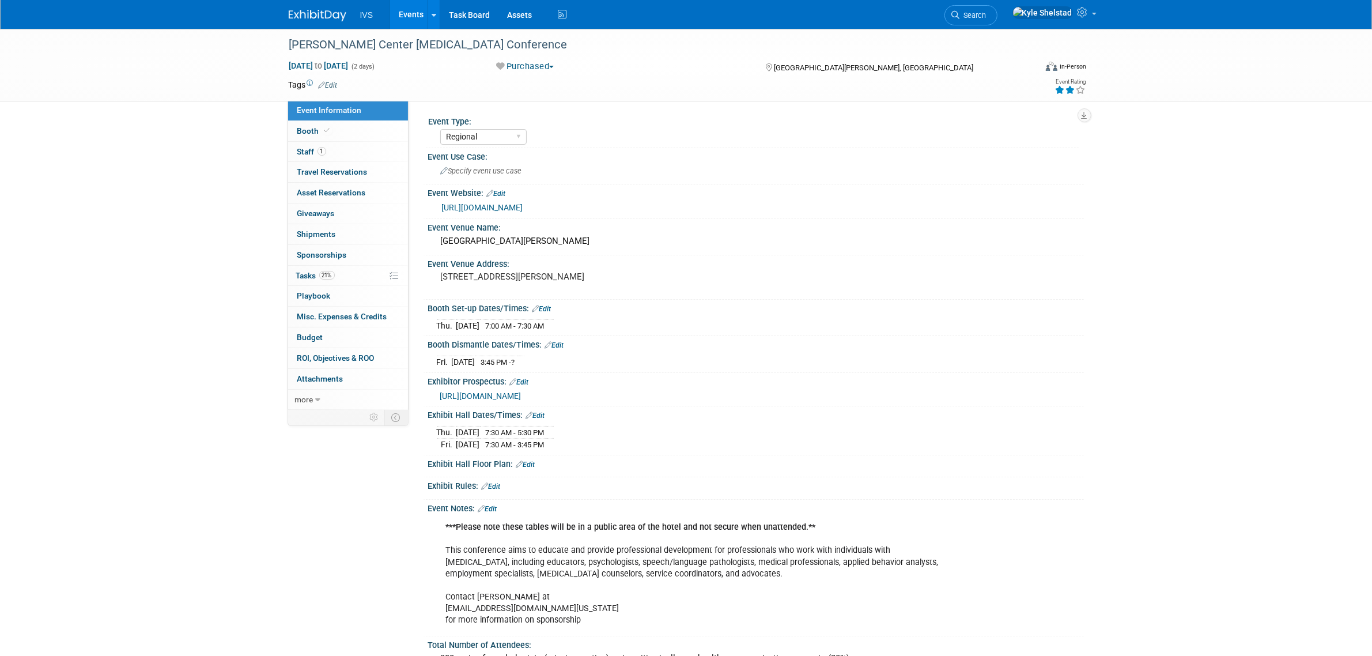
click at [411, 16] on link "Events" at bounding box center [411, 14] width 42 height 29
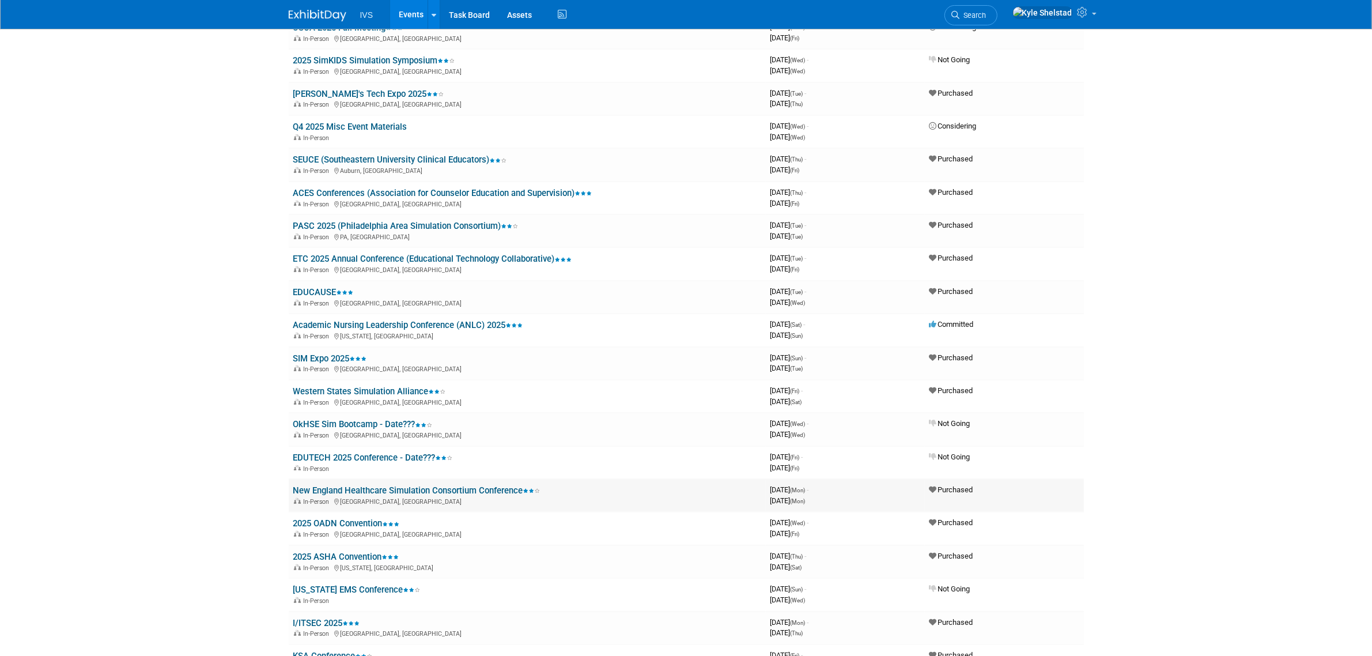
scroll to position [384, 0]
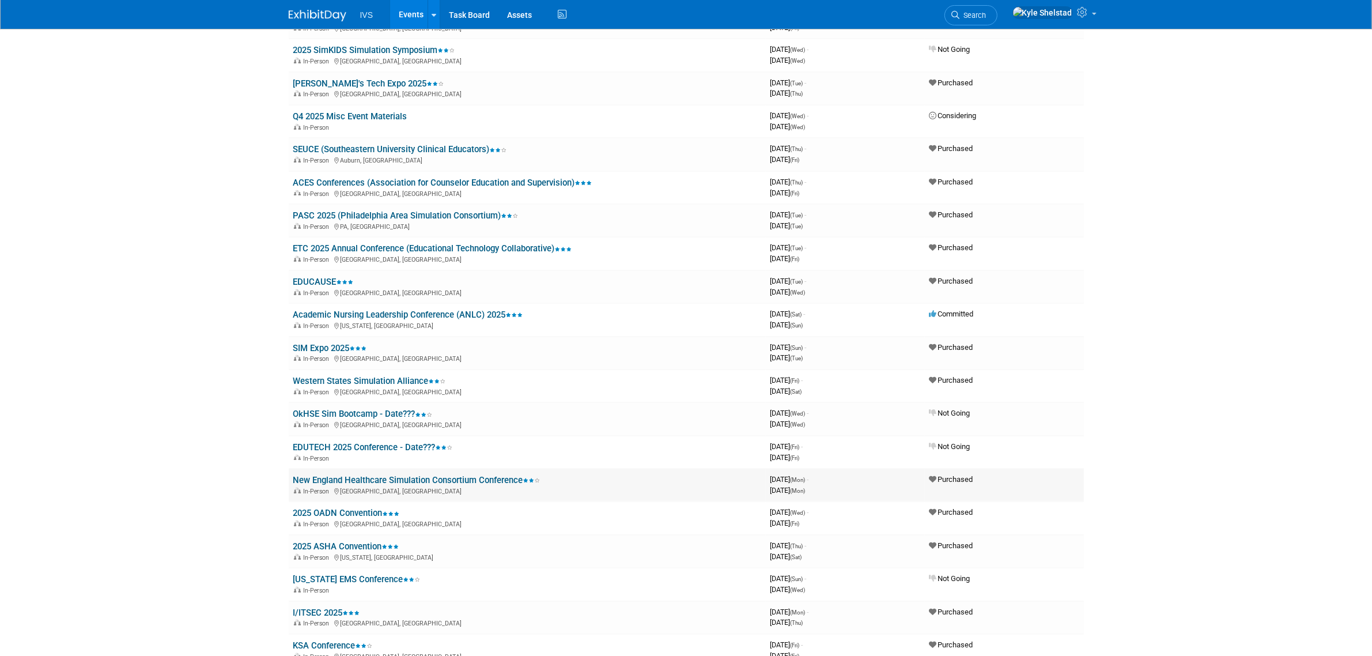
click at [461, 475] on link "New England Healthcare Simulation Consortium Conference" at bounding box center [416, 480] width 247 height 10
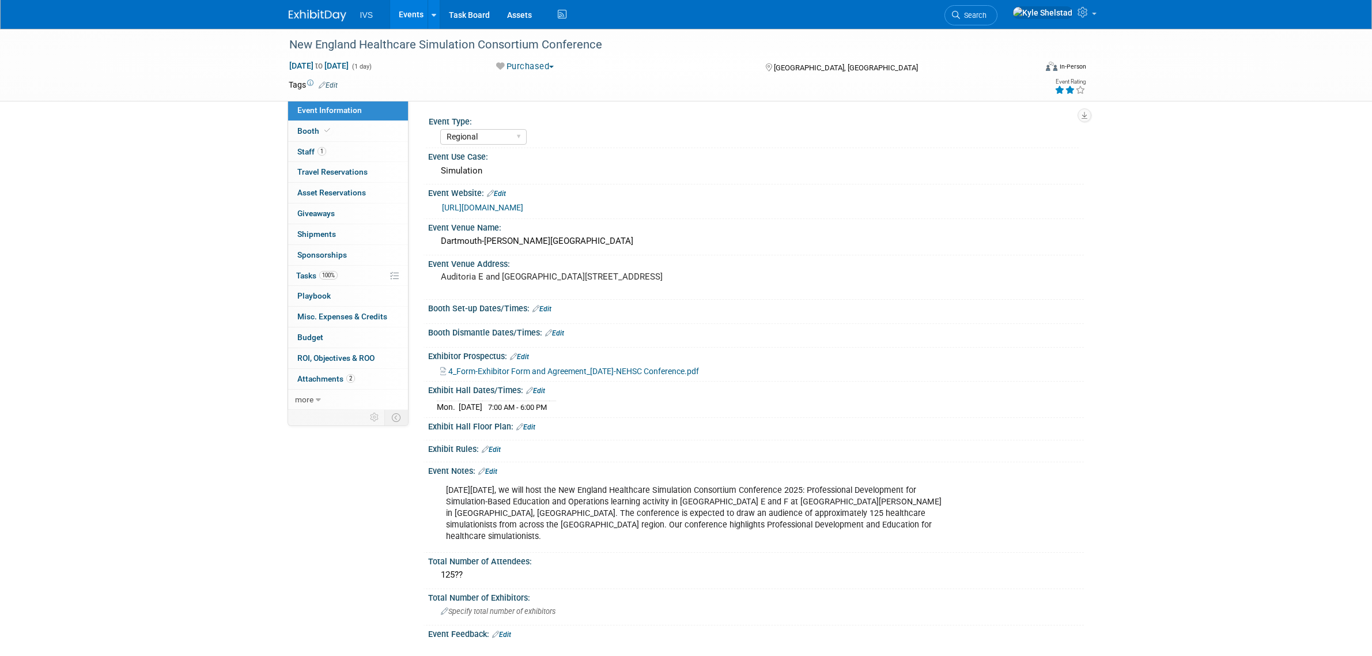
select select "Regional"
click at [361, 229] on link "0 Shipments 0" at bounding box center [348, 234] width 120 height 20
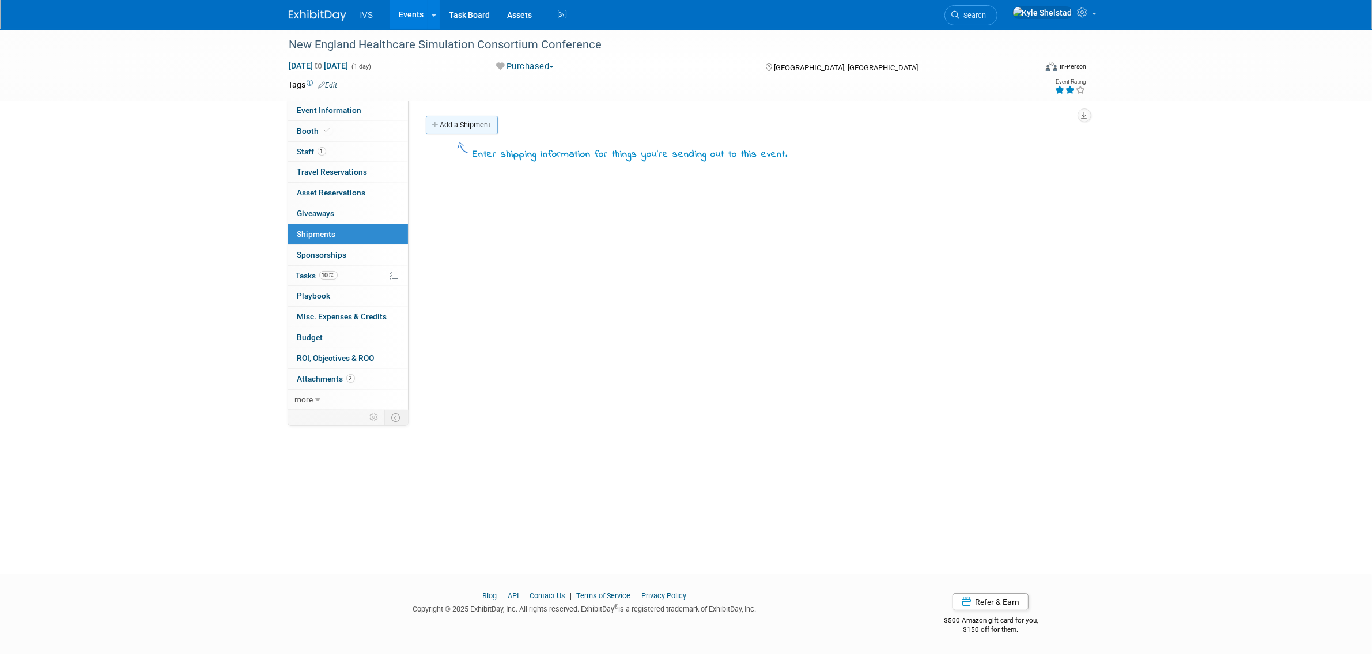
click at [454, 124] on link "Add a Shipment" at bounding box center [462, 125] width 72 height 18
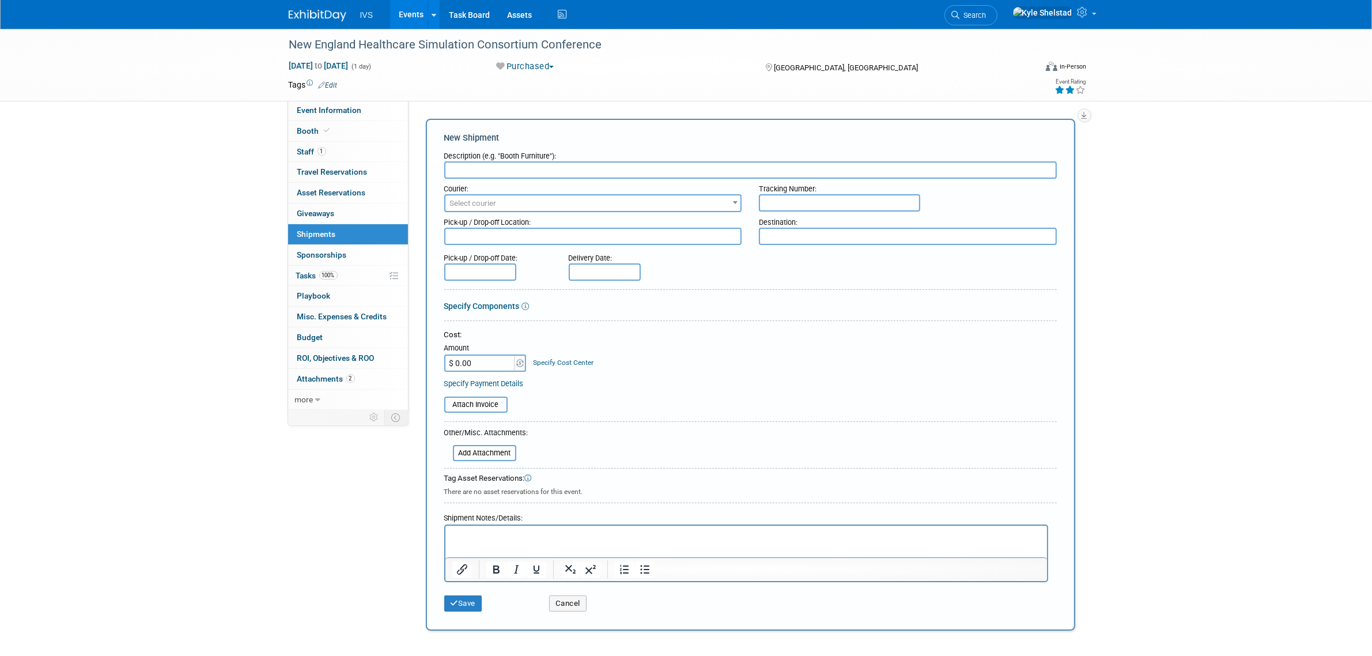
click at [510, 167] on input "text" at bounding box center [750, 169] width 613 height 17
type input "O"
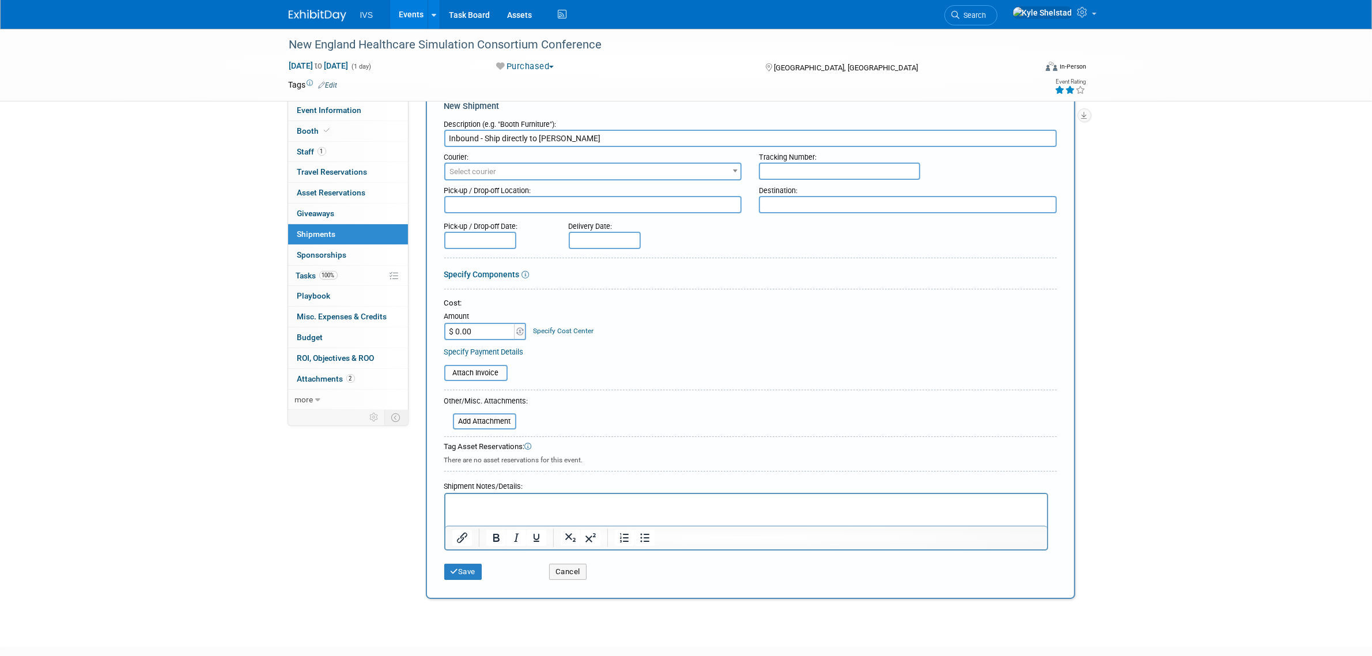
scroll to position [48, 0]
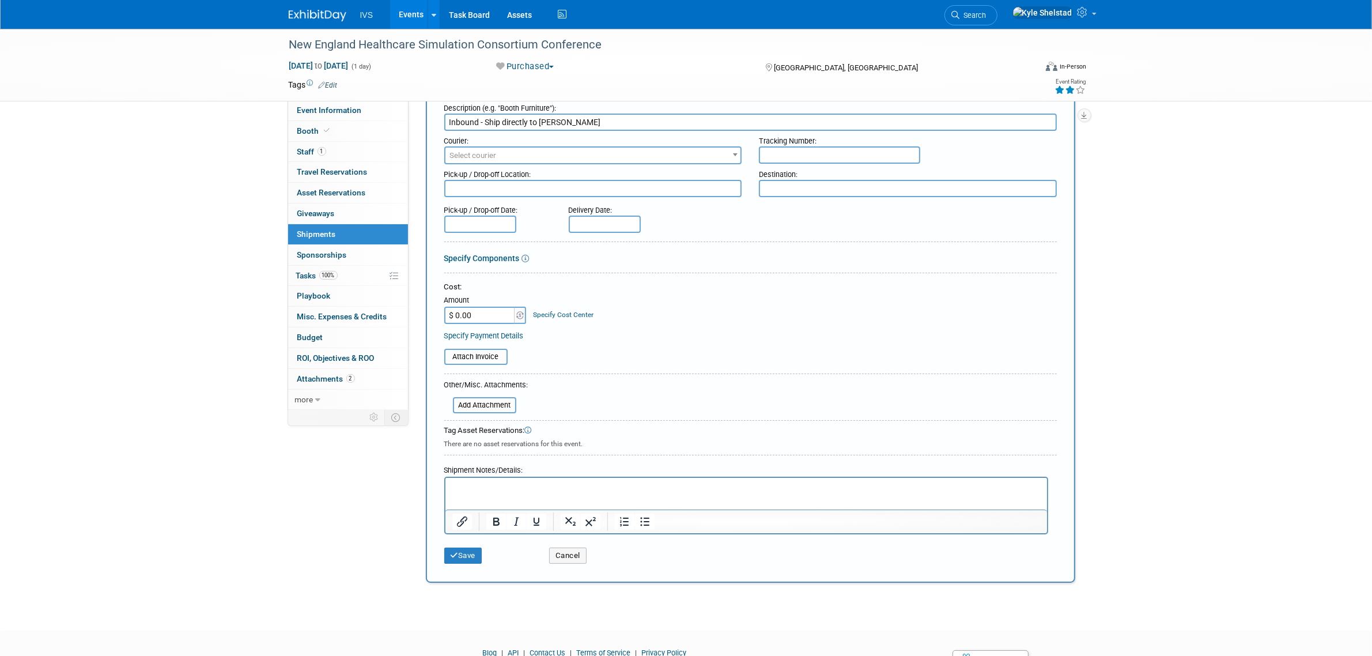
type input "Inbound - Ship directly to Mike"
click at [782, 187] on textarea at bounding box center [908, 188] width 298 height 17
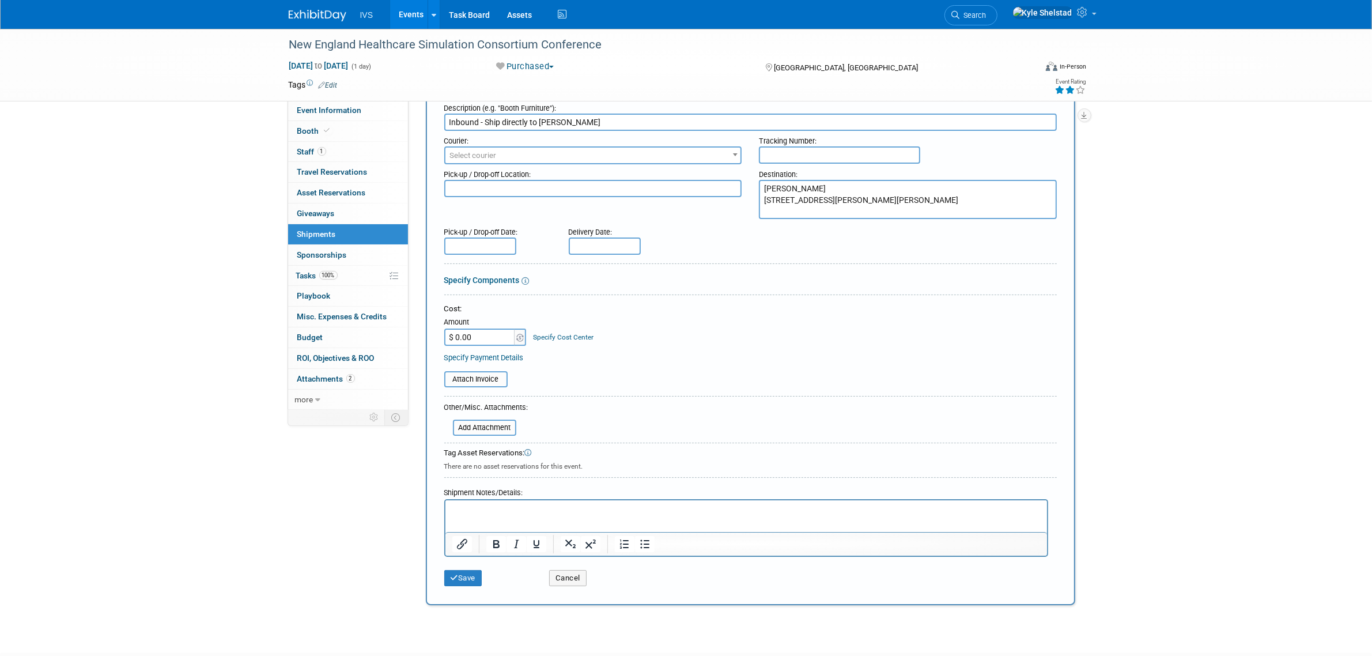
type textarea "Mike Anzalone 21 Seely Rd Chester, NY 10918"
click at [790, 209] on textarea "Mike Anzalone 21 Seely Rd Chester, NY 10918" at bounding box center [908, 200] width 298 height 40
click at [472, 574] on button "Save" at bounding box center [463, 578] width 38 height 16
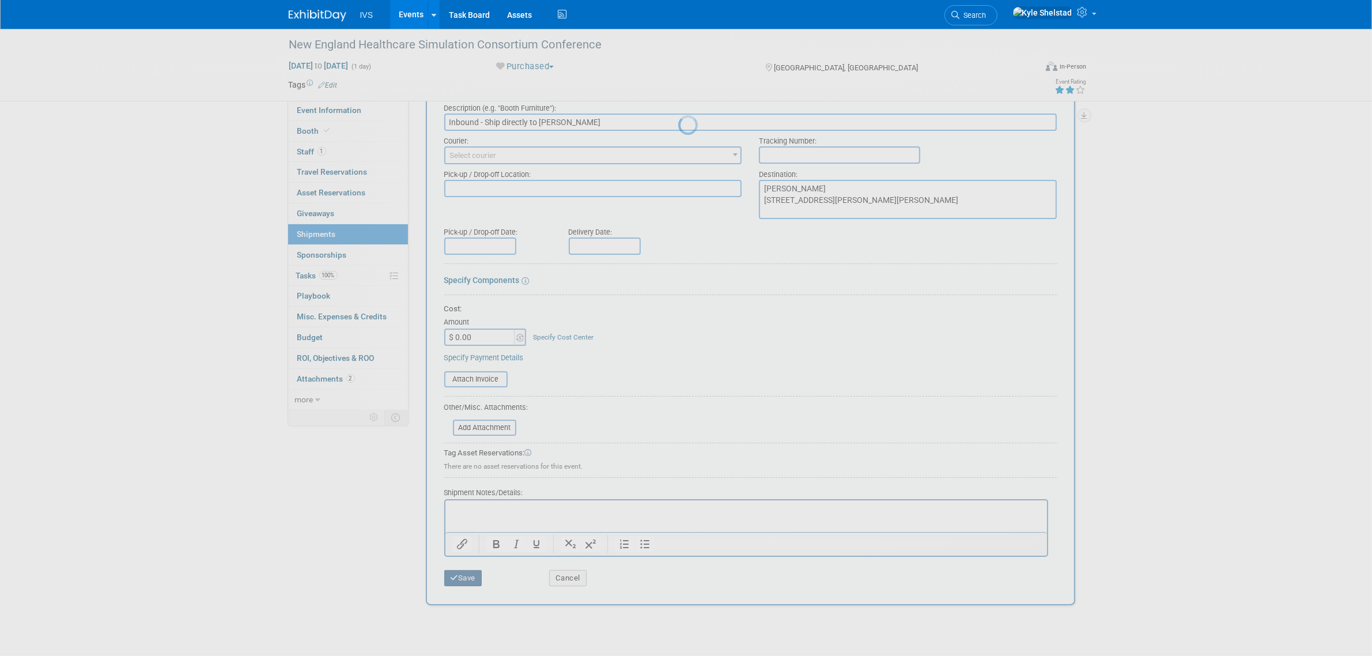
scroll to position [0, 0]
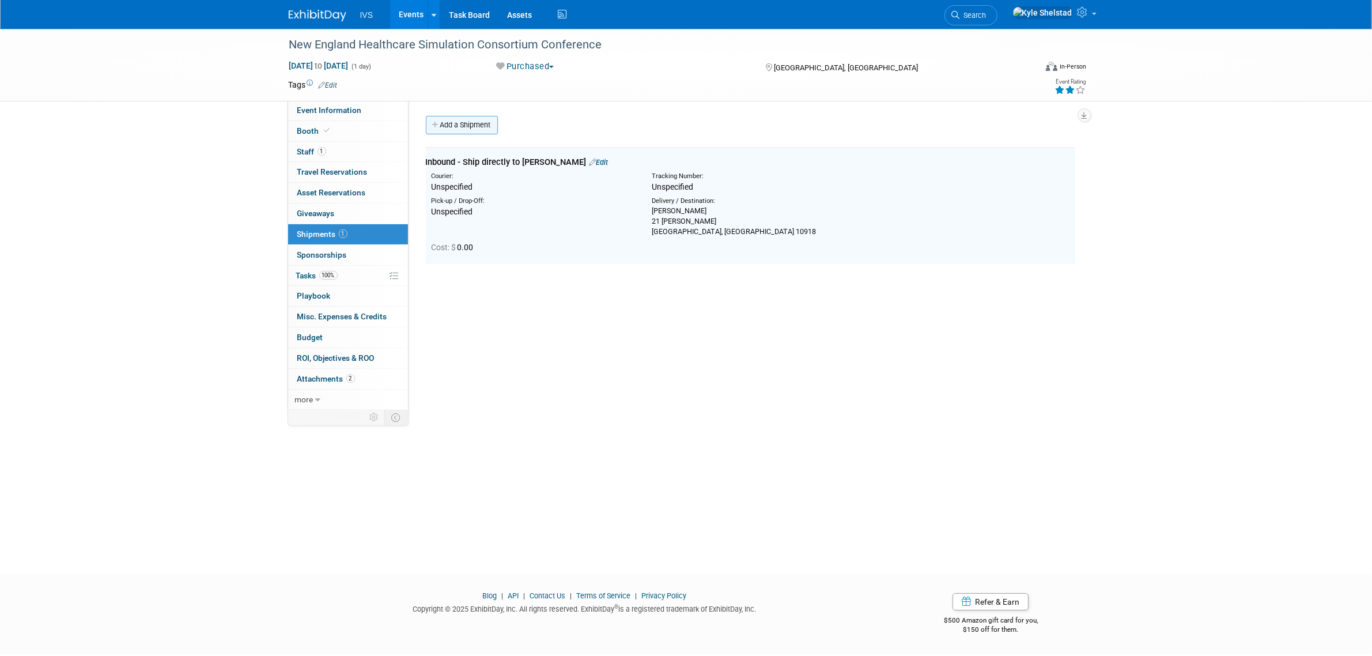
click at [472, 119] on link "Add a Shipment" at bounding box center [462, 125] width 72 height 18
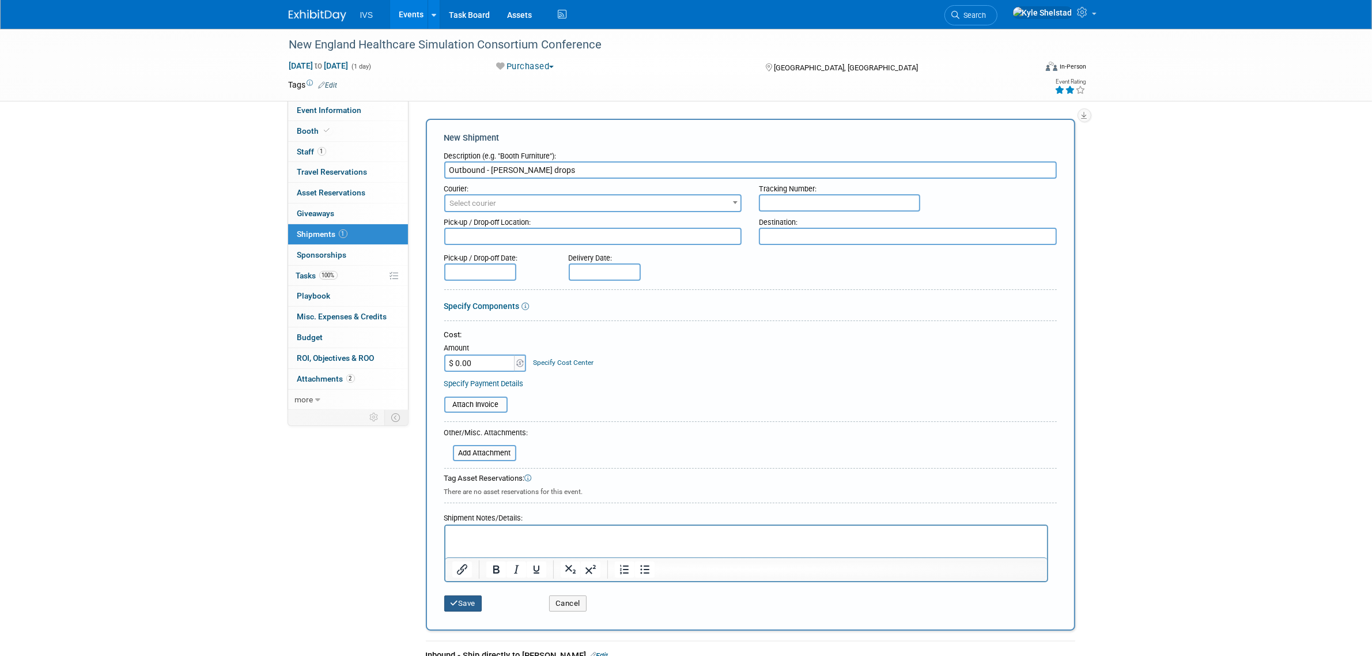
type input "Outbound - Mike drops"
click at [455, 604] on button "Save" at bounding box center [463, 603] width 38 height 16
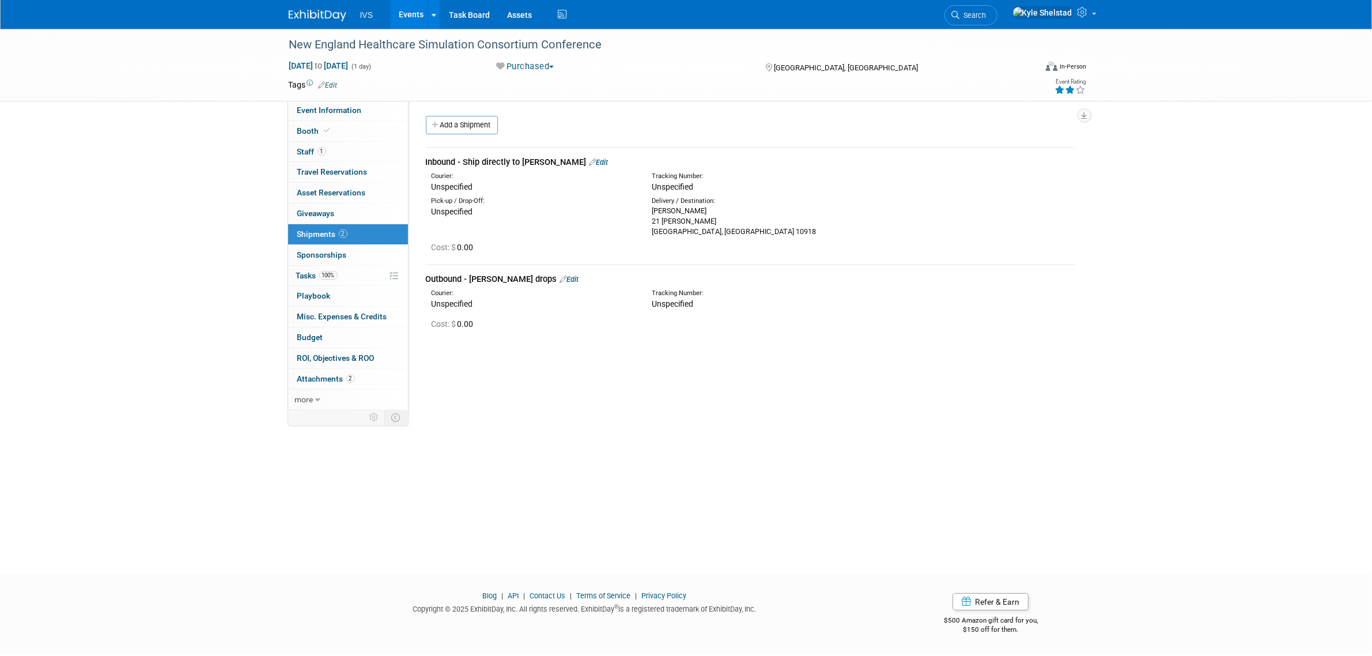
click at [421, 17] on link "Events" at bounding box center [411, 14] width 42 height 29
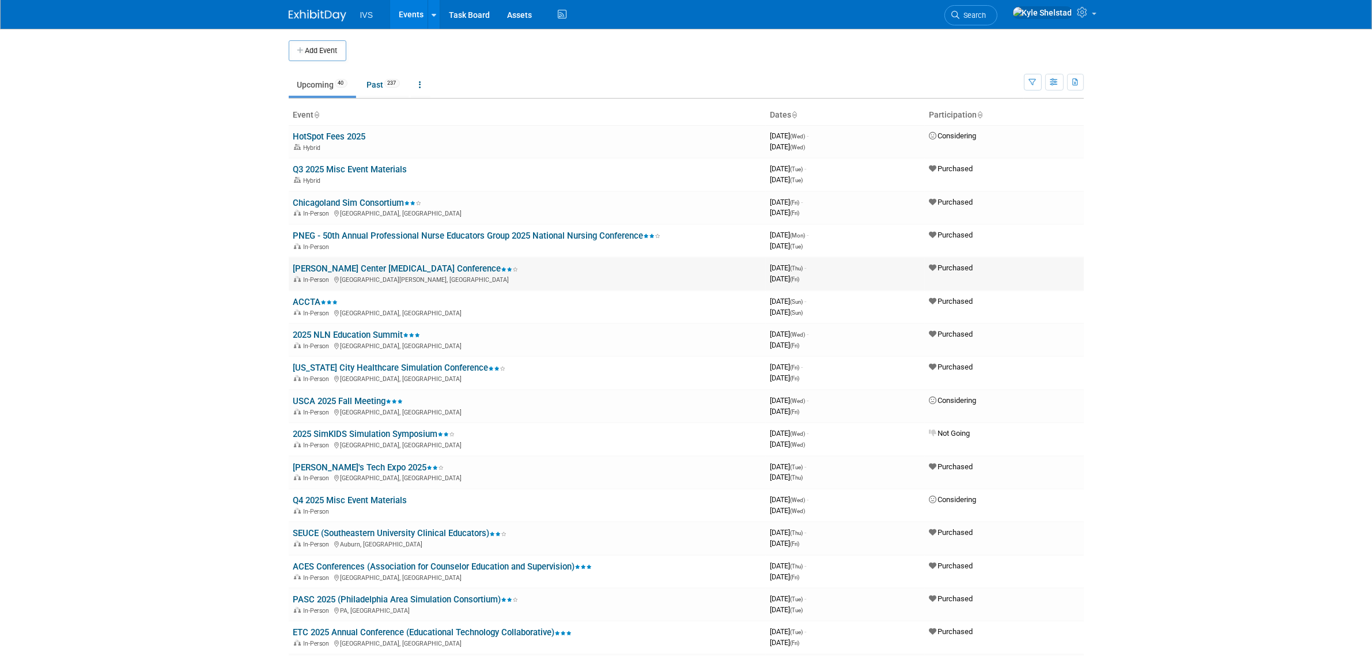
click at [428, 269] on link "[PERSON_NAME] Center [MEDICAL_DATA] Conference" at bounding box center [405, 268] width 225 height 10
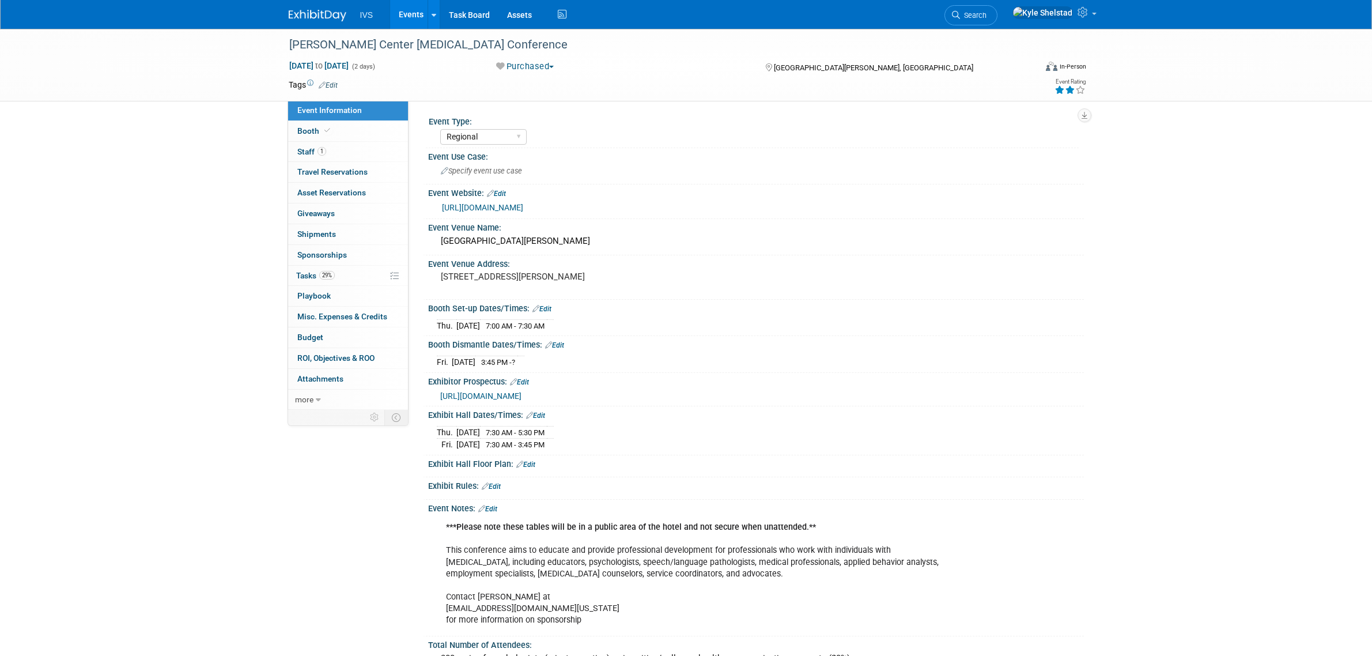
select select "Regional"
click at [408, 12] on link "Events" at bounding box center [411, 14] width 42 height 29
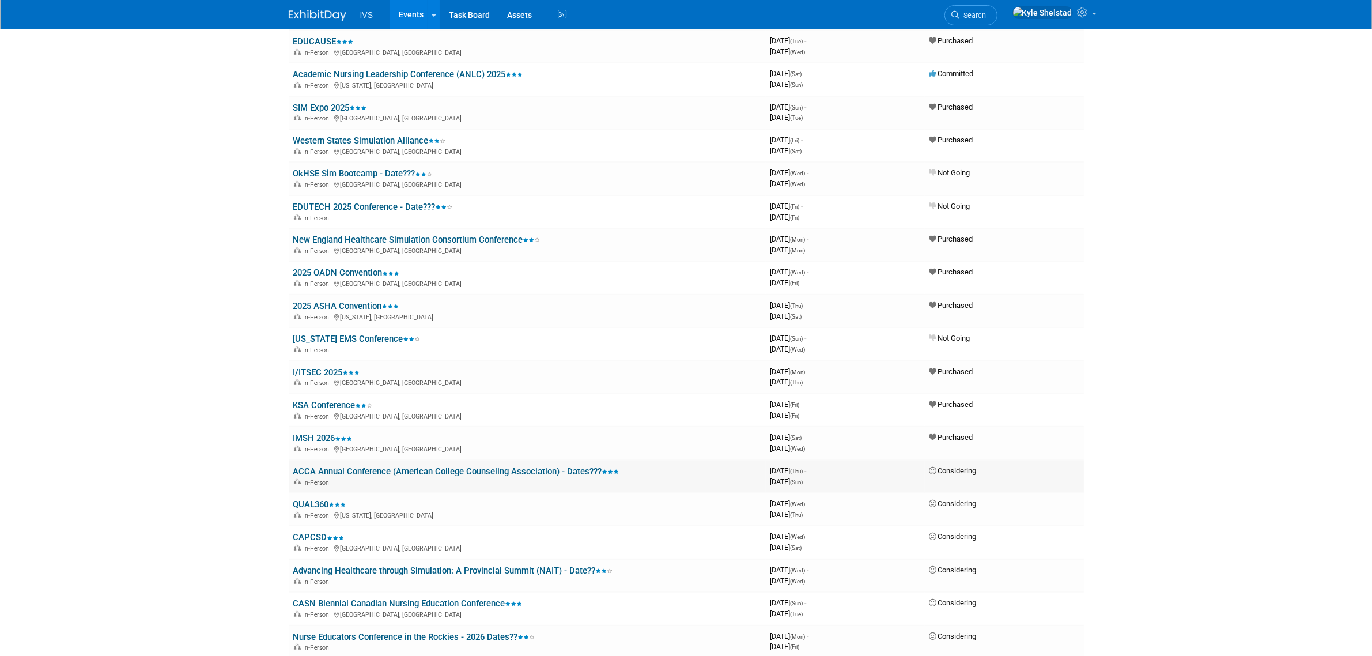
scroll to position [5, 0]
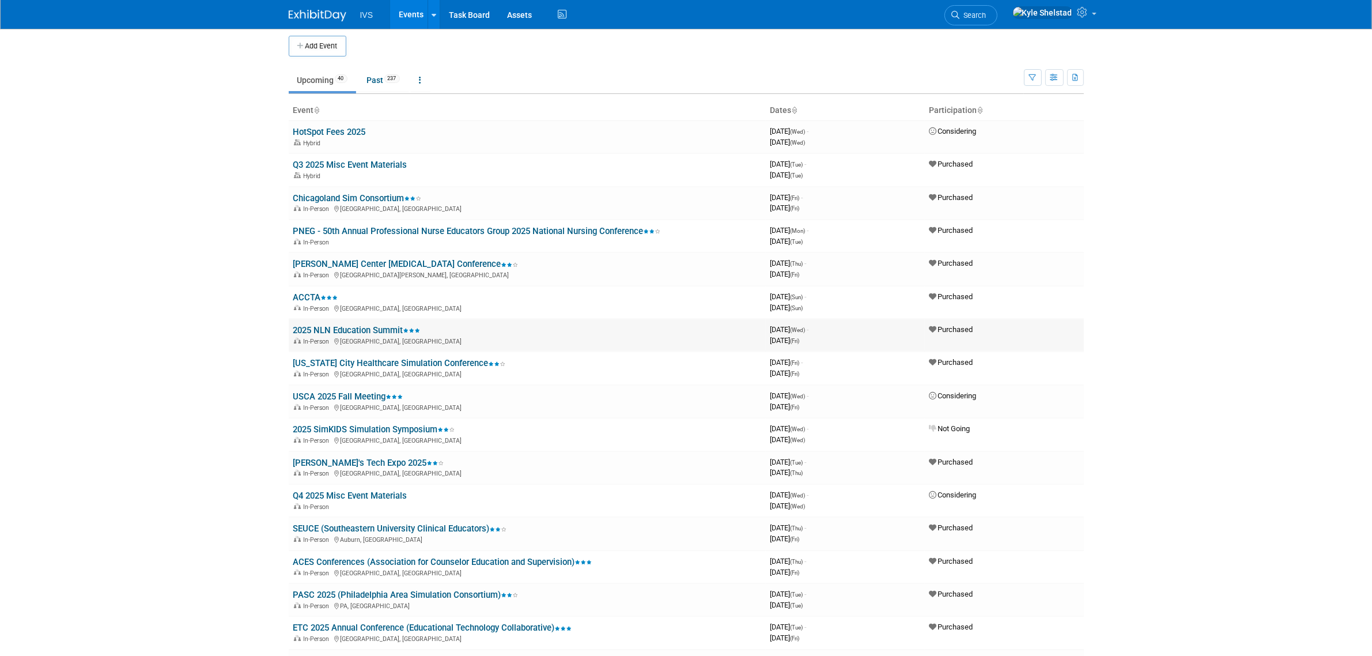
click at [378, 326] on link "2025 NLN Education Summit" at bounding box center [356, 330] width 127 height 10
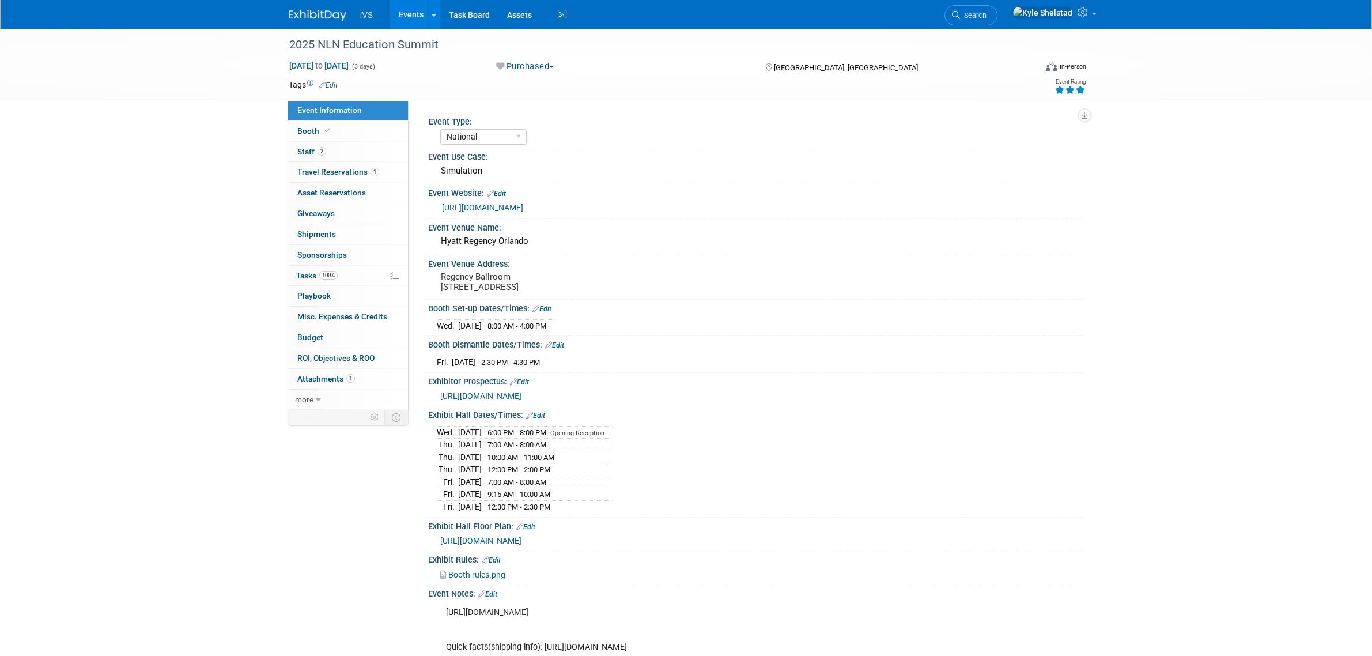
select select "National"
click at [522, 401] on span "https://irp.cdn-website.com/b4fee394/files/uploaded/2025_Exhibitor_Prospectus-v…" at bounding box center [480, 395] width 81 height 9
click at [493, 206] on link "https://summit.nln.org/" at bounding box center [482, 207] width 81 height 9
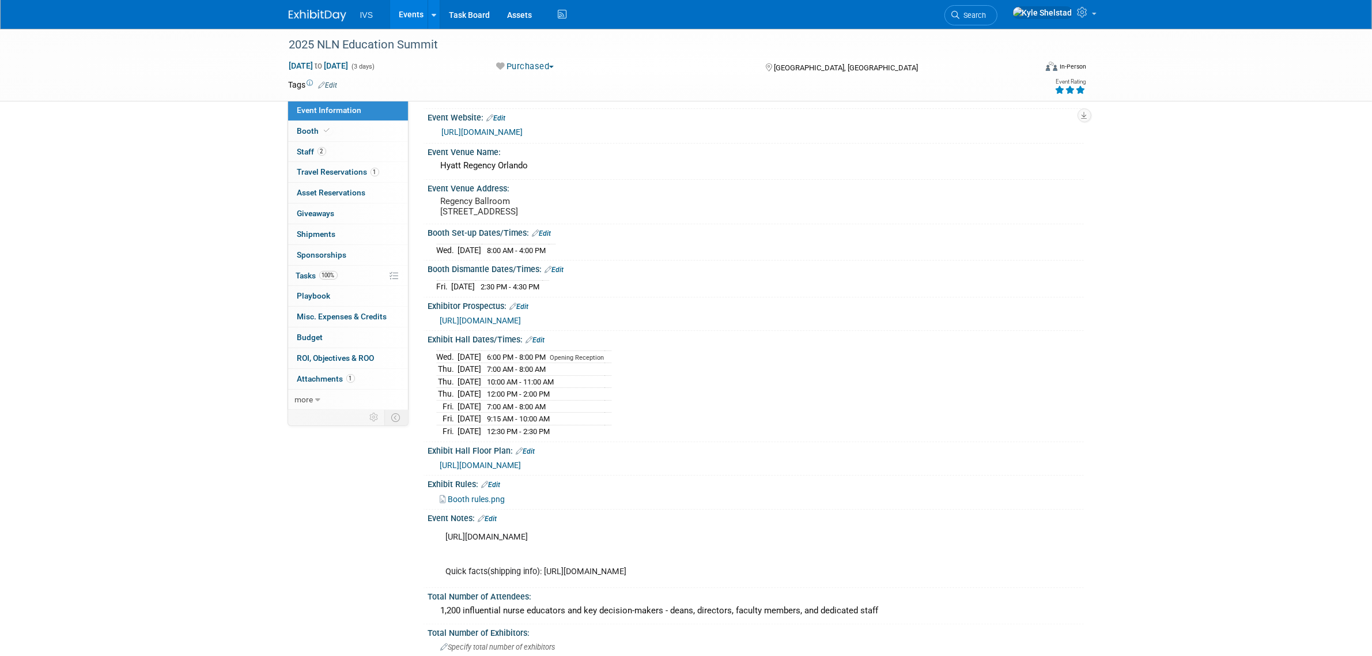
scroll to position [288, 0]
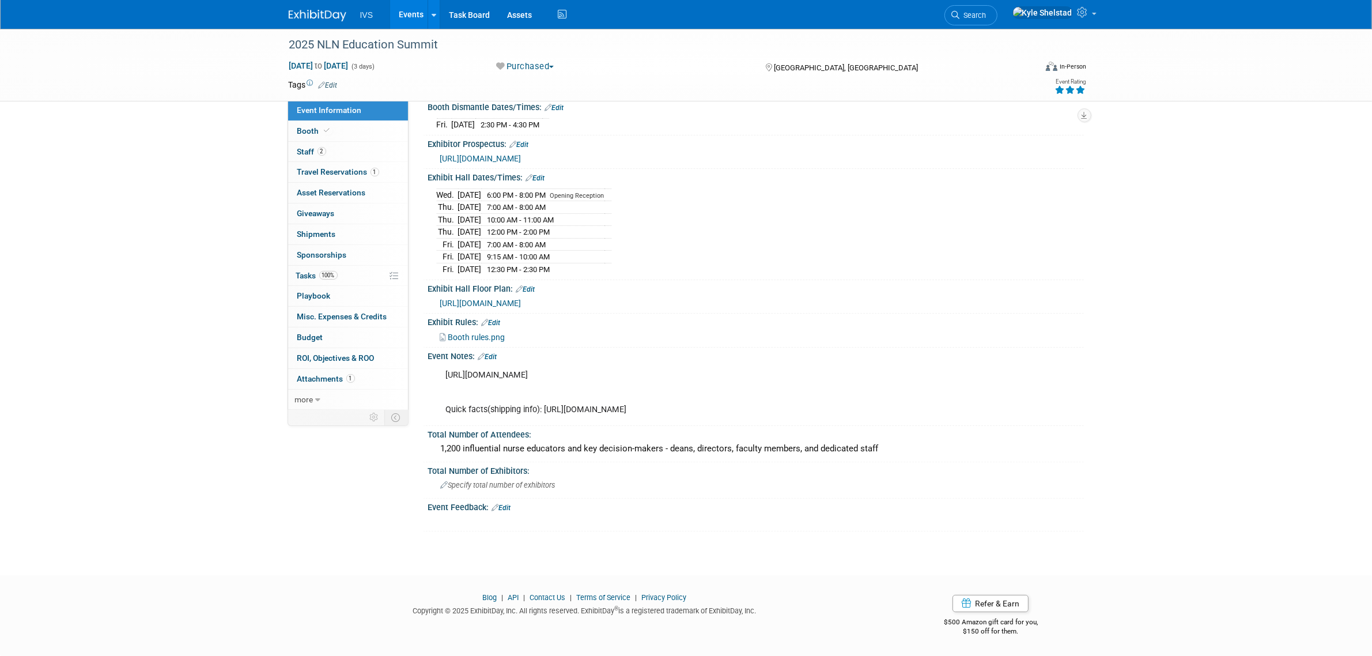
drag, startPoint x: 816, startPoint y: 374, endPoint x: 437, endPoint y: 338, distance: 380.9
click at [438, 364] on div "https://www.freemanco.com/store/show/landing?showID=537224&ShowID=532959&utm_ca…" at bounding box center [697, 393] width 519 height 58
copy div "https://www.freemanco.com/store/show/landing?showID=537224&ShowID=532959&utm_ca…"
click at [374, 136] on link "Booth" at bounding box center [348, 131] width 120 height 20
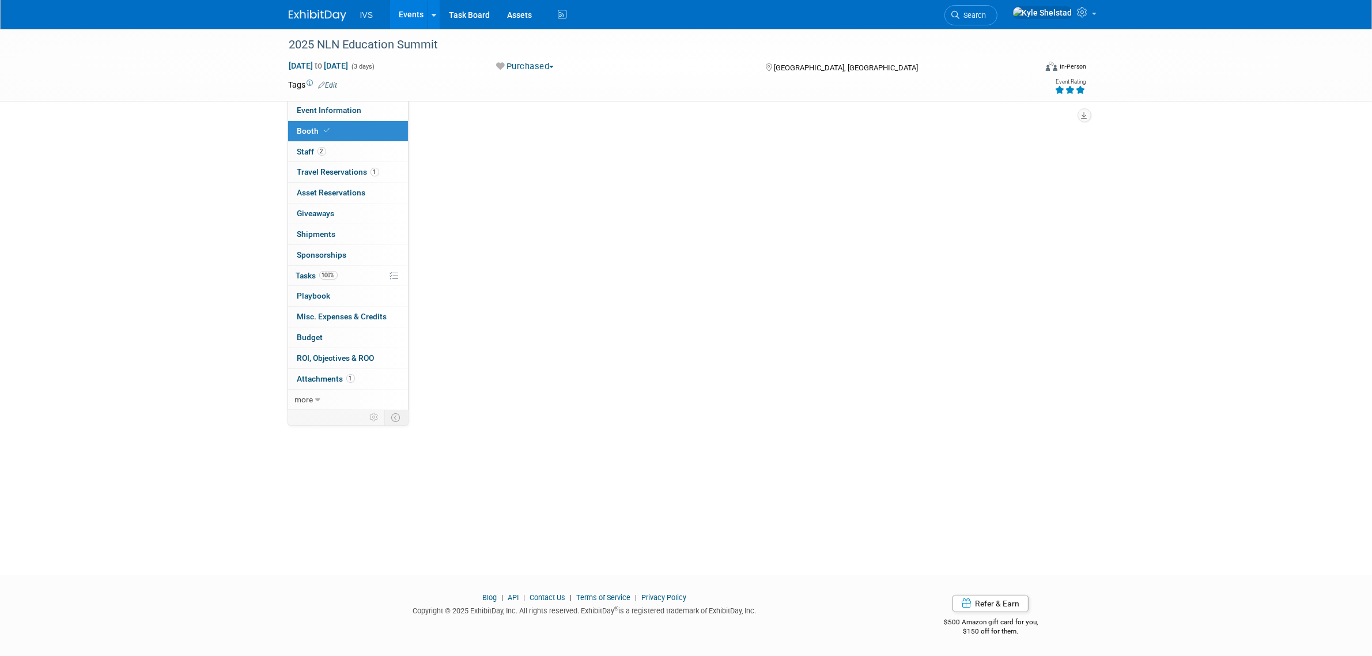
scroll to position [0, 0]
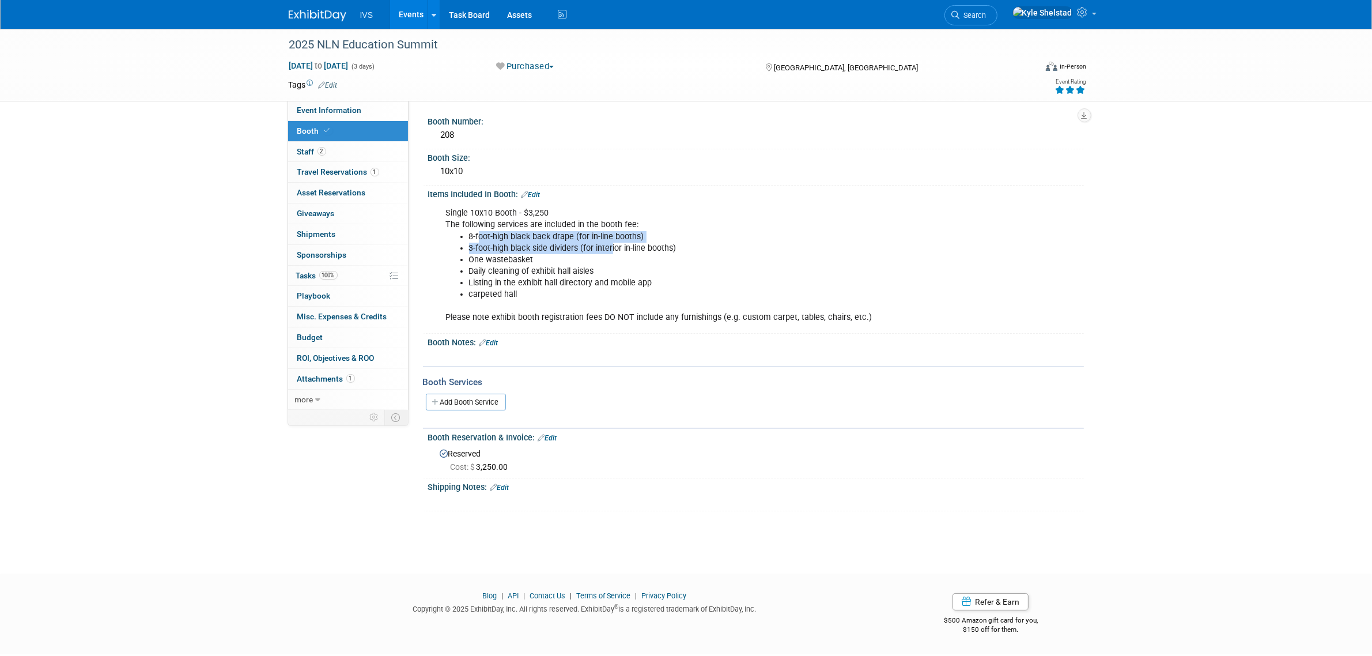
drag, startPoint x: 478, startPoint y: 231, endPoint x: 612, endPoint y: 243, distance: 133.8
click at [612, 243] on ul "8-foot-high black back drape (for in-line booths) 3-foot-high black side divide…" at bounding box center [698, 265] width 504 height 69
click at [612, 243] on li "3-foot-high black side dividers (for interior in-line booths)" at bounding box center [709, 249] width 481 height 12
drag, startPoint x: 487, startPoint y: 254, endPoint x: 552, endPoint y: 272, distance: 67.0
click at [545, 272] on ul "8-foot-high black back drape (for in-line booths) 3-foot-high black side divide…" at bounding box center [698, 265] width 504 height 69
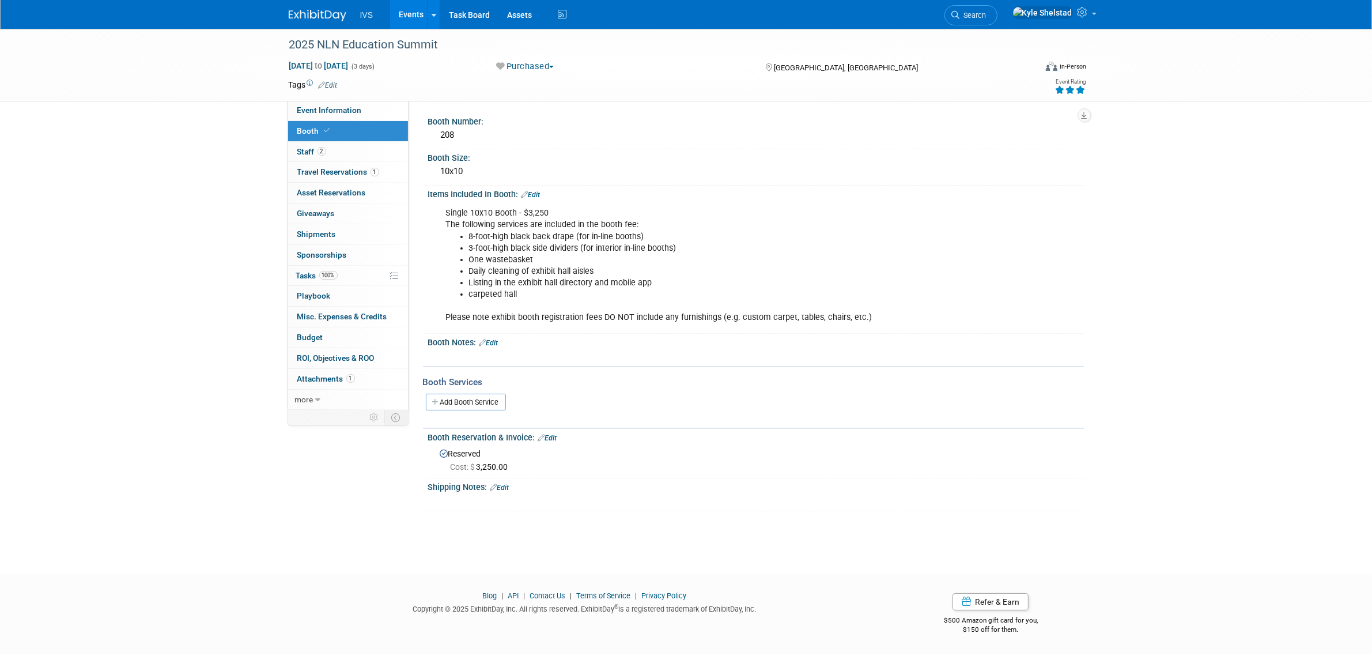
click at [558, 272] on li "Daily cleaning of exhibit hall aisles" at bounding box center [709, 272] width 481 height 12
drag, startPoint x: 612, startPoint y: 280, endPoint x: 491, endPoint y: 272, distance: 121.3
click at [493, 272] on ul "8-foot-high black back drape (for in-line booths) 3-foot-high black side divide…" at bounding box center [698, 265] width 504 height 69
click at [490, 273] on li "Daily cleaning of exhibit hall aisles" at bounding box center [709, 272] width 481 height 12
drag, startPoint x: 484, startPoint y: 274, endPoint x: 612, endPoint y: 297, distance: 129.6
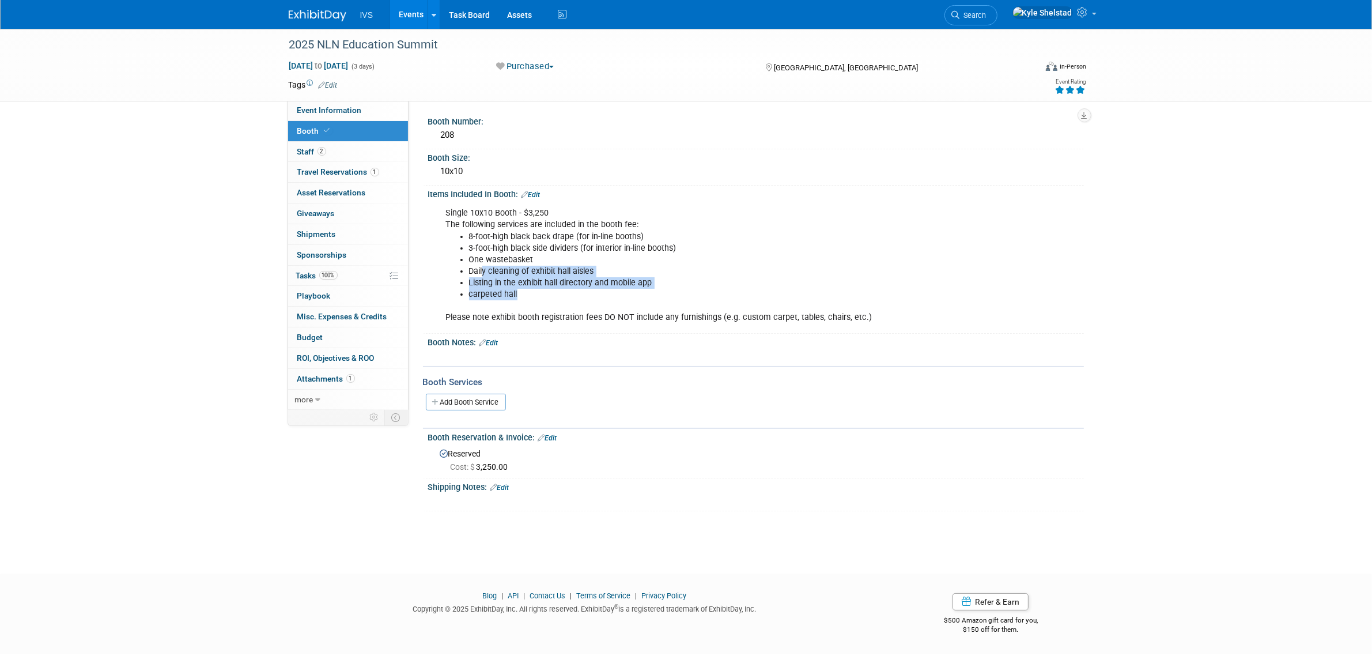
click at [612, 297] on div "Single 10x10 Booth - $3,250 The following services are included in the booth fe…" at bounding box center [697, 265] width 519 height 127
click at [609, 295] on li "carpeted hall" at bounding box center [709, 295] width 481 height 12
click at [675, 315] on div "Single 10x10 Booth - $3,250 The following services are included in the booth fe…" at bounding box center [697, 265] width 519 height 127
drag, startPoint x: 749, startPoint y: 315, endPoint x: 560, endPoint y: 315, distance: 189.6
click at [560, 315] on div "Single 10x10 Booth - $3,250 The following services are included in the booth fe…" at bounding box center [697, 265] width 519 height 127
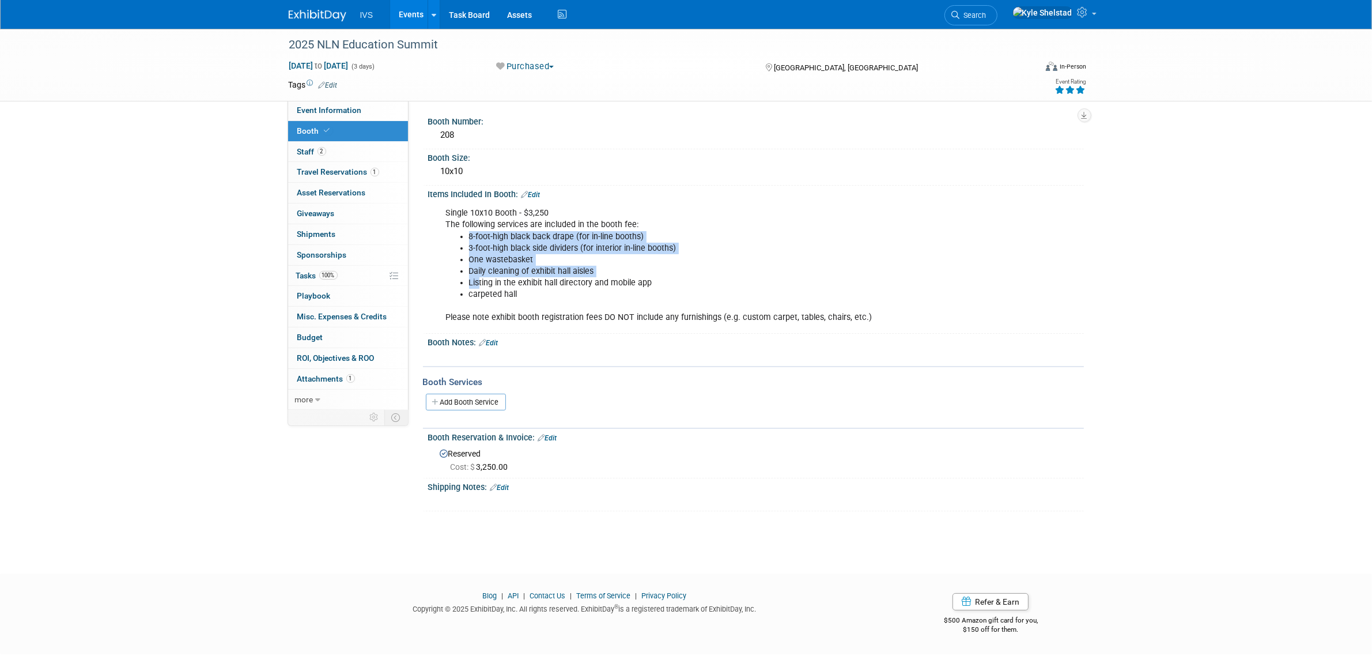
drag, startPoint x: 542, startPoint y: 281, endPoint x: 673, endPoint y: 304, distance: 132.8
click at [673, 304] on div "Single 10x10 Booth - $3,250 The following services are included in the booth fe…" at bounding box center [697, 265] width 519 height 127
drag, startPoint x: 529, startPoint y: 234, endPoint x: 655, endPoint y: 295, distance: 140.8
click at [654, 295] on div "Single 10x10 Booth - $3,250 The following services are included in the booth fe…" at bounding box center [697, 265] width 519 height 127
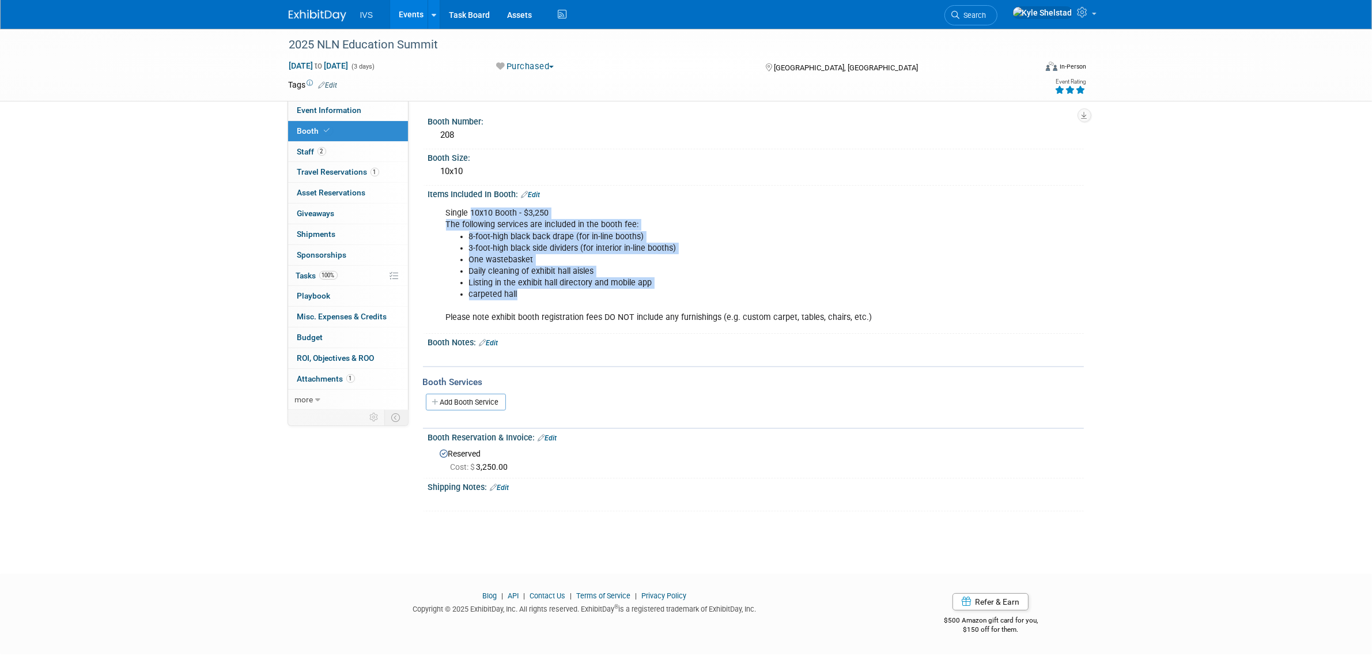
click at [658, 294] on li "carpeted hall" at bounding box center [709, 295] width 481 height 12
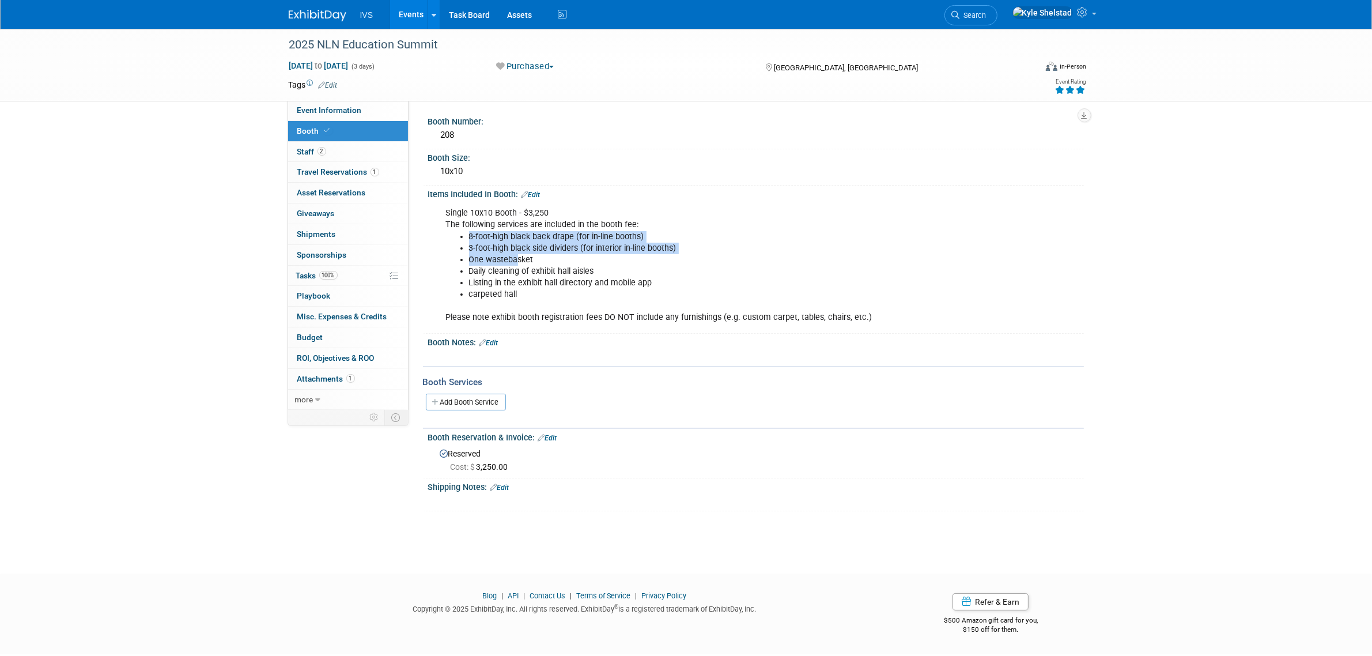
drag, startPoint x: 589, startPoint y: 297, endPoint x: 517, endPoint y: 254, distance: 83.5
click at [517, 254] on div "Single 10x10 Booth - $3,250 The following services are included in the booth fe…" at bounding box center [697, 265] width 519 height 127
drag, startPoint x: 499, startPoint y: 235, endPoint x: 567, endPoint y: 269, distance: 75.8
click at [566, 269] on ul "8-foot-high black back drape (for in-line booths) 3-foot-high black side divide…" at bounding box center [698, 265] width 504 height 69
click at [568, 266] on li "Daily cleaning of exhibit hall aisles" at bounding box center [709, 272] width 481 height 12
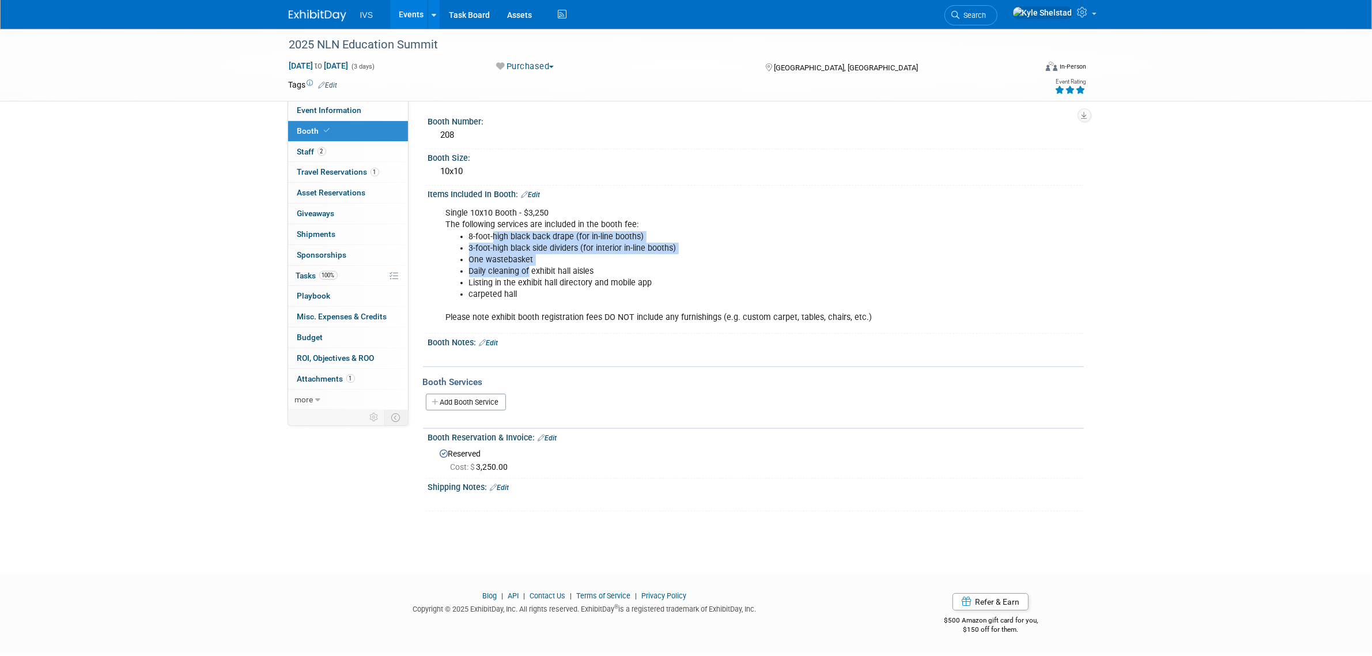
drag, startPoint x: 516, startPoint y: 254, endPoint x: 540, endPoint y: 274, distance: 31.5
click at [540, 274] on ul "8-foot-high black back drape (for in-line booths) 3-foot-high black side divide…" at bounding box center [698, 265] width 504 height 69
click at [540, 277] on li "Listing in the exhibit hall directory and mobile app" at bounding box center [709, 283] width 481 height 12
click at [500, 271] on ul "8-foot-high black back drape (for in-line booths) 3-foot-high black side divide…" at bounding box center [698, 265] width 504 height 69
click at [500, 270] on li "Daily cleaning of exhibit hall aisles" at bounding box center [709, 272] width 481 height 12
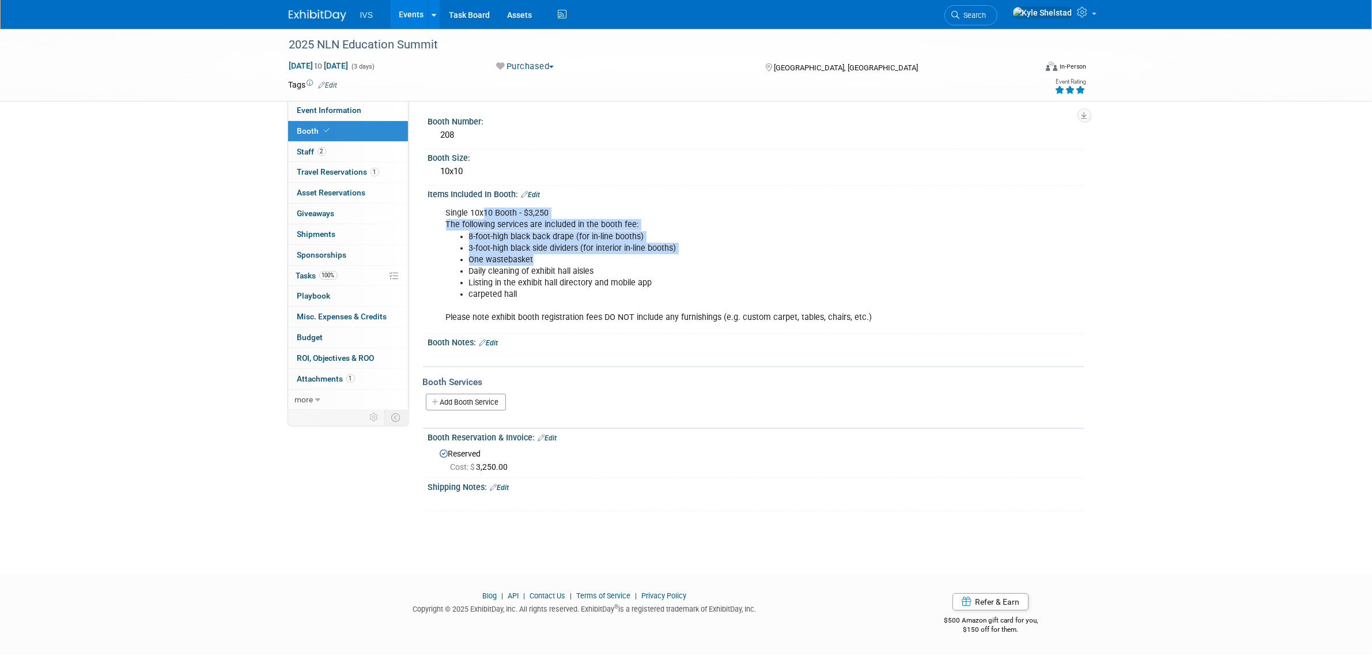
drag, startPoint x: 485, startPoint y: 212, endPoint x: 632, endPoint y: 263, distance: 155.7
click at [629, 262] on div "Single 10x10 Booth - $3,250 The following services are included in the booth fe…" at bounding box center [697, 265] width 519 height 127
click at [632, 266] on li "Daily cleaning of exhibit hall aisles" at bounding box center [709, 272] width 481 height 12
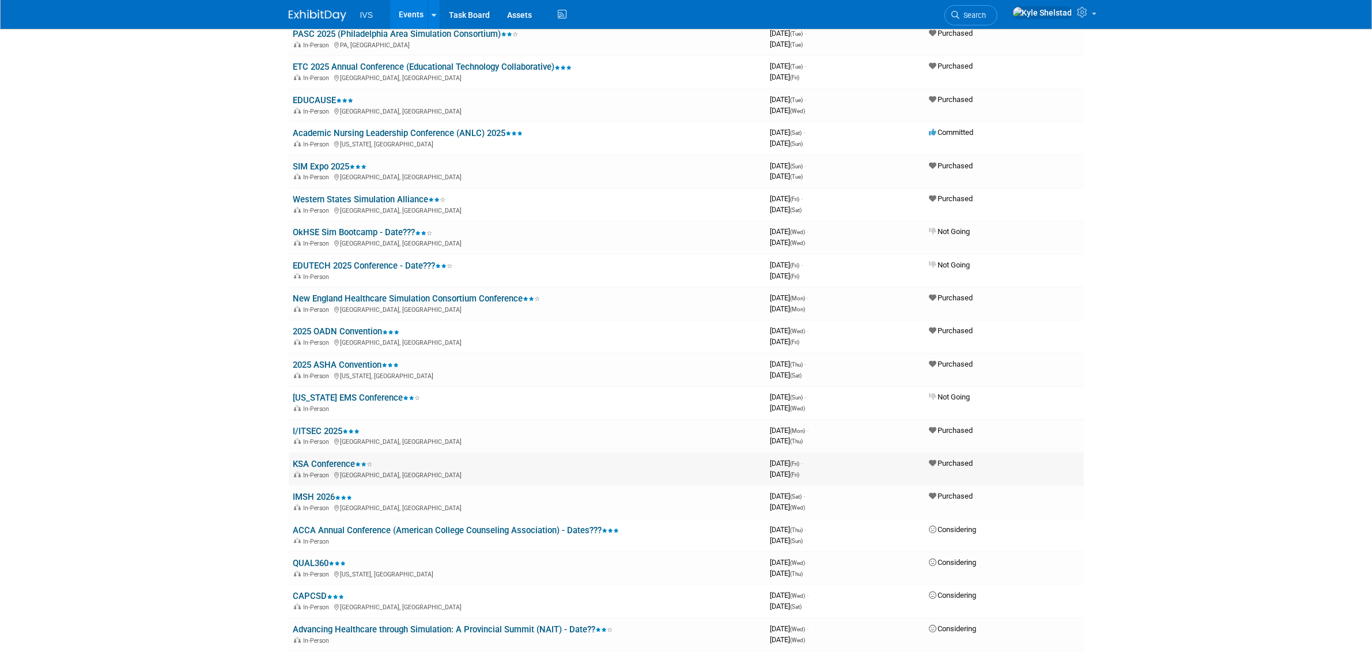
scroll to position [576, 0]
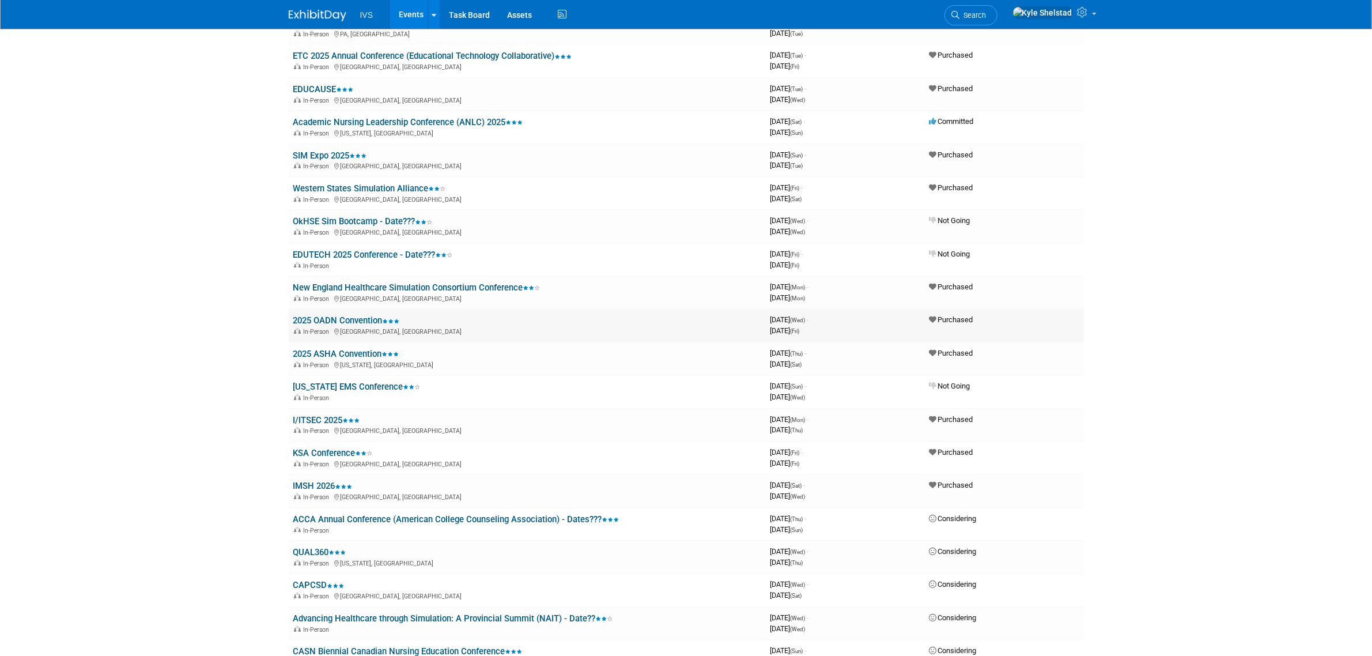
click at [361, 315] on link "2025 OADN Convention" at bounding box center [346, 320] width 107 height 10
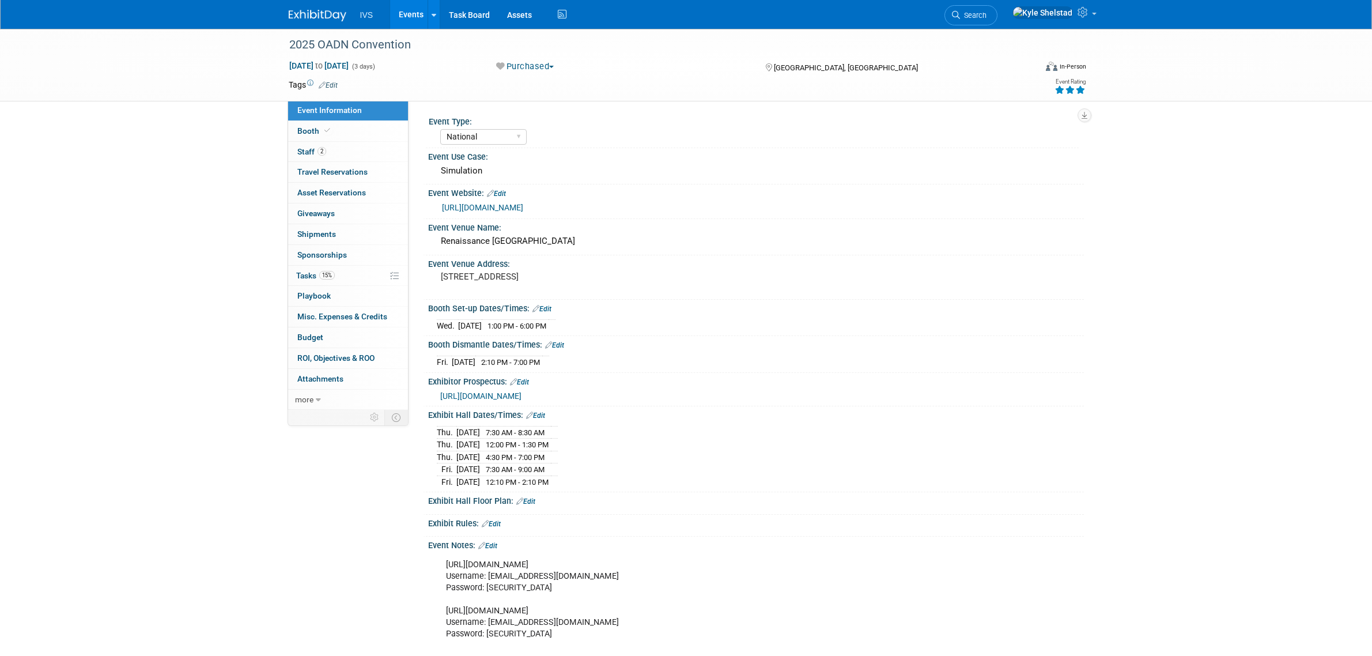
select select "National"
click at [333, 147] on link "2 Staff 2" at bounding box center [348, 152] width 120 height 20
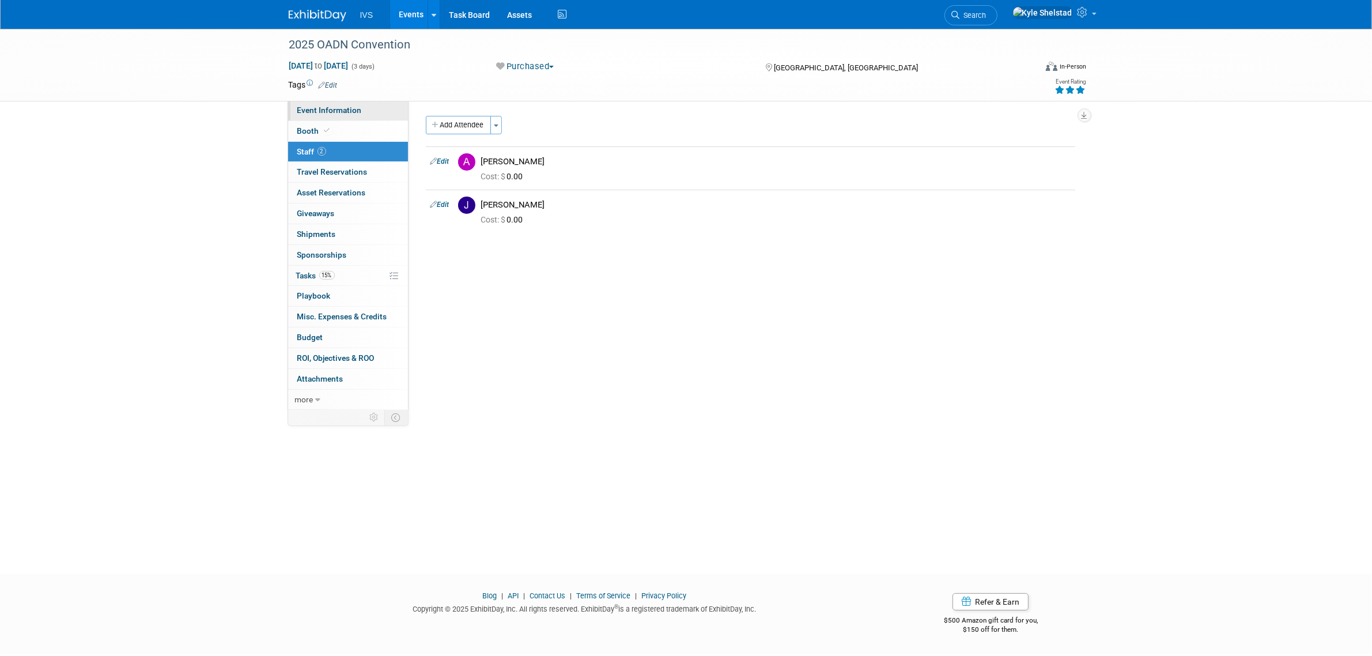
click at [363, 110] on link "Event Information" at bounding box center [348, 110] width 120 height 20
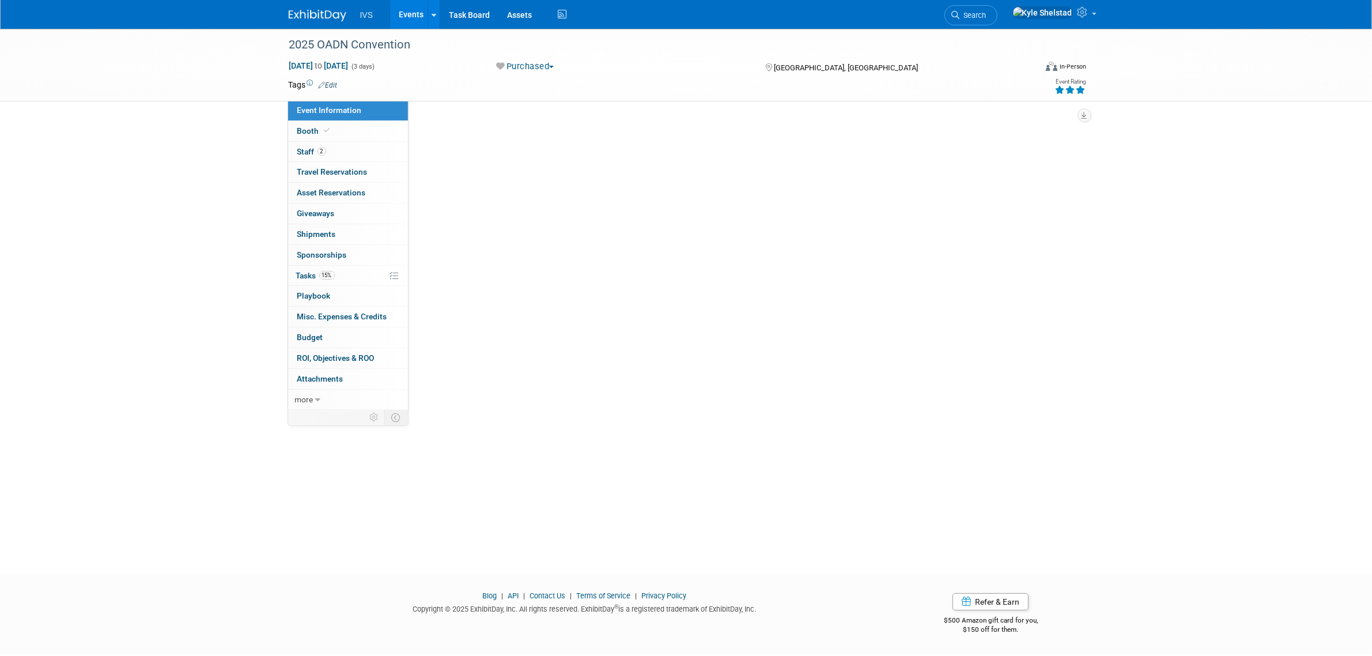
select select "National"
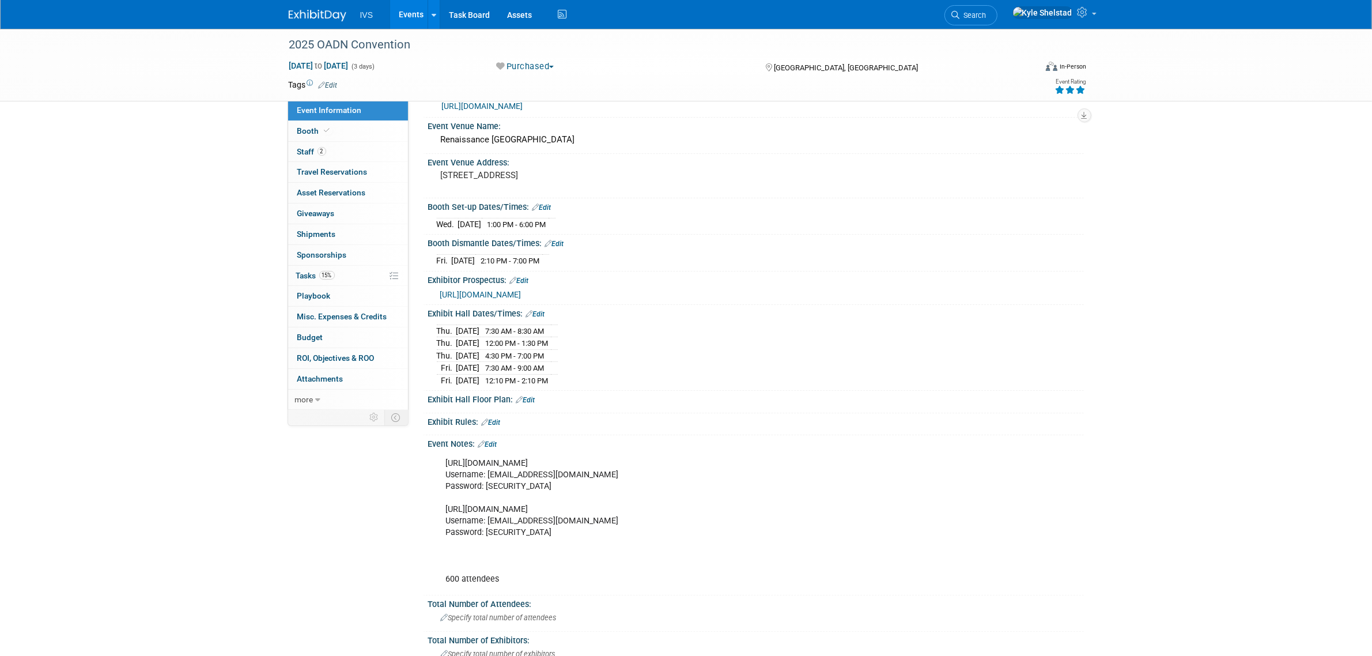
scroll to position [144, 0]
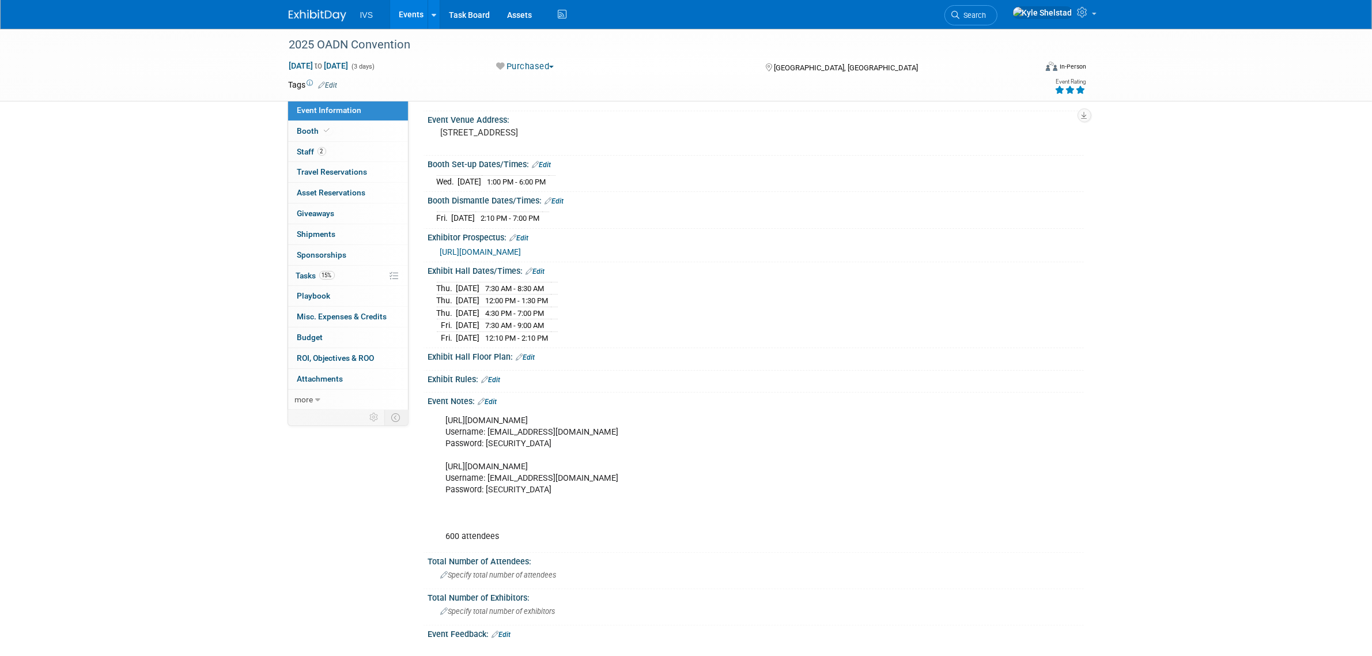
click at [402, 16] on link "Events" at bounding box center [411, 14] width 42 height 29
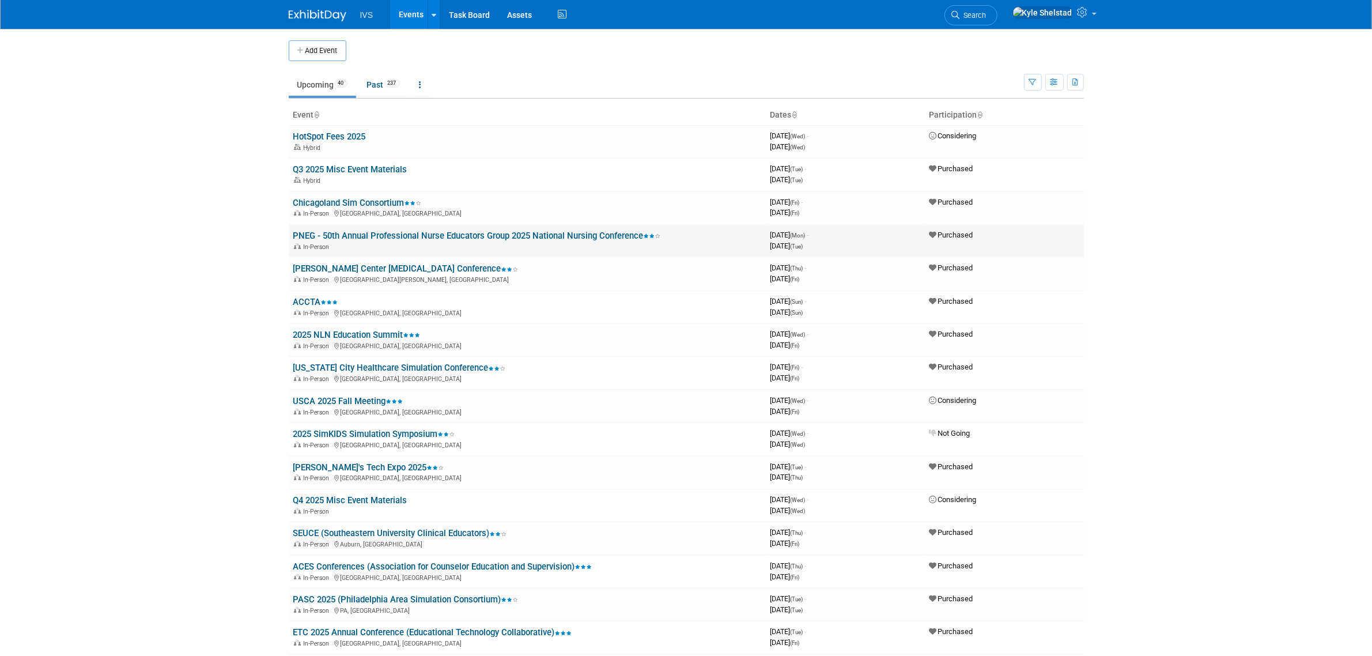
click at [404, 232] on link "PNEG - 50th Annual Professional Nurse Educators Group 2025 National Nursing Con…" at bounding box center [477, 236] width 368 height 10
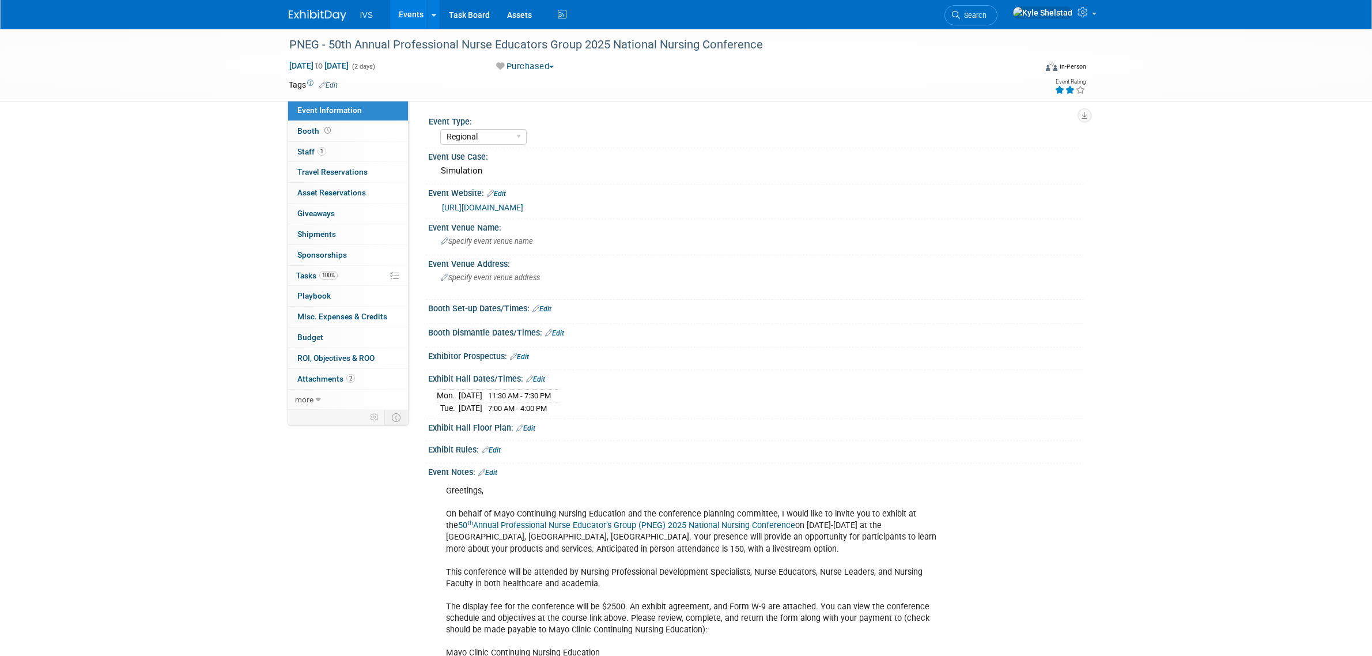
select select "Regional"
click at [352, 233] on link "0 Shipments 0" at bounding box center [348, 234] width 120 height 20
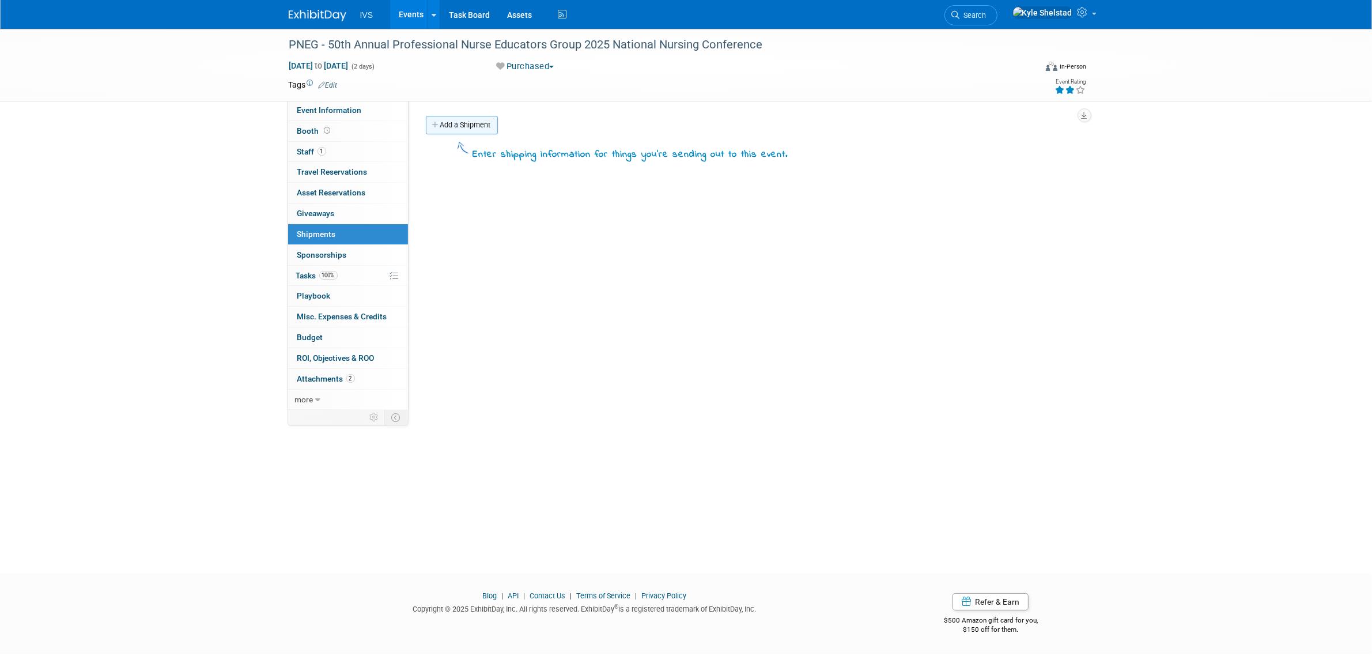
click at [459, 120] on link "Add a Shipment" at bounding box center [462, 125] width 72 height 18
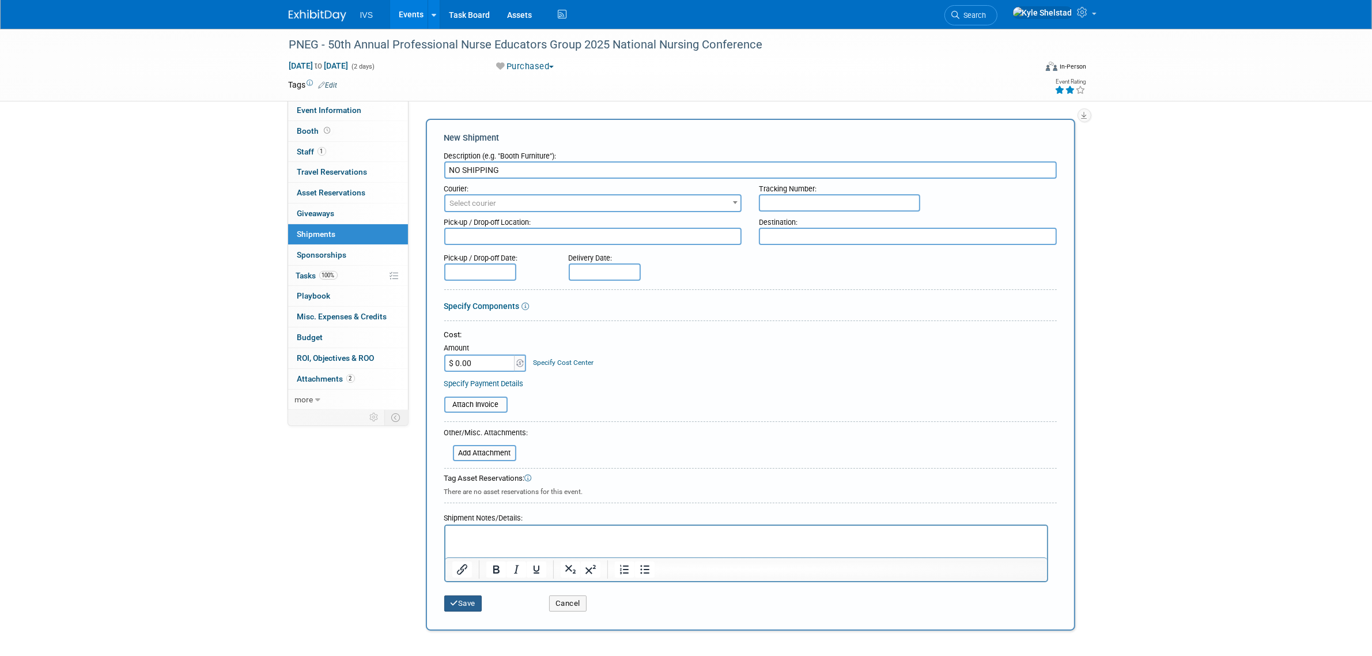
type input "NO SHIPPING"
click at [456, 599] on icon "submit" at bounding box center [455, 602] width 8 height 7
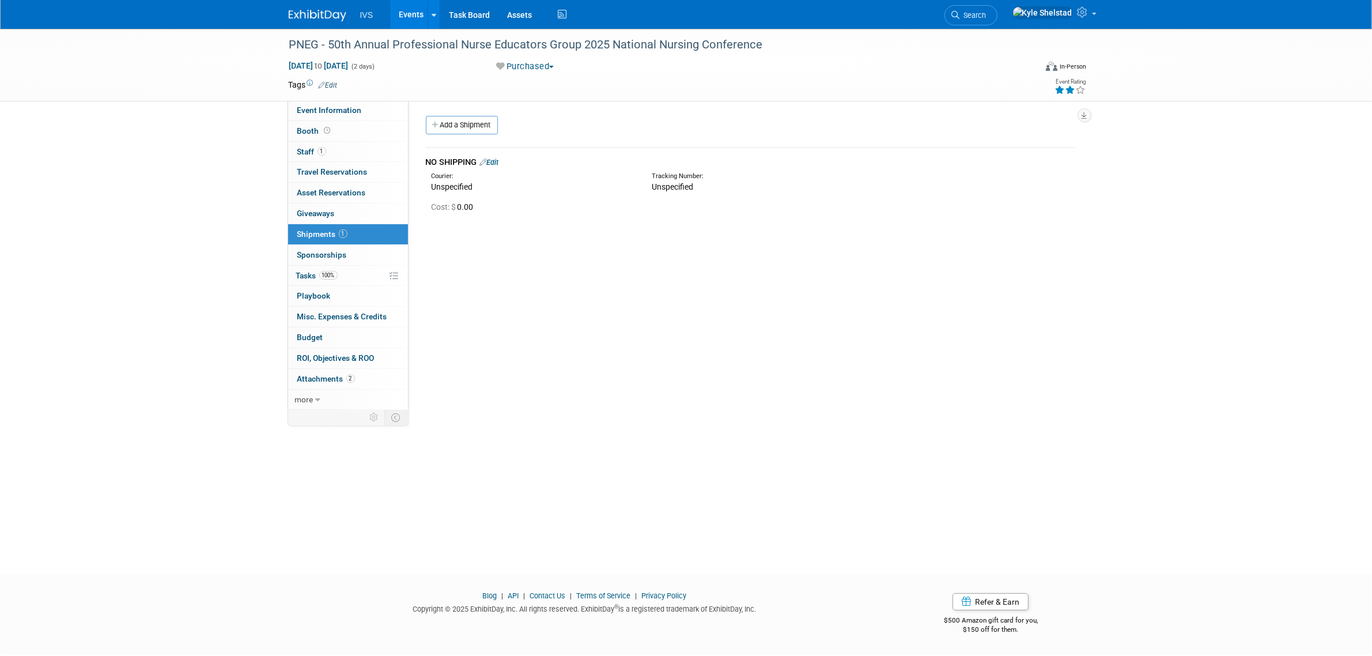
click at [414, 14] on link "Events" at bounding box center [411, 14] width 42 height 29
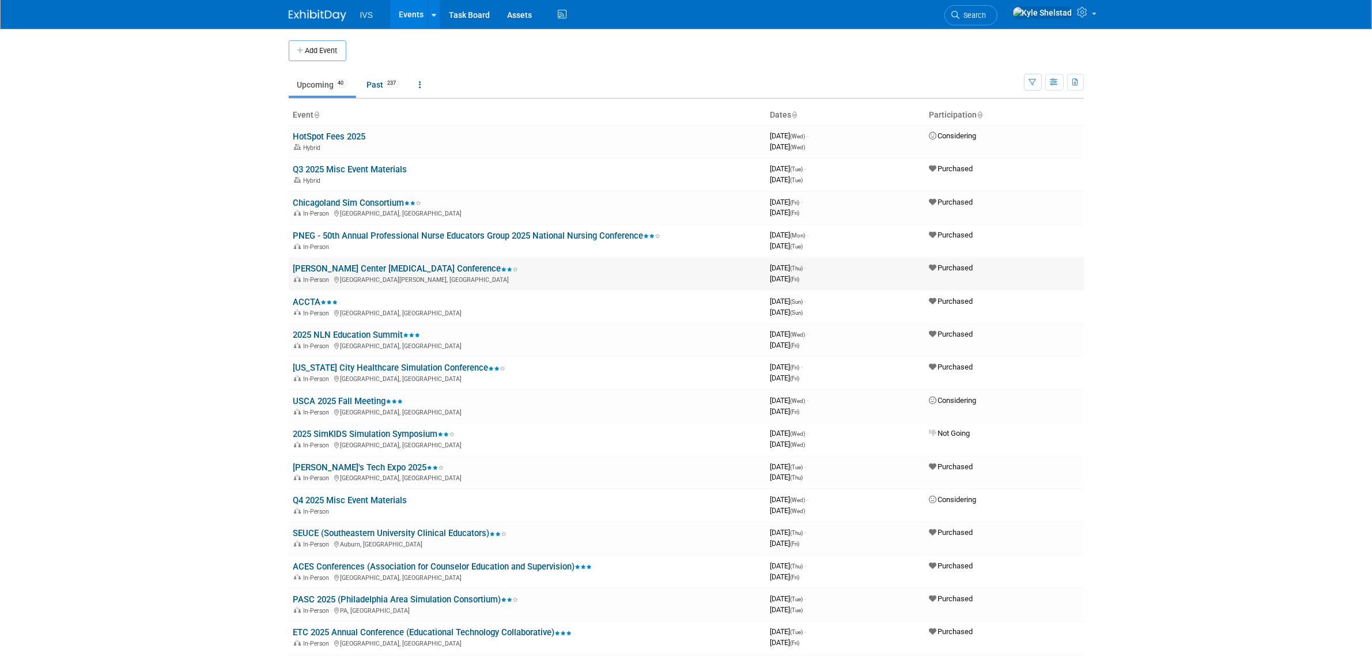
click at [424, 267] on link "[PERSON_NAME] Center [MEDICAL_DATA] Conference" at bounding box center [405, 268] width 225 height 10
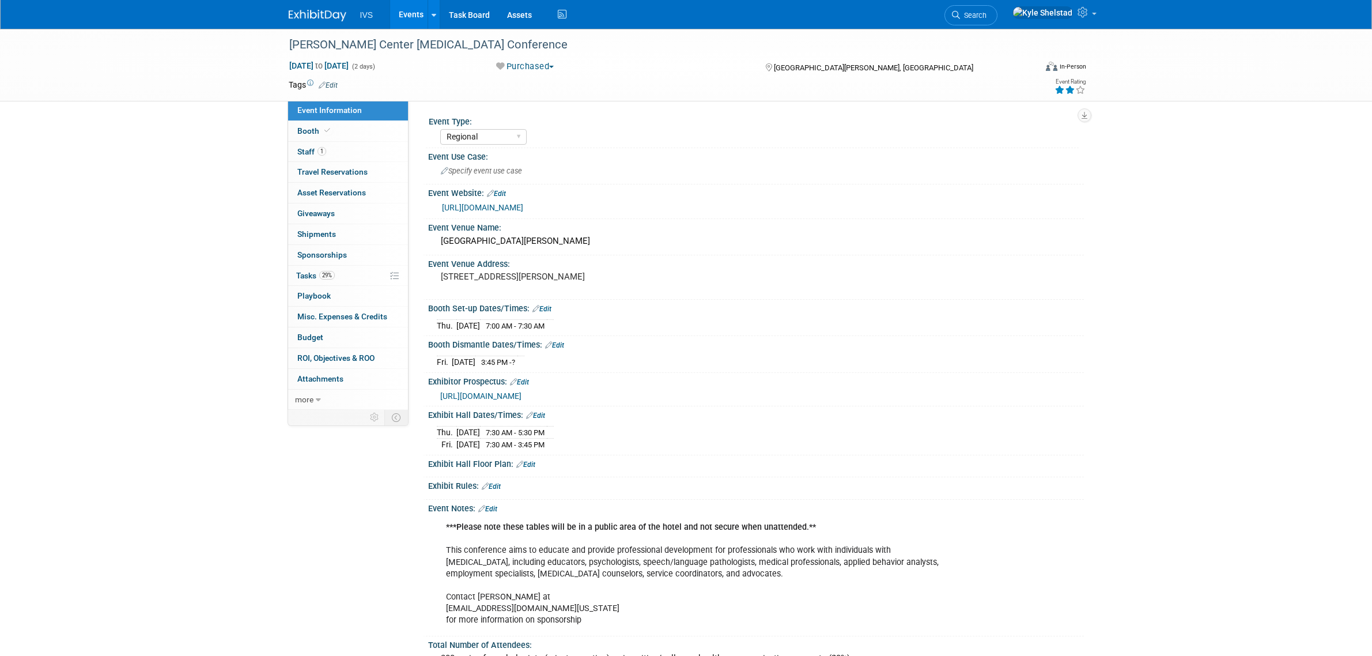
select select "Regional"
click at [372, 228] on link "0 Shipments 0" at bounding box center [348, 234] width 120 height 20
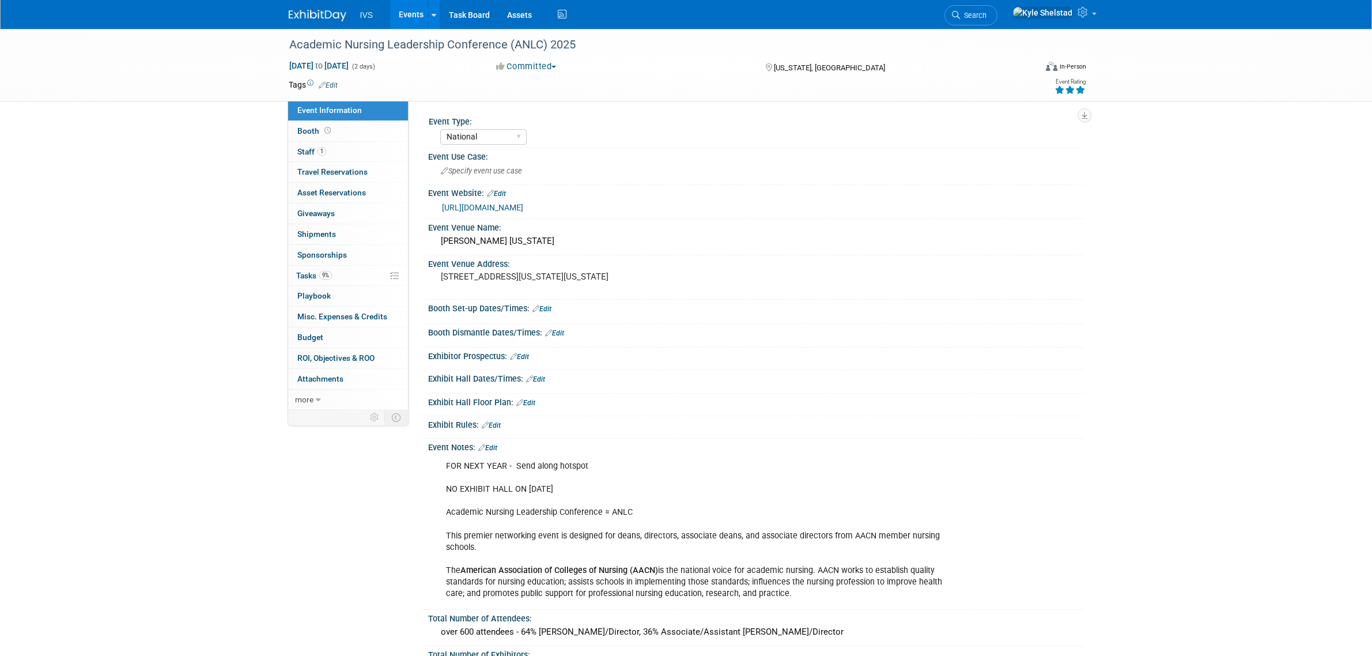
select select "National"
